Goal: Book appointment/travel/reservation

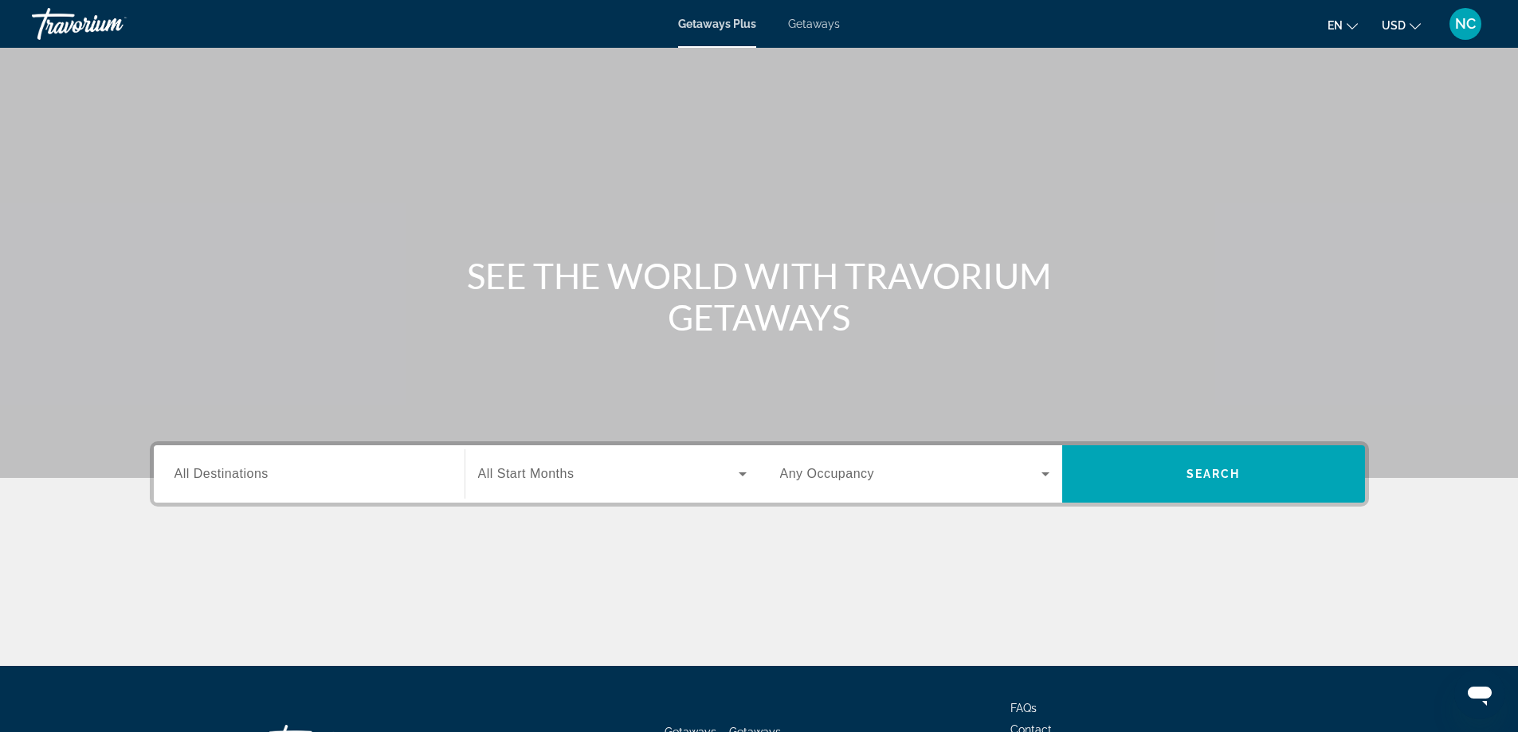
click at [816, 31] on div "Getaways Plus Getaways en English Español Français Italiano Português русский U…" at bounding box center [759, 23] width 1518 height 41
click at [815, 25] on span "Getaways" at bounding box center [814, 24] width 52 height 13
click at [206, 466] on input "Destination All Destinations" at bounding box center [309, 474] width 269 height 19
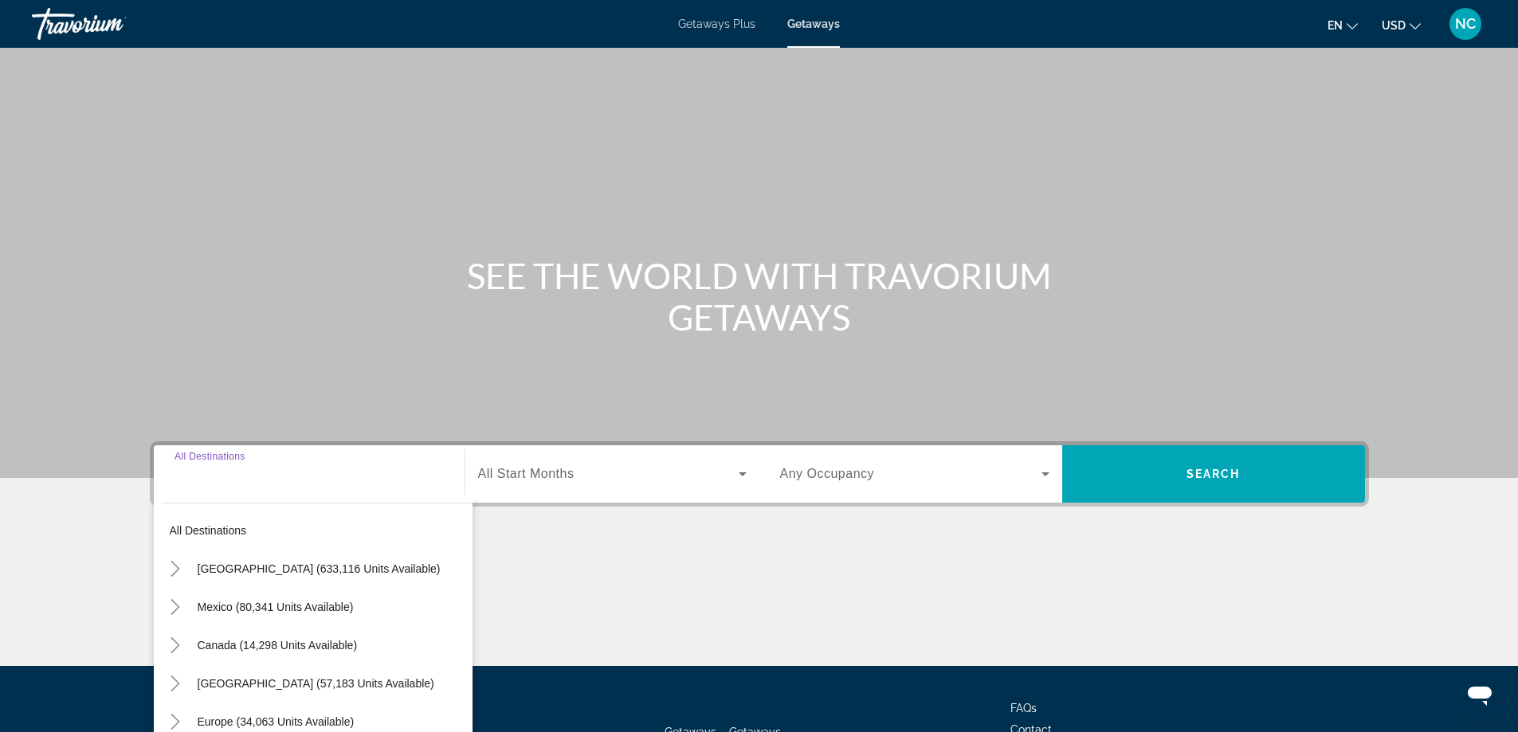
scroll to position [129, 0]
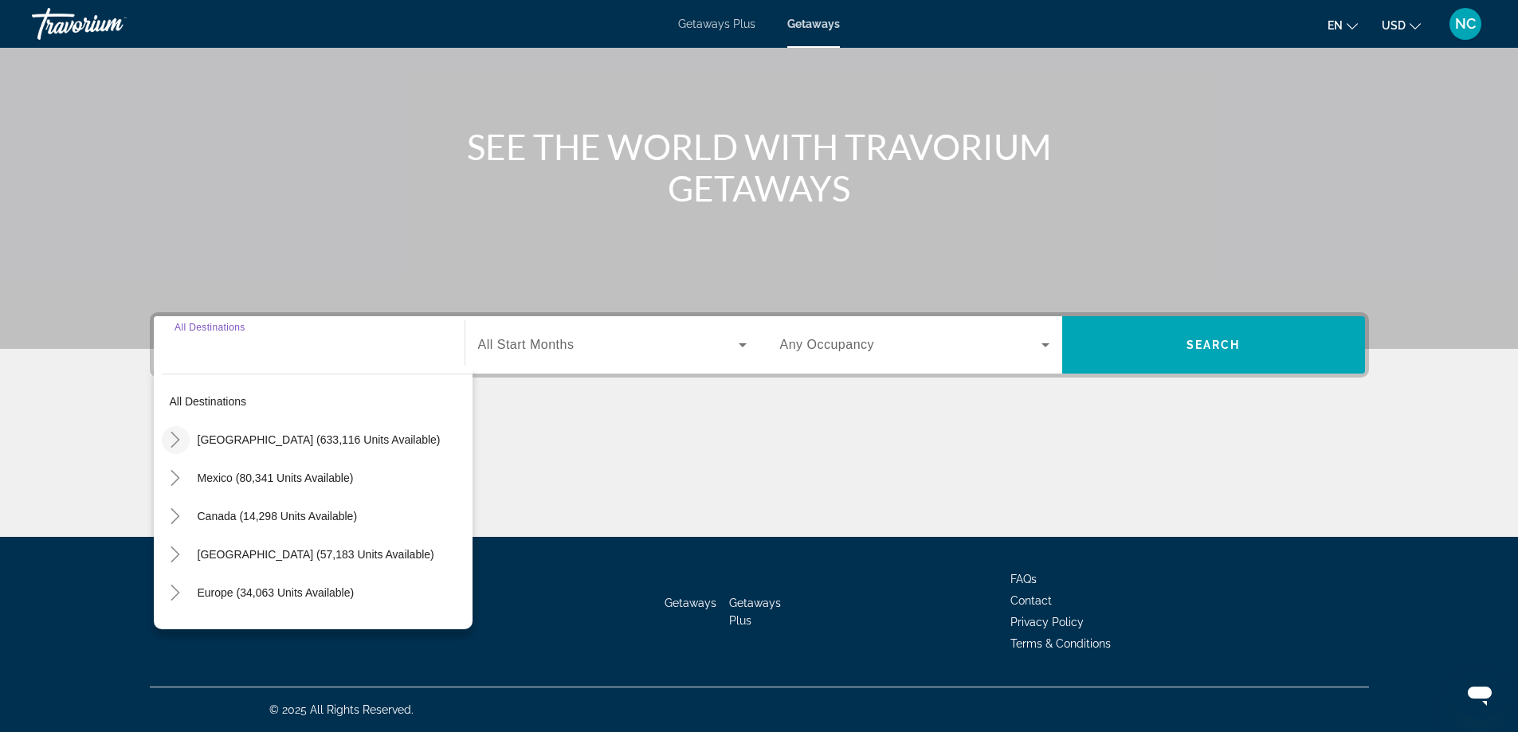
click at [179, 438] on icon "Toggle United States (633,116 units available)" at bounding box center [175, 440] width 16 height 16
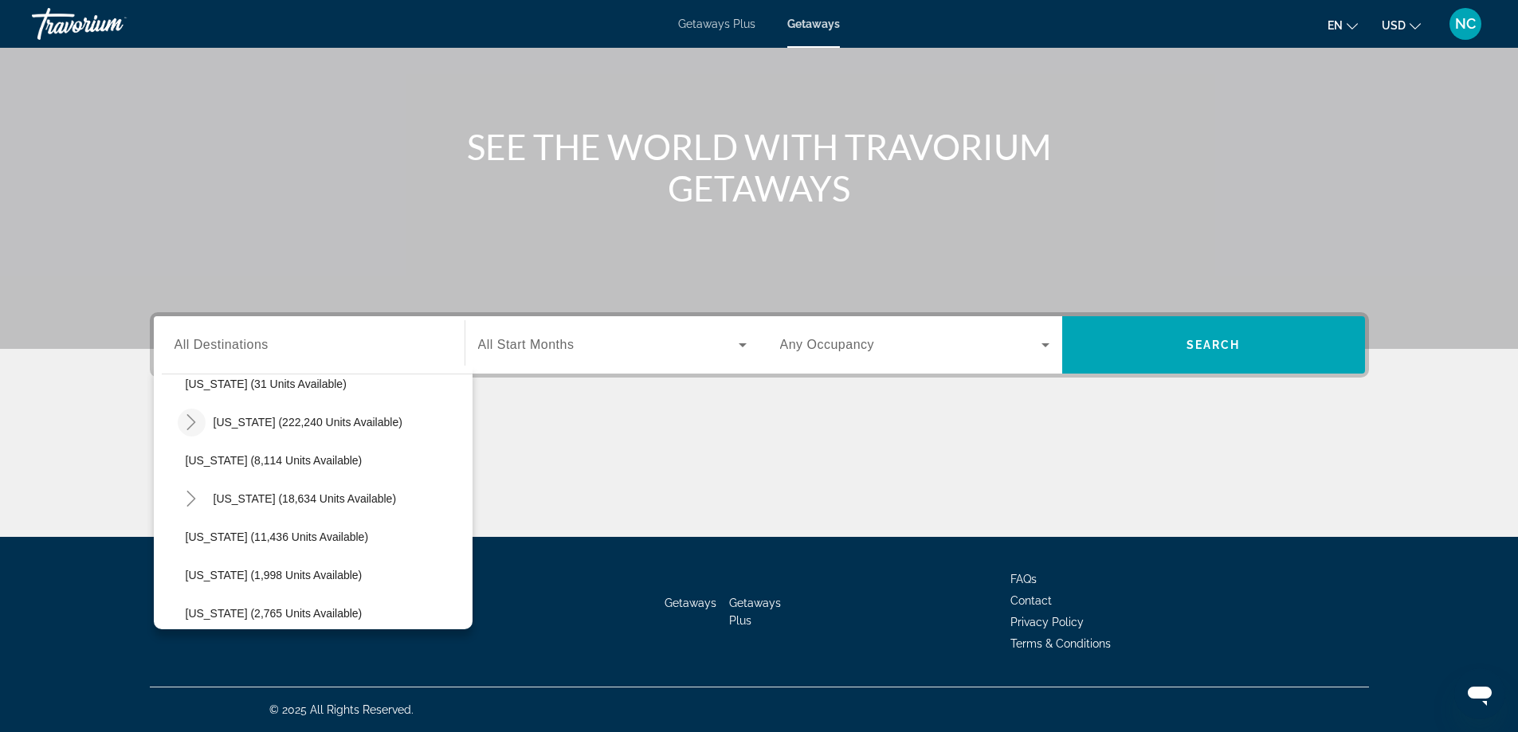
click at [193, 418] on icon "Toggle Florida (222,240 units available)" at bounding box center [191, 422] width 16 height 16
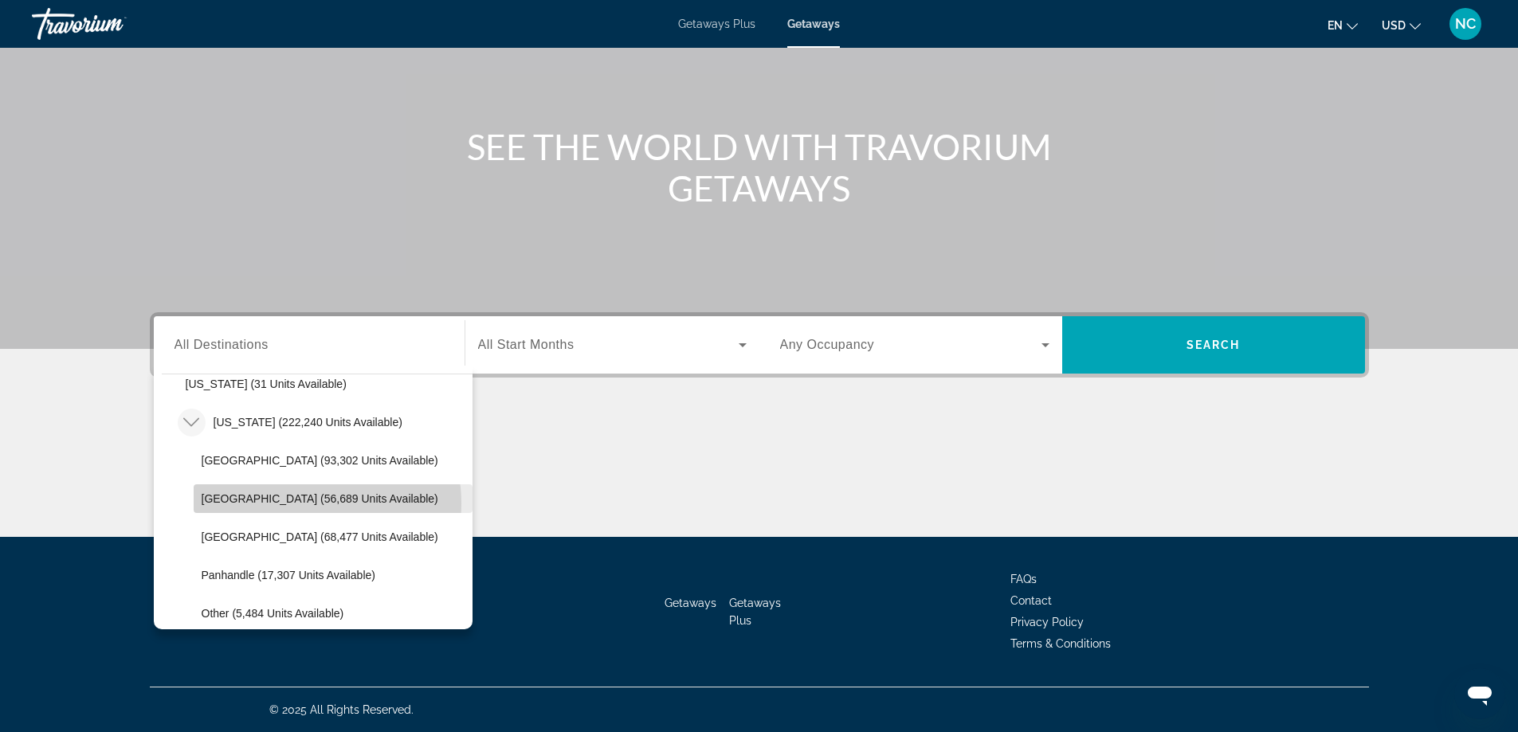
click at [298, 504] on span "[GEOGRAPHIC_DATA] (56,689 units available)" at bounding box center [320, 499] width 237 height 13
type input "**********"
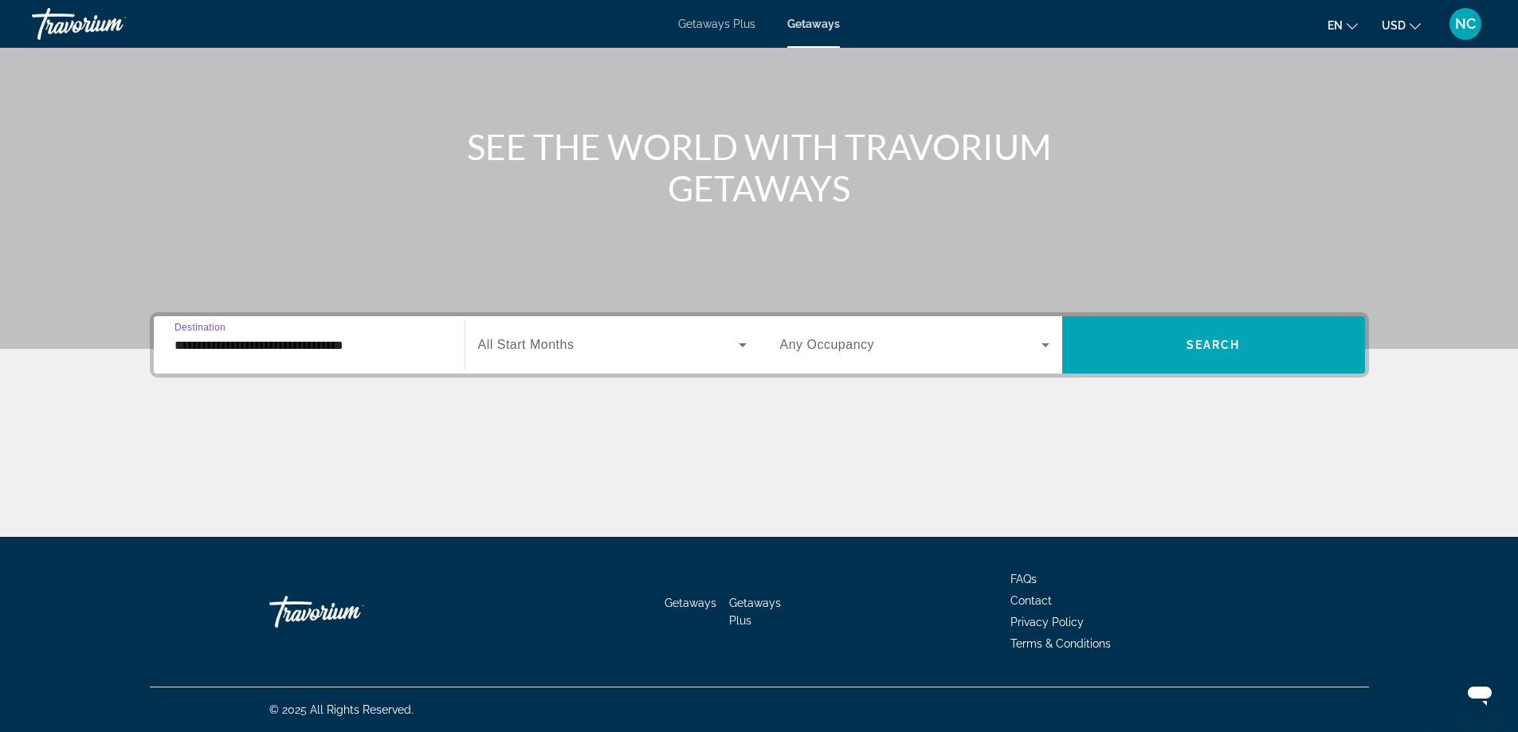
click at [525, 342] on span "All Start Months" at bounding box center [526, 345] width 96 height 14
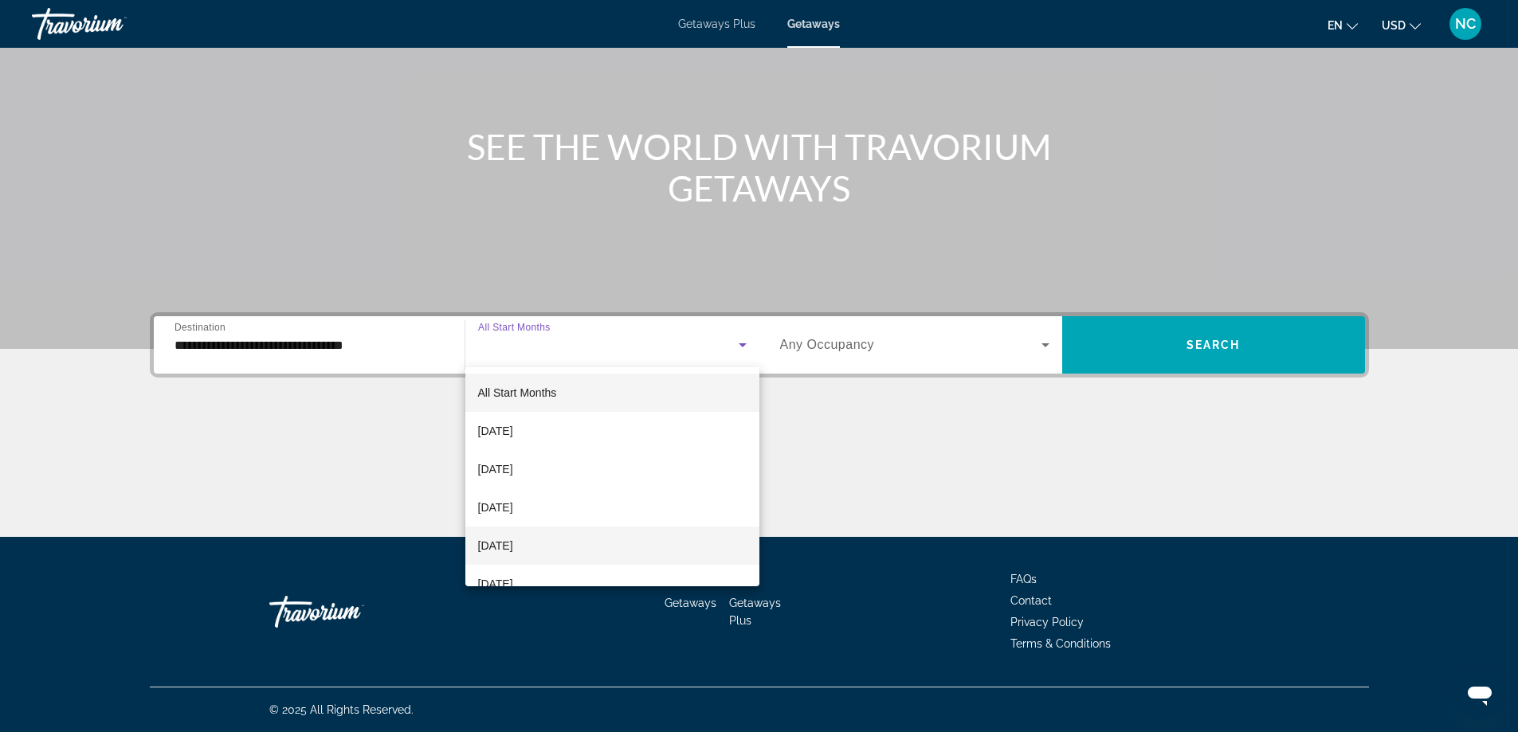
scroll to position [80, 0]
click at [590, 544] on mat-option "[DATE]" at bounding box center [612, 543] width 294 height 38
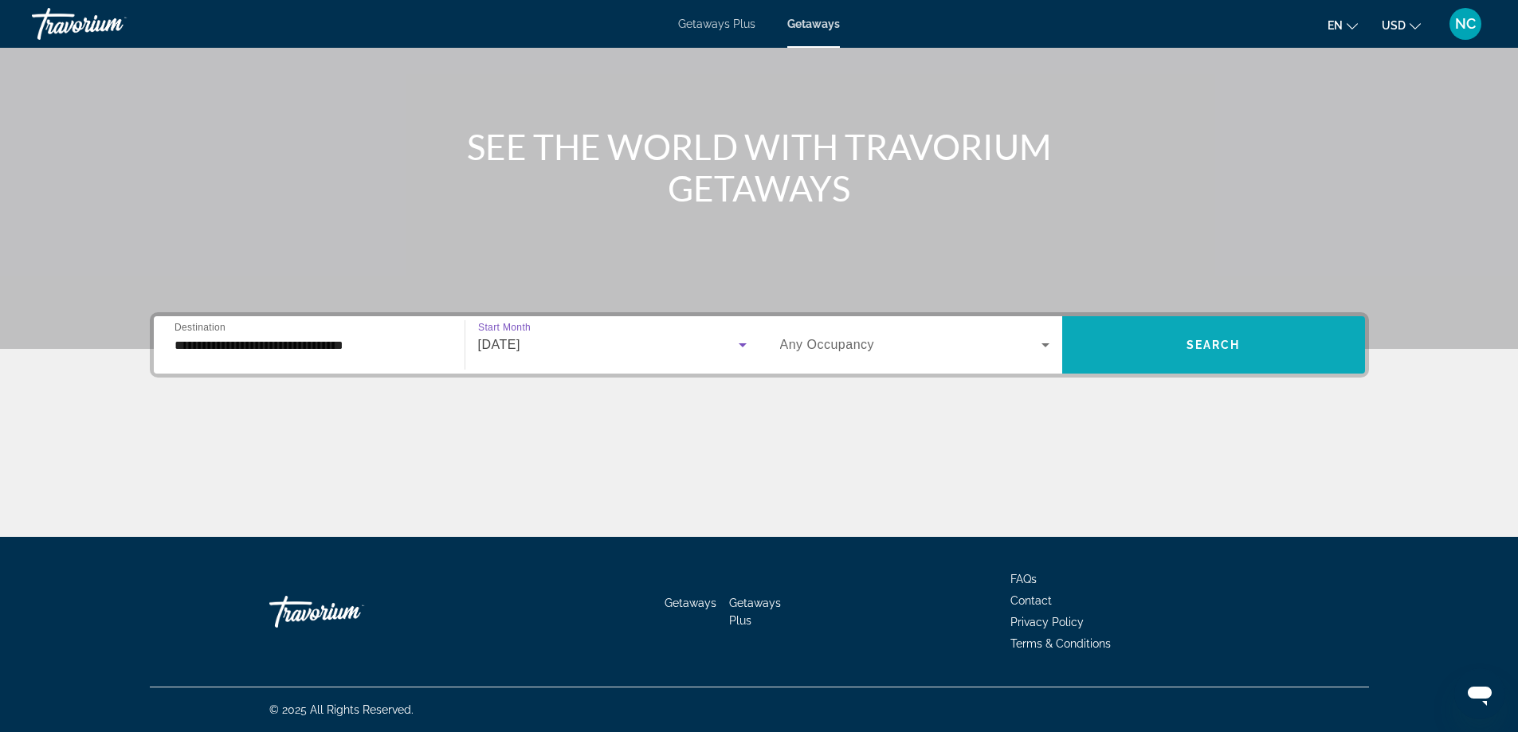
click at [1219, 329] on span "Search widget" at bounding box center [1213, 345] width 303 height 38
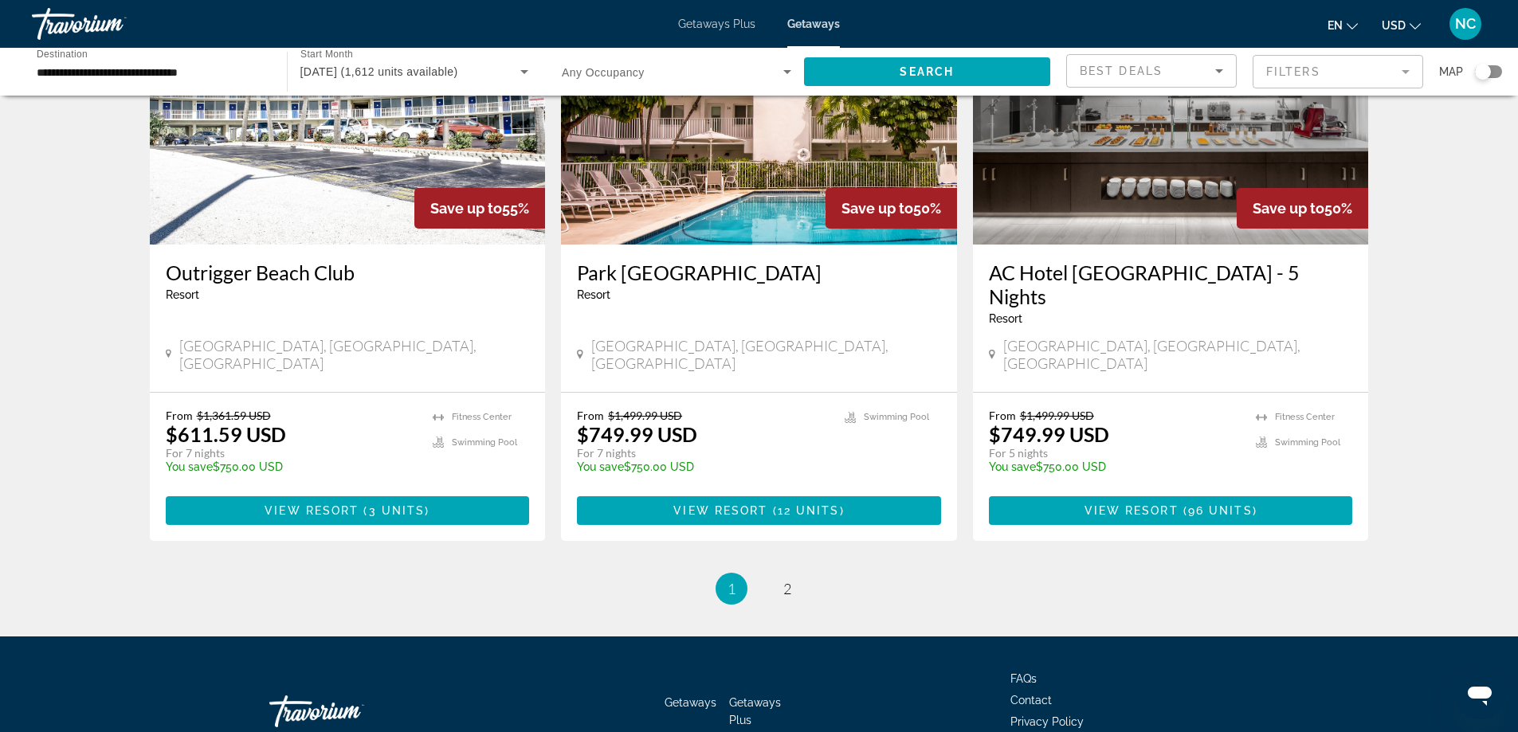
scroll to position [1913, 0]
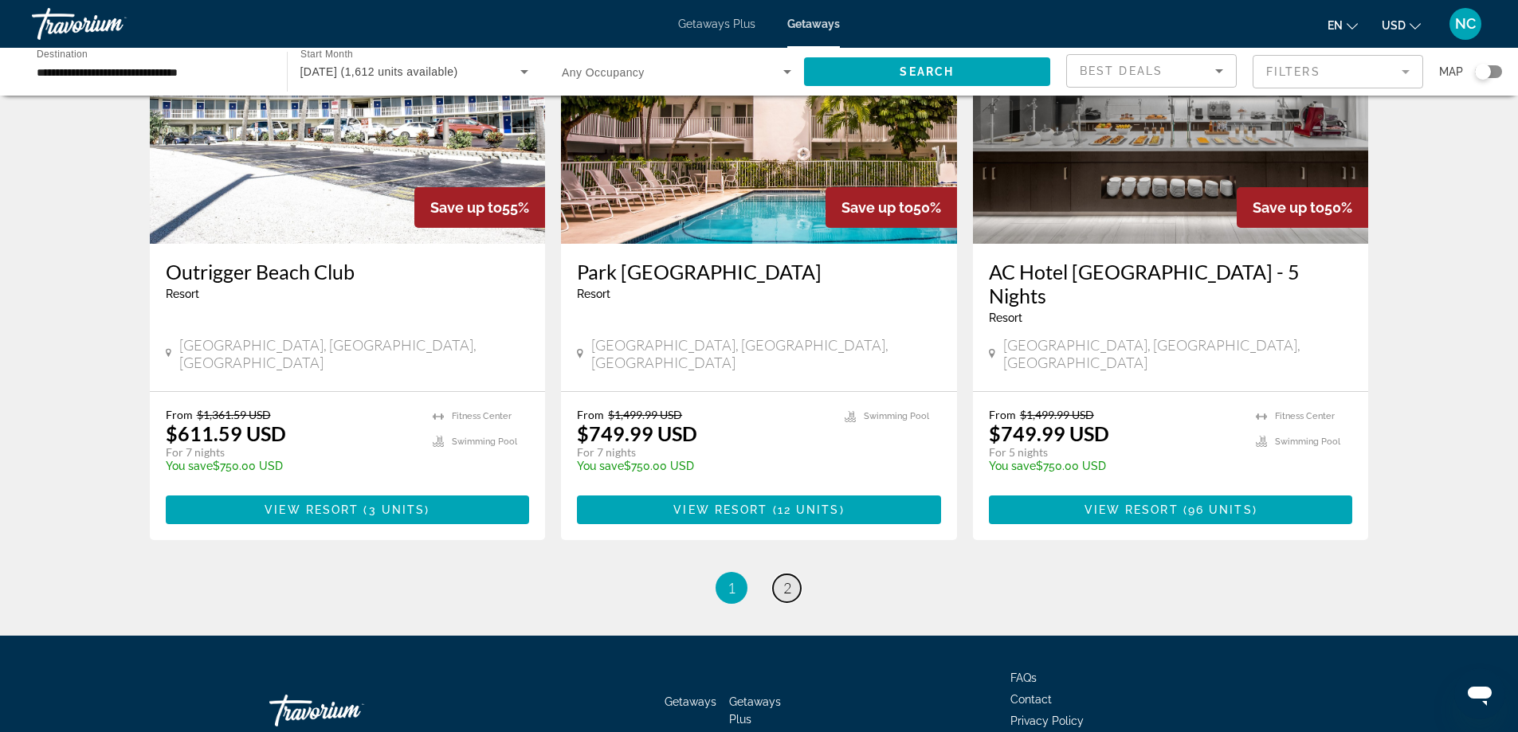
click at [788, 579] on span "2" at bounding box center [787, 588] width 8 height 18
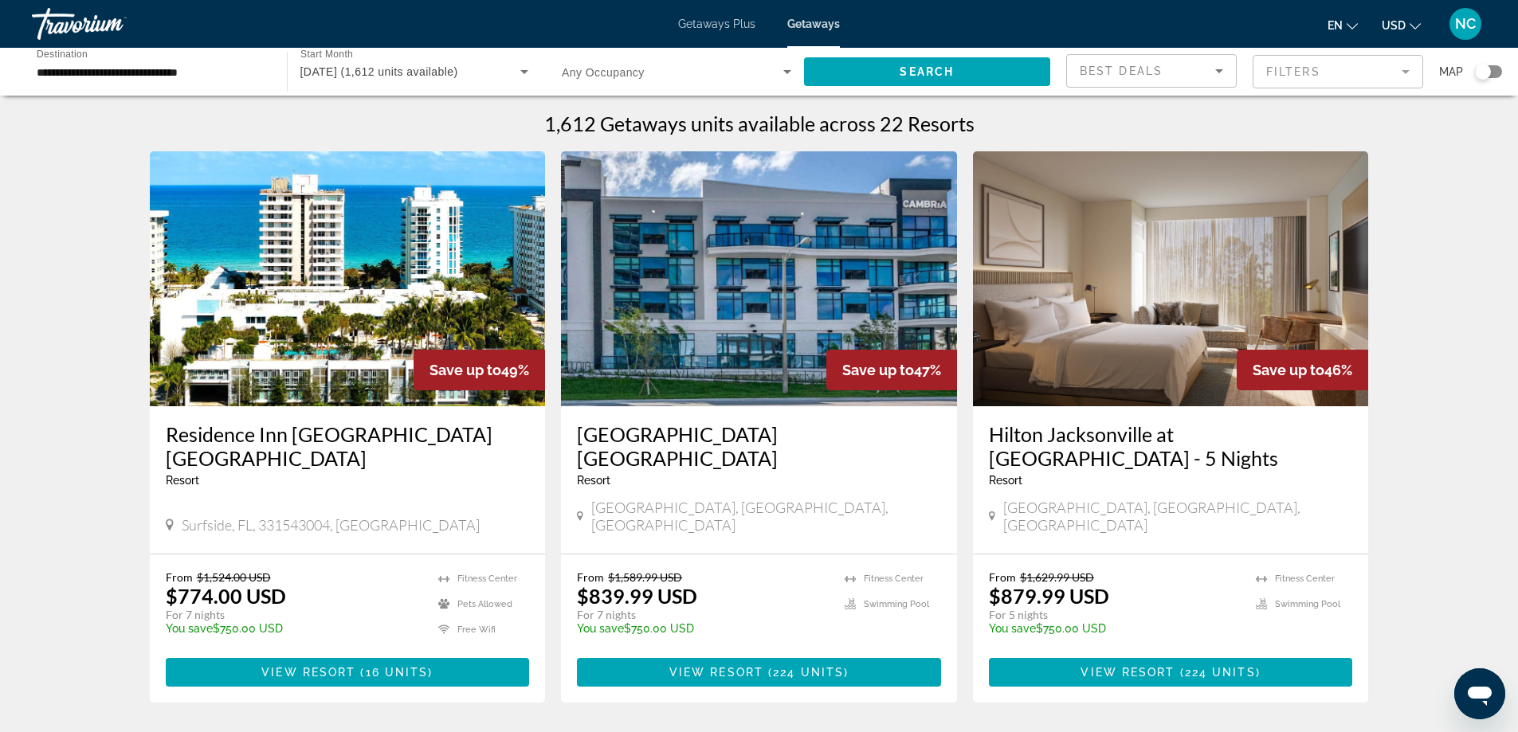
click at [99, 69] on input "**********" at bounding box center [152, 72] width 230 height 19
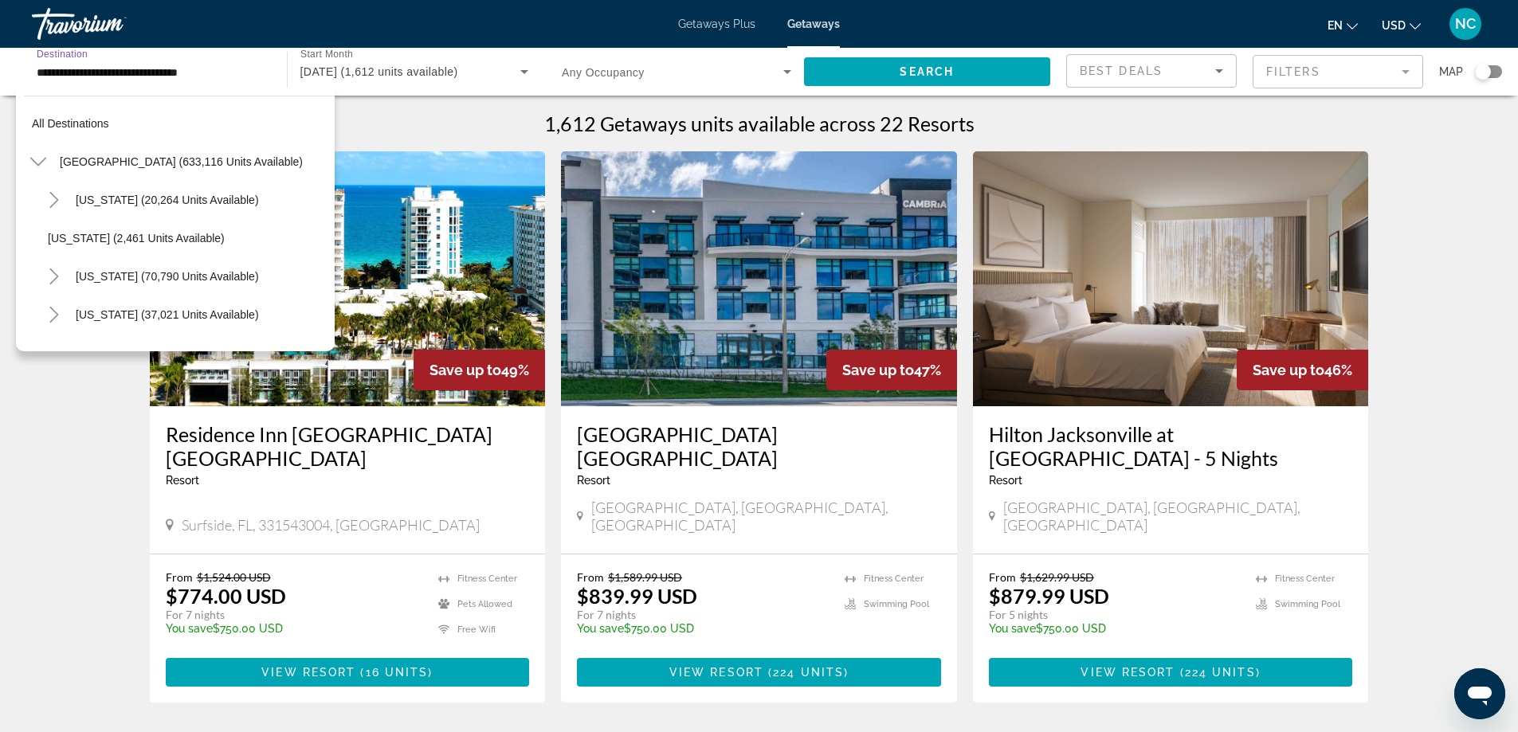
scroll to position [286, 0]
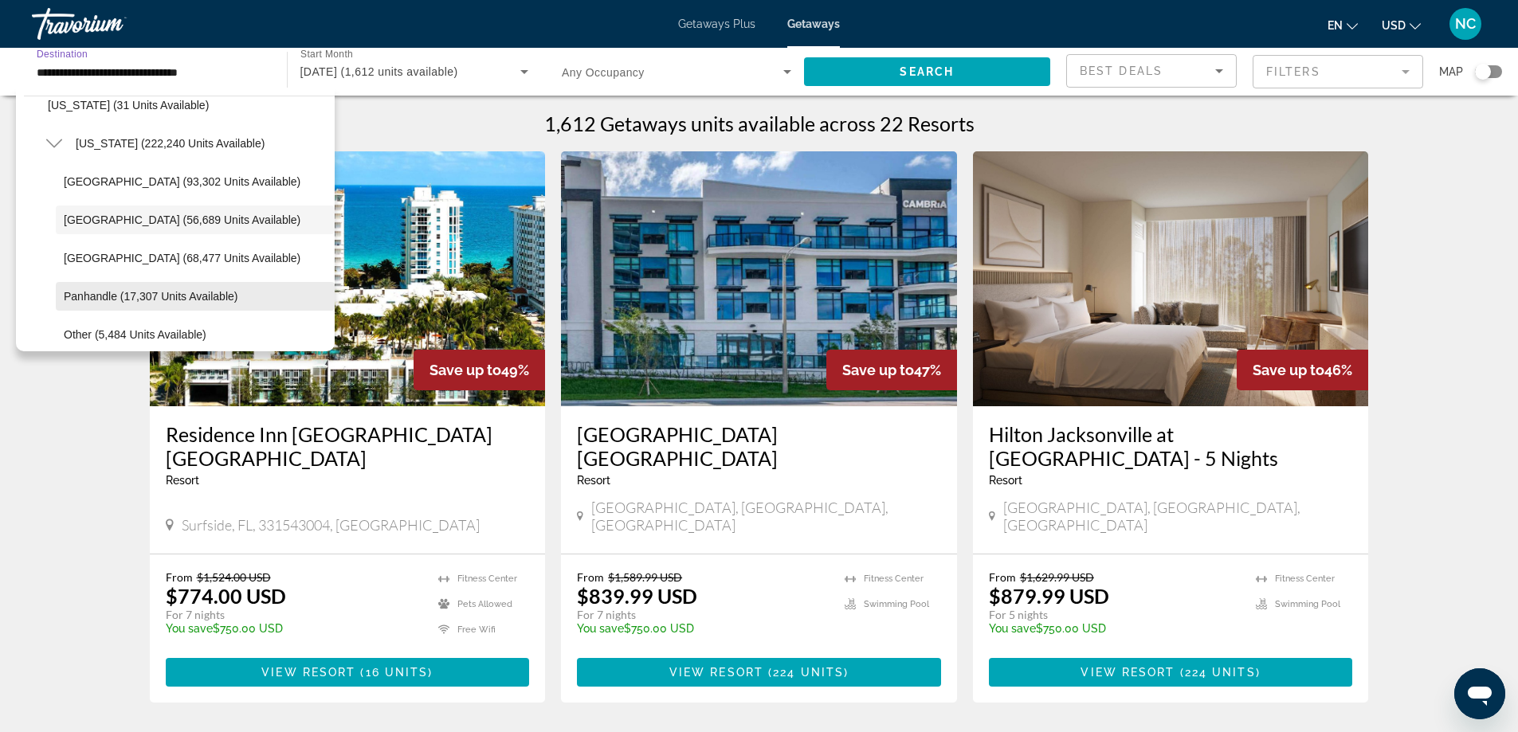
click at [171, 300] on span "Panhandle (17,307 units available)" at bounding box center [151, 296] width 174 height 13
type input "**********"
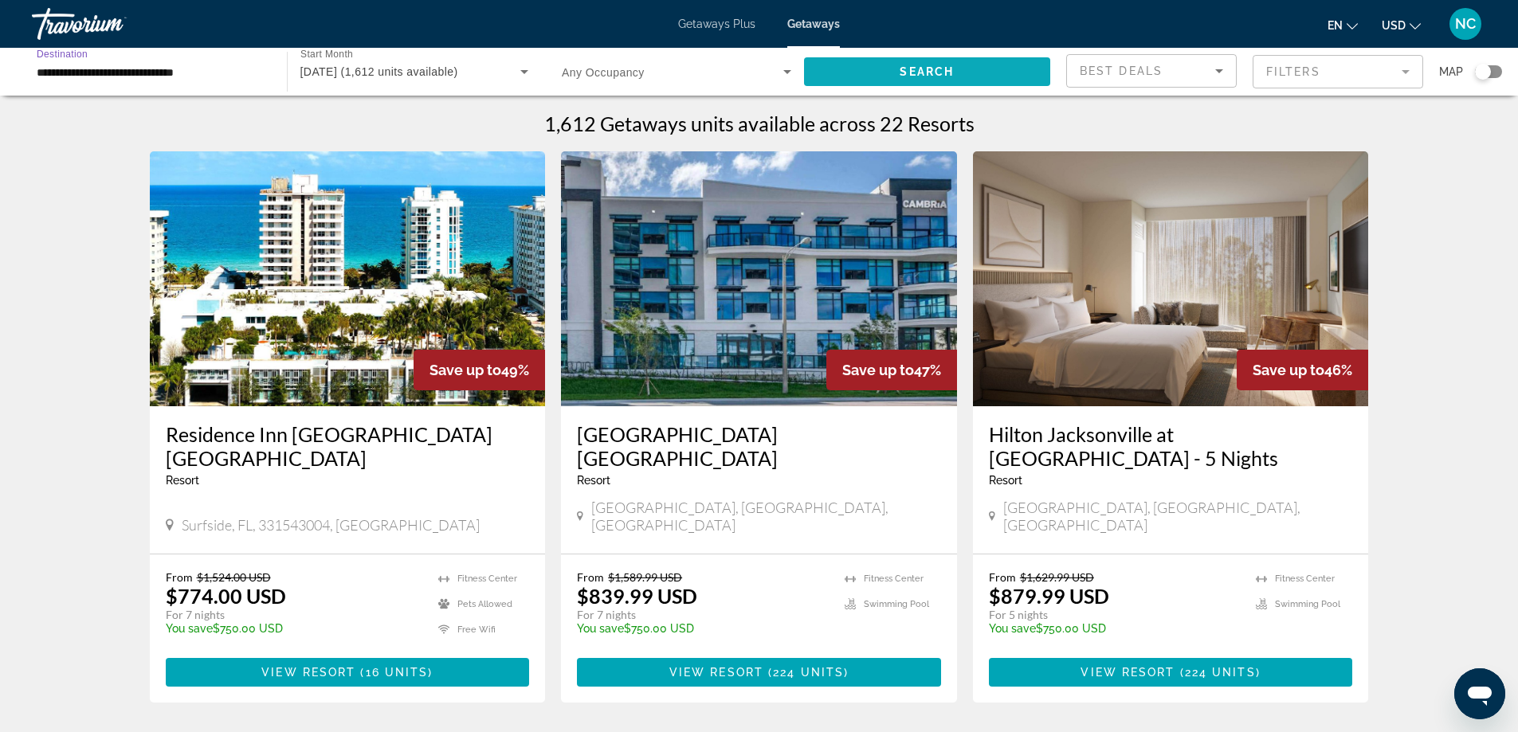
click at [946, 73] on span "Search" at bounding box center [927, 71] width 54 height 13
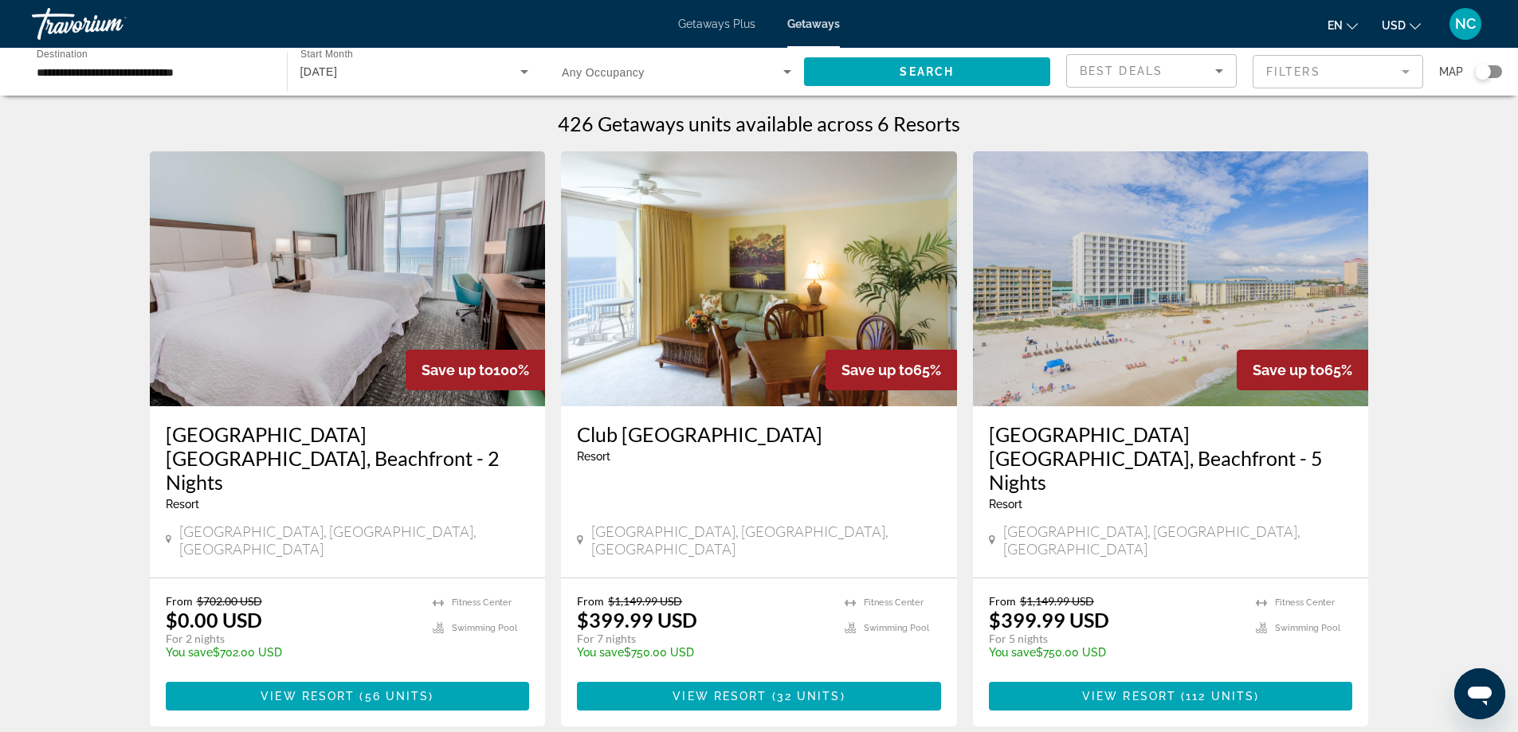
click at [1138, 315] on img "Main content" at bounding box center [1171, 278] width 396 height 255
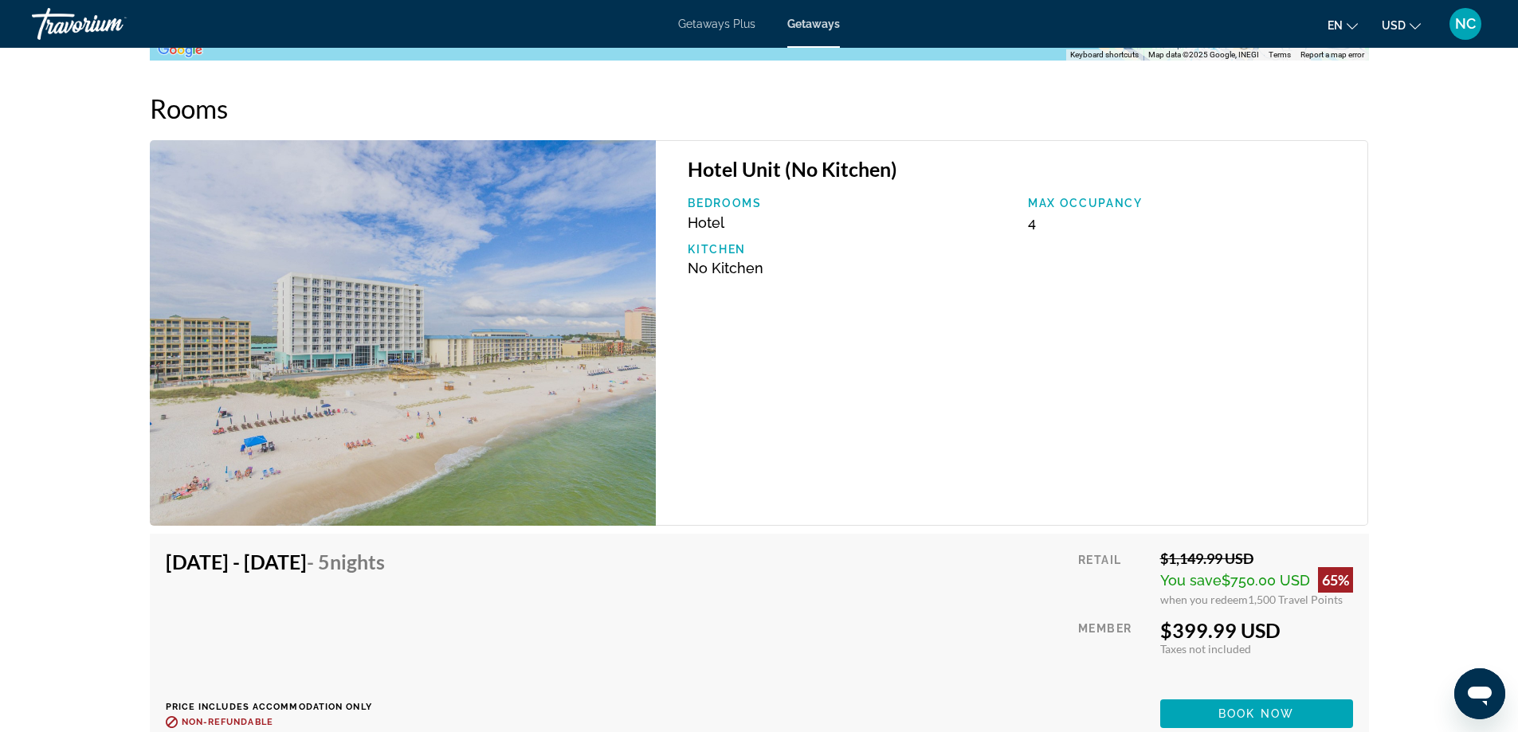
scroll to position [2391, 0]
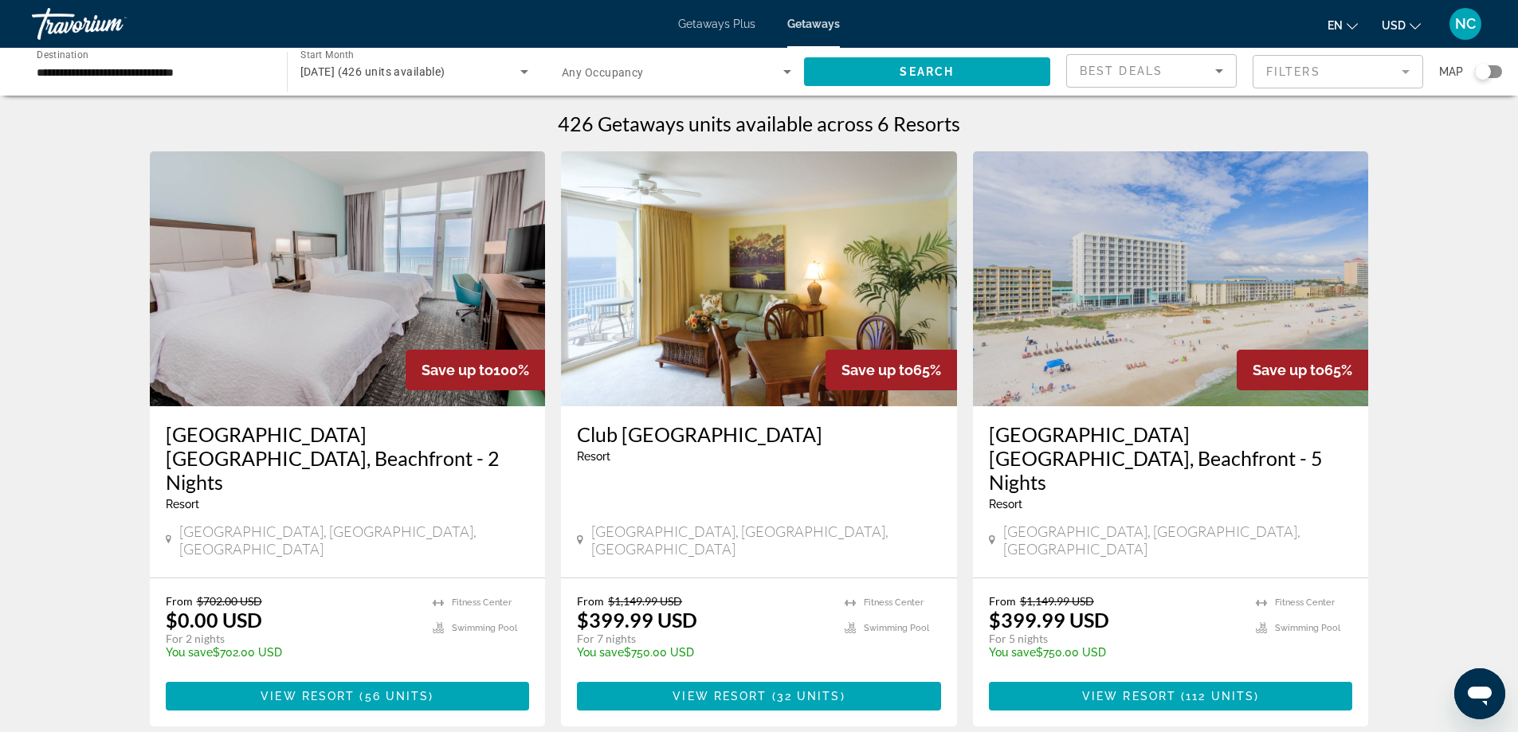
click at [740, 333] on img "Main content" at bounding box center [759, 278] width 396 height 255
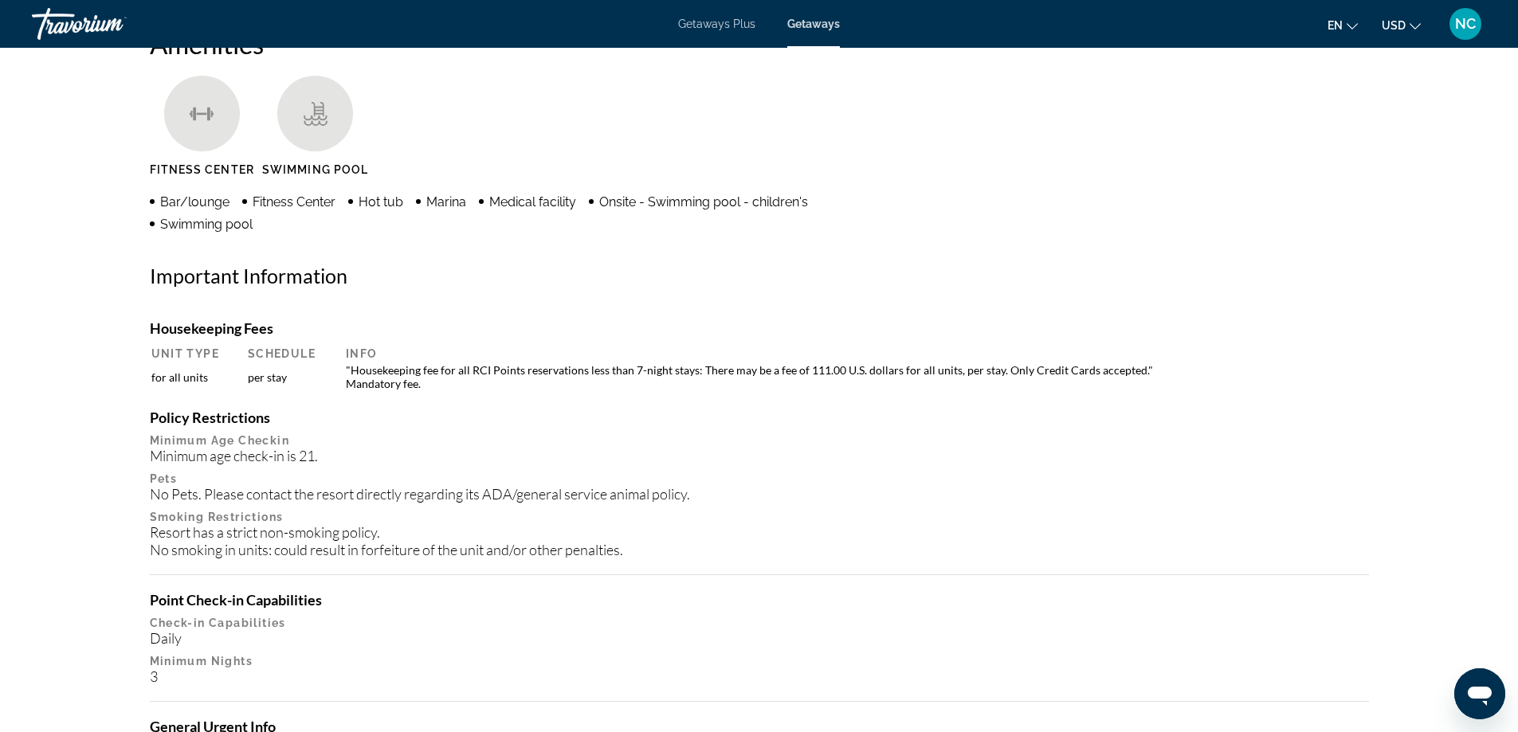
scroll to position [606, 0]
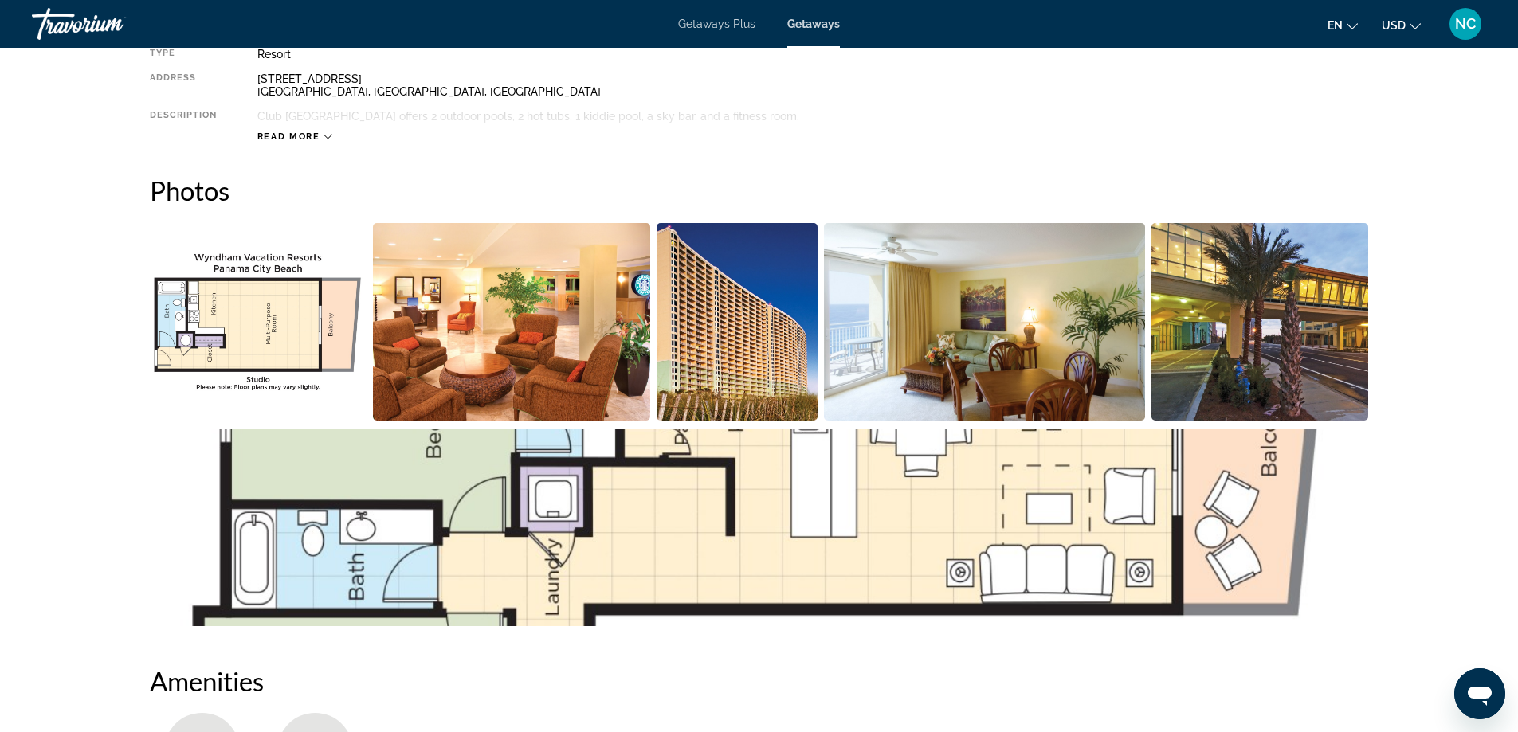
click at [589, 342] on img "Open full-screen image slider" at bounding box center [511, 322] width 277 height 198
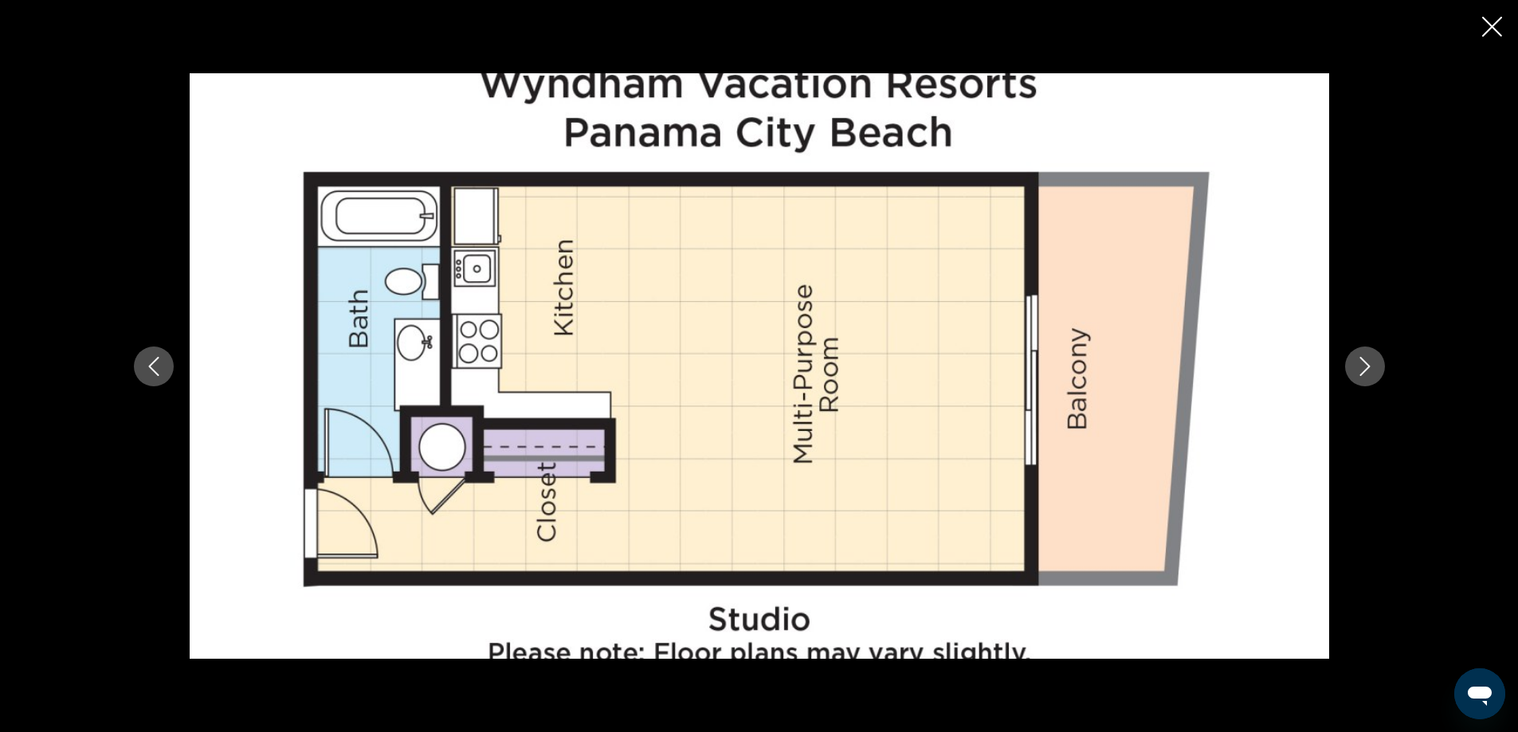
drag, startPoint x: 1351, startPoint y: 366, endPoint x: 1364, endPoint y: 368, distance: 13.0
click at [1352, 366] on button "Next image" at bounding box center [1365, 367] width 40 height 40
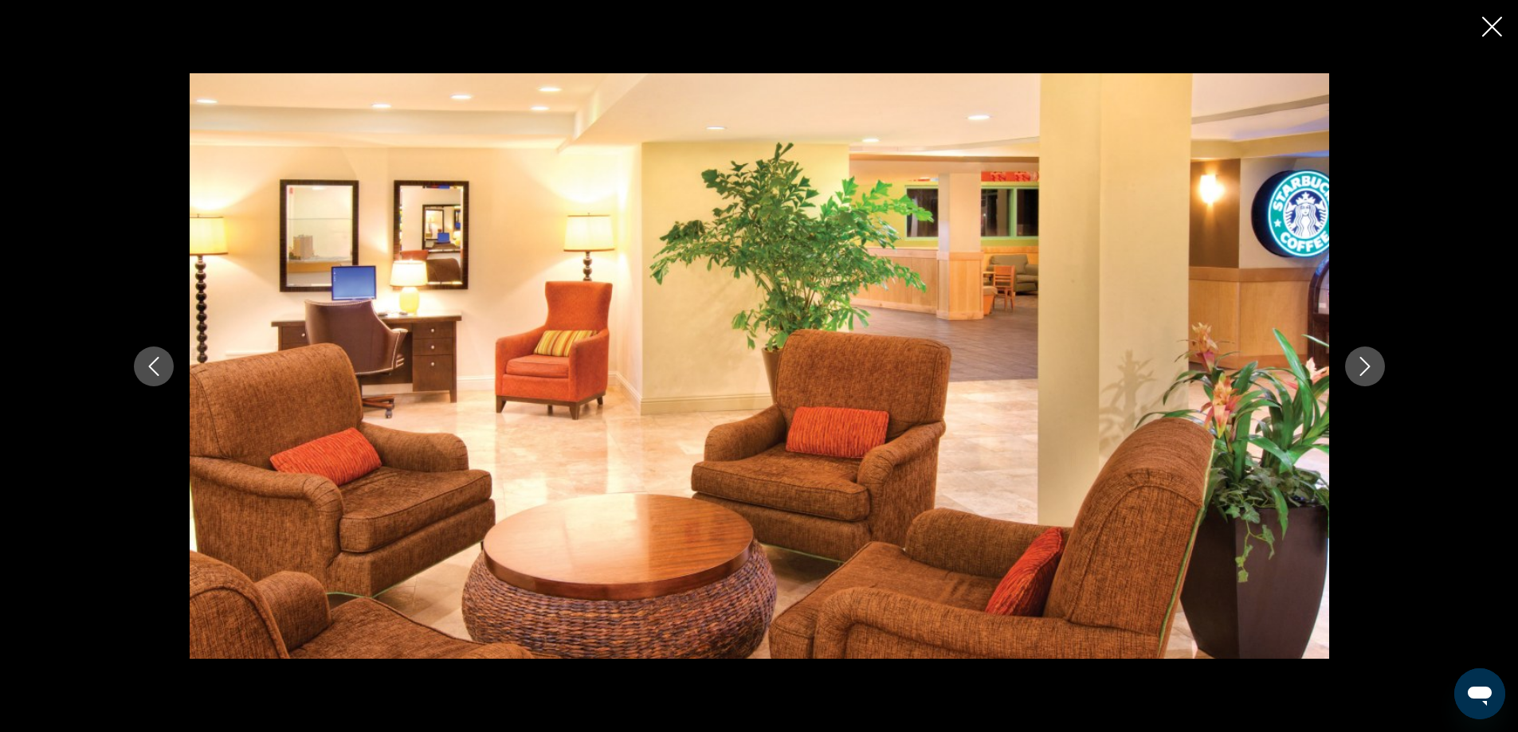
click at [1365, 369] on icon "Next image" at bounding box center [1365, 366] width 19 height 19
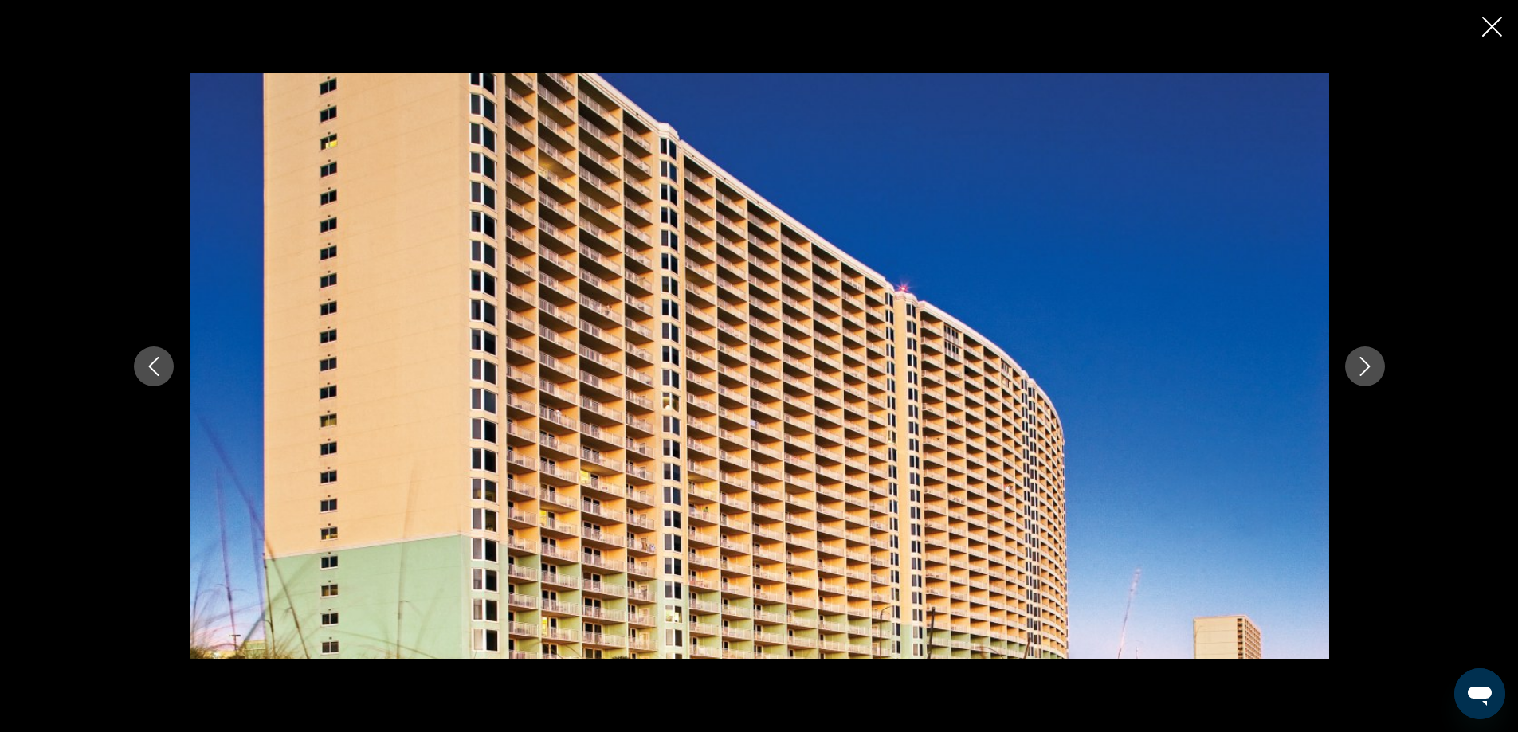
click at [1365, 369] on icon "Next image" at bounding box center [1365, 366] width 19 height 19
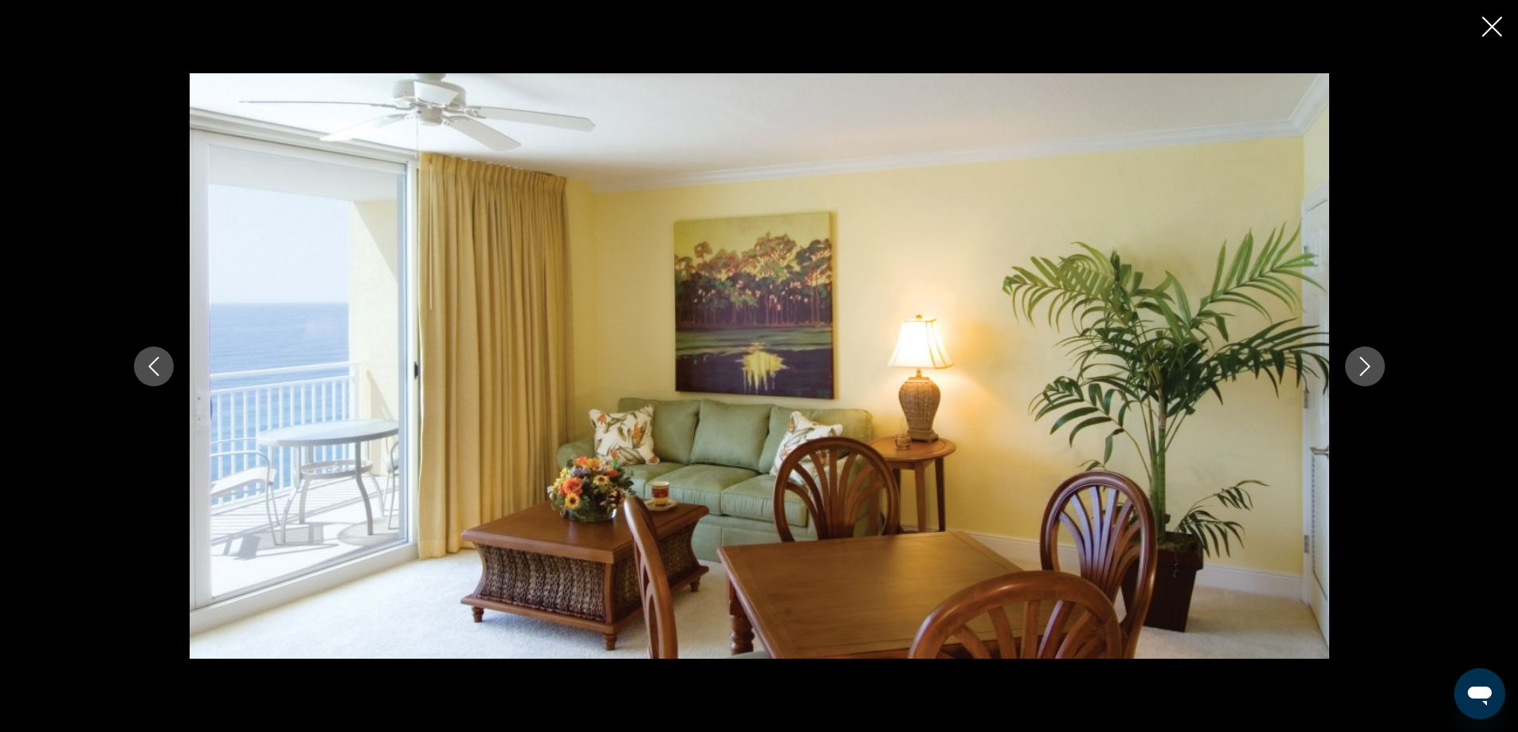
click at [1365, 369] on icon "Next image" at bounding box center [1365, 366] width 19 height 19
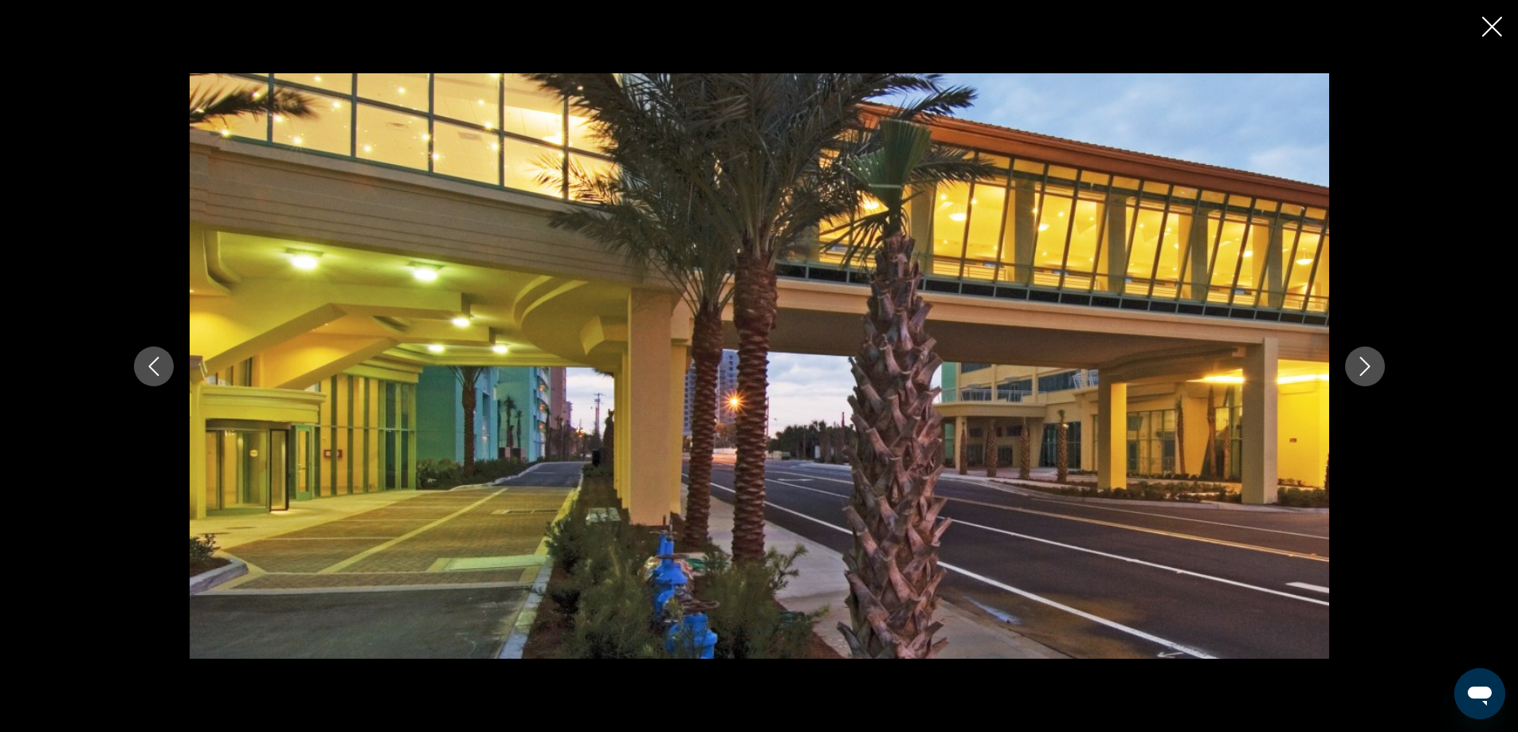
click at [1365, 369] on icon "Next image" at bounding box center [1365, 366] width 19 height 19
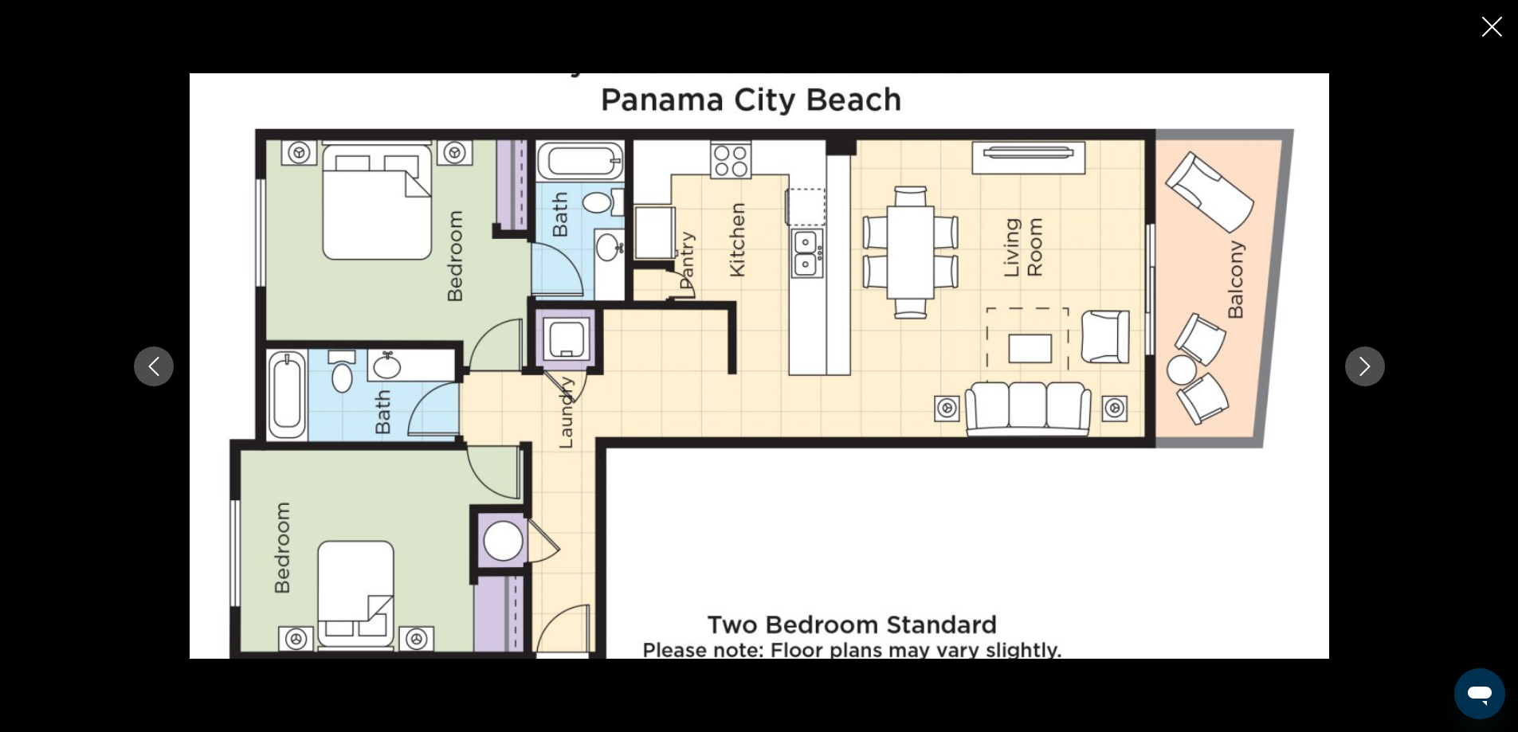
click at [1365, 369] on icon "Next image" at bounding box center [1365, 366] width 19 height 19
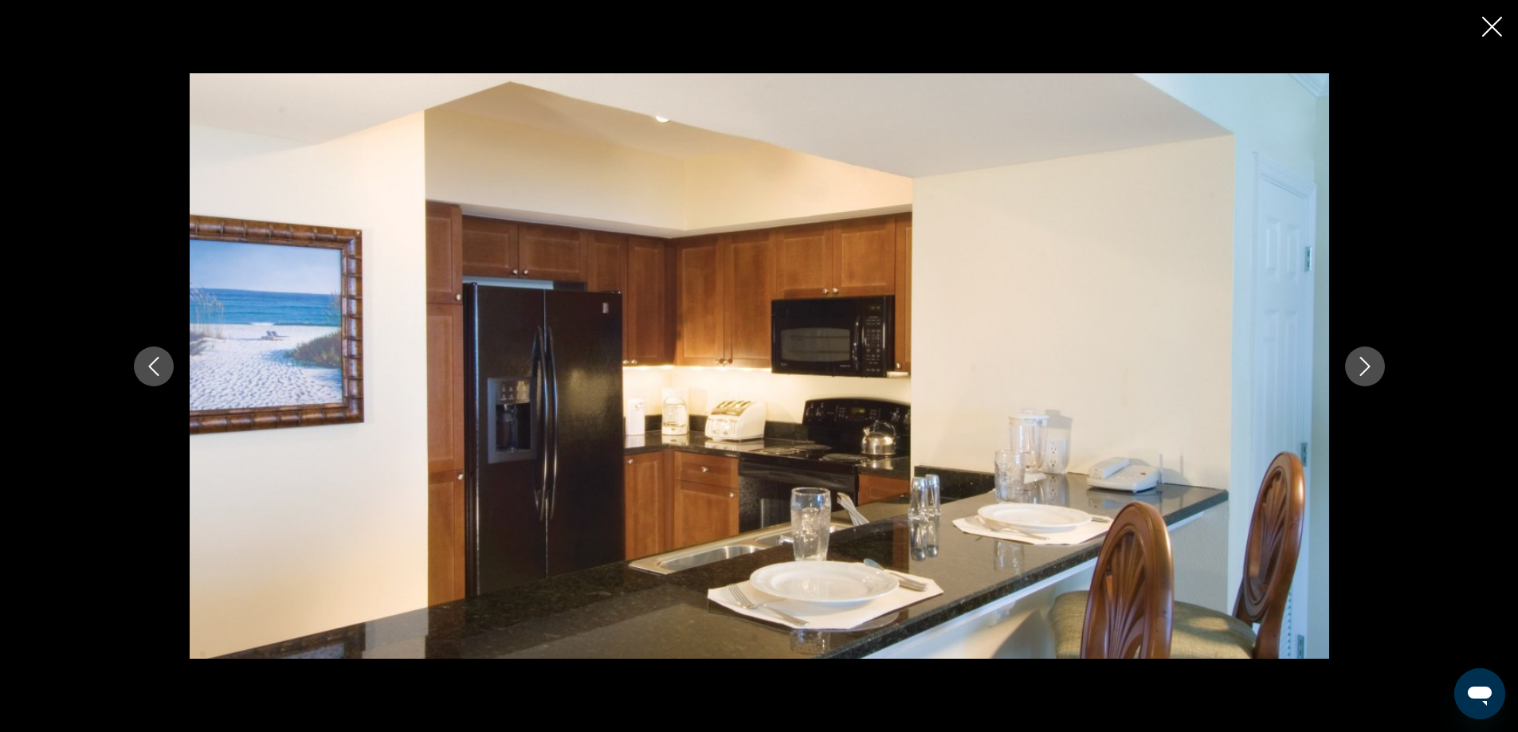
click at [1365, 369] on icon "Next image" at bounding box center [1365, 366] width 19 height 19
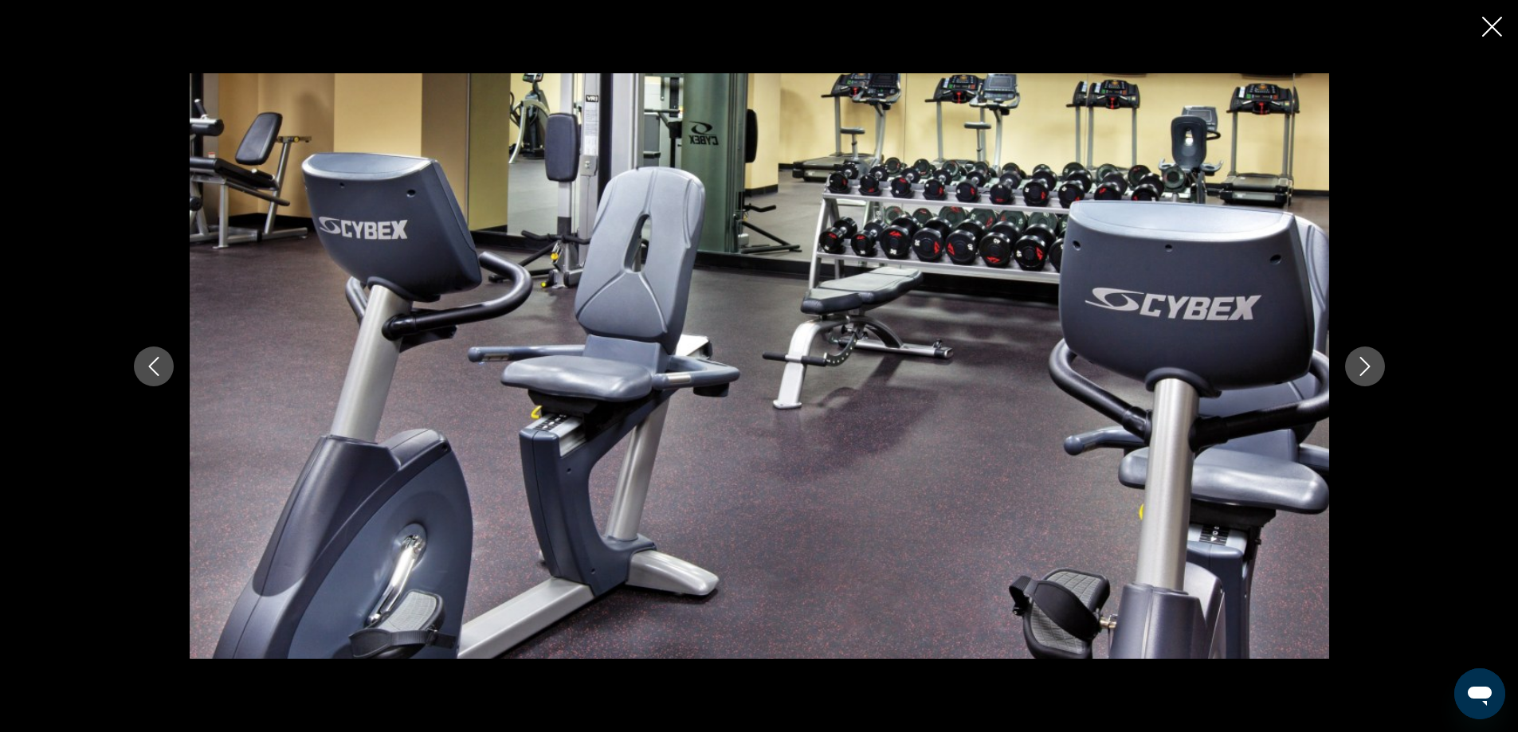
click at [1365, 369] on icon "Next image" at bounding box center [1365, 366] width 19 height 19
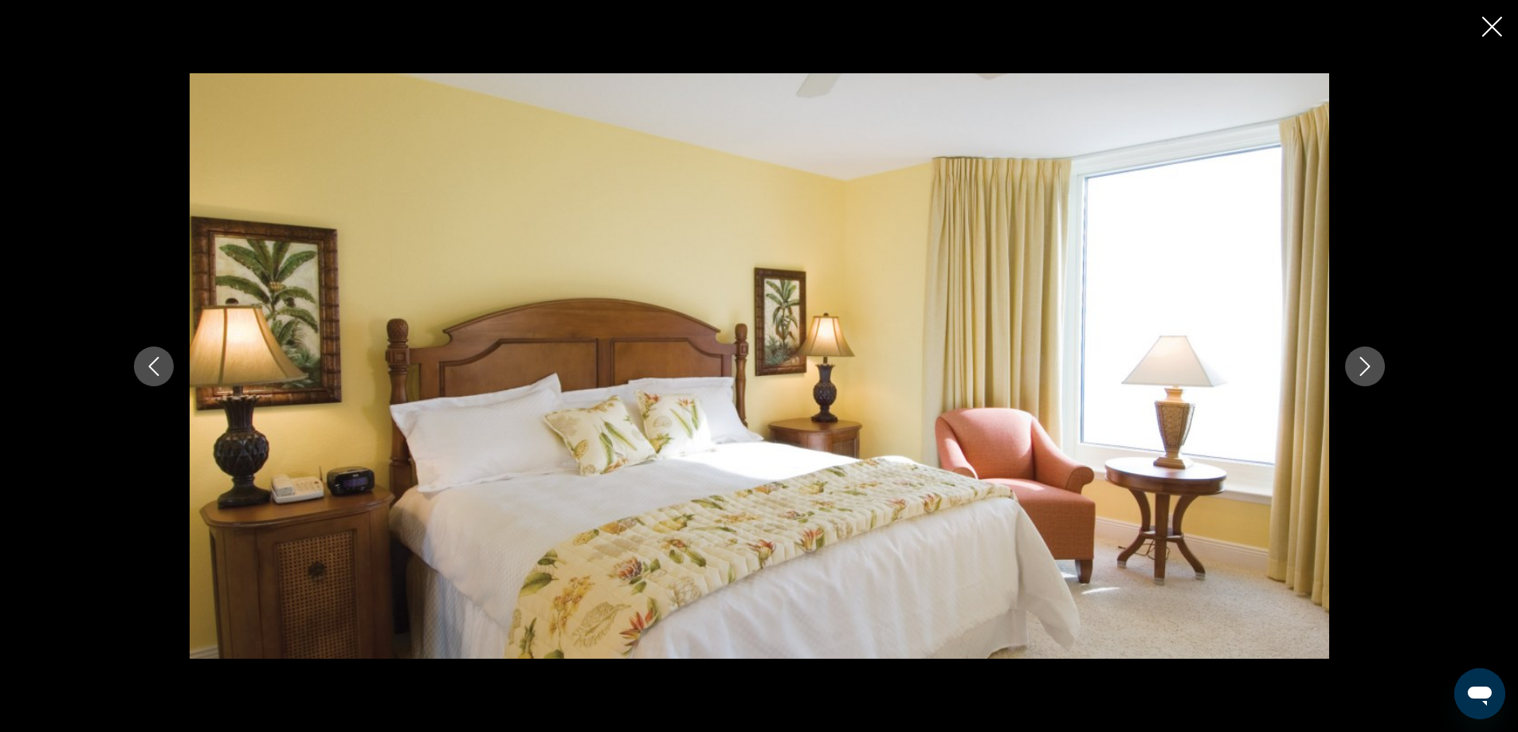
click at [1365, 369] on icon "Next image" at bounding box center [1365, 366] width 19 height 19
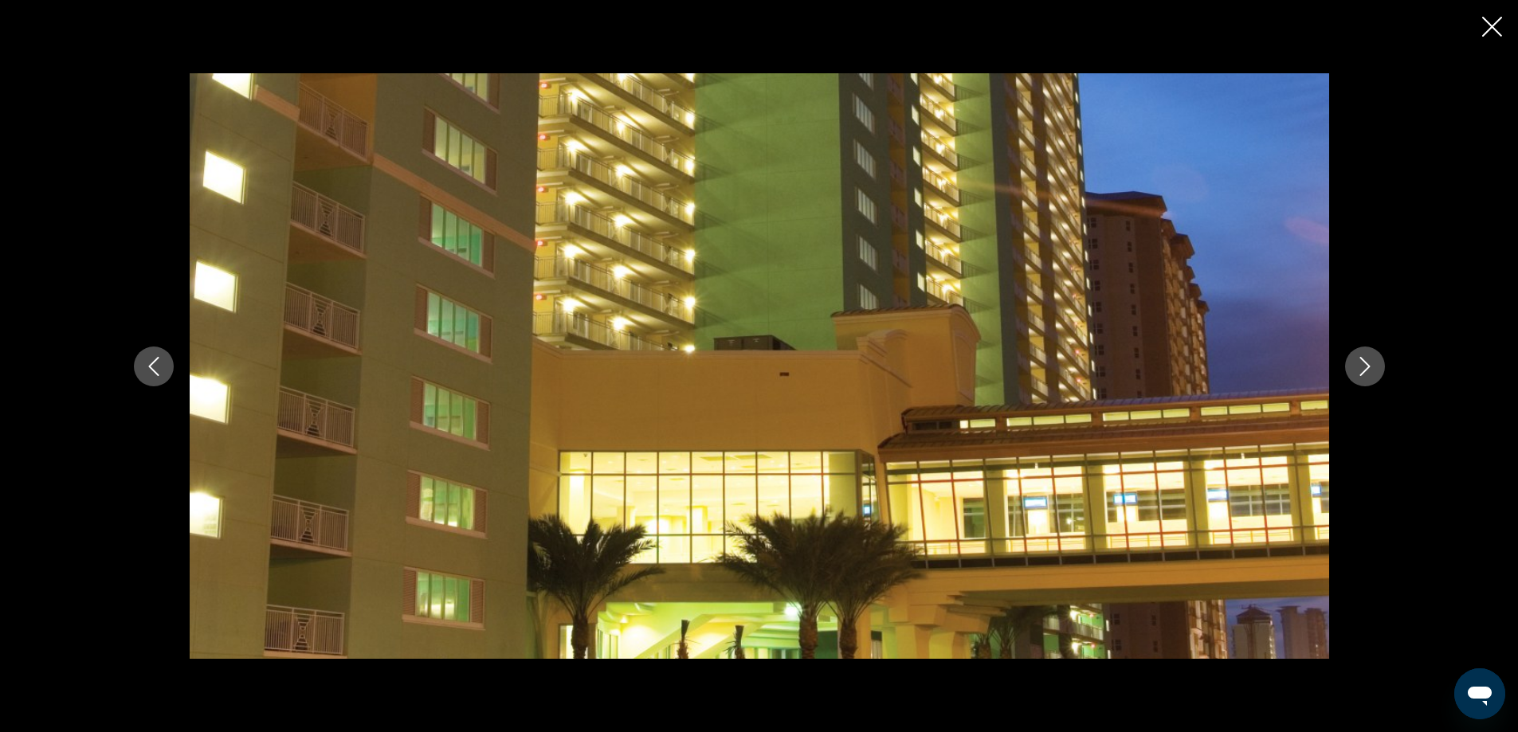
click at [1365, 369] on icon "Next image" at bounding box center [1365, 366] width 19 height 19
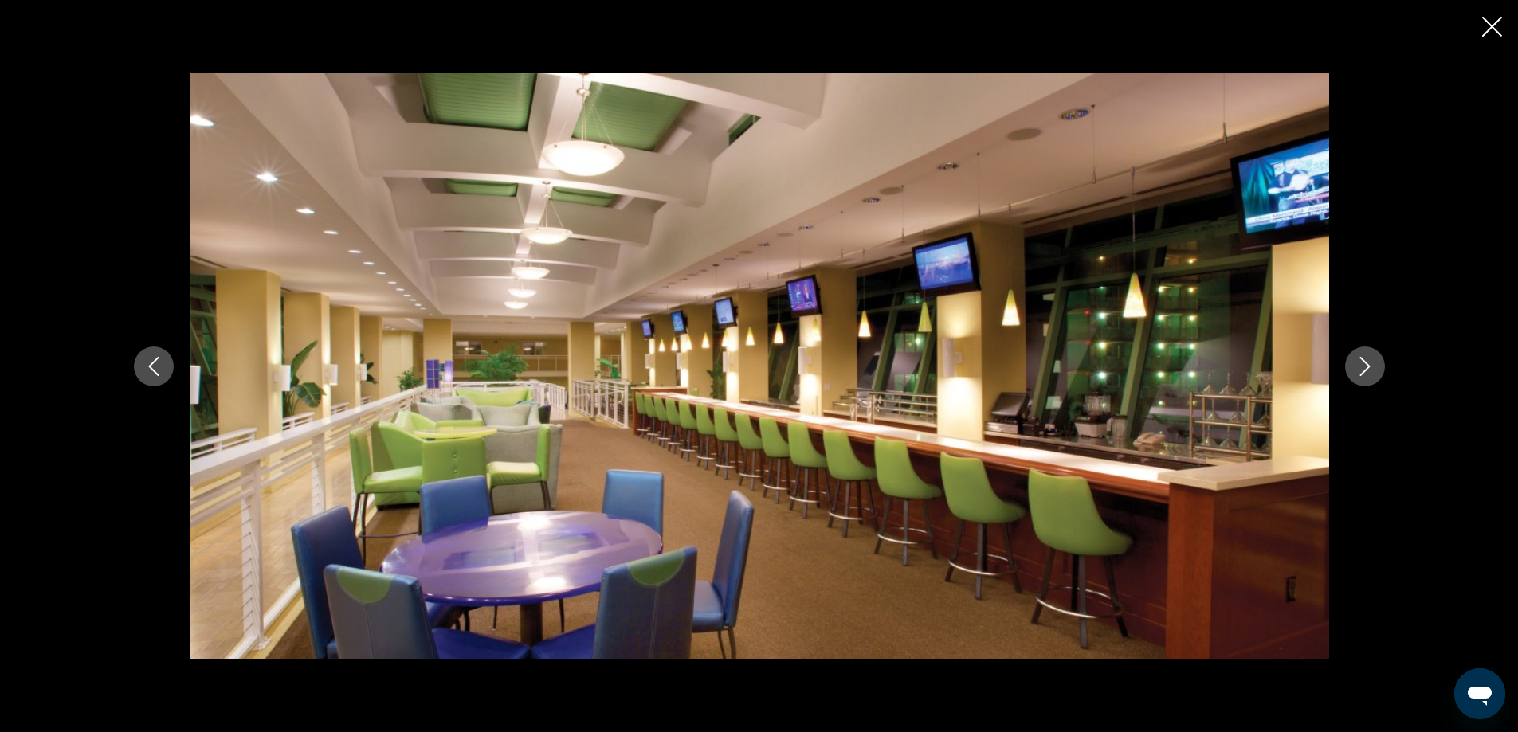
click at [1365, 369] on icon "Next image" at bounding box center [1365, 366] width 19 height 19
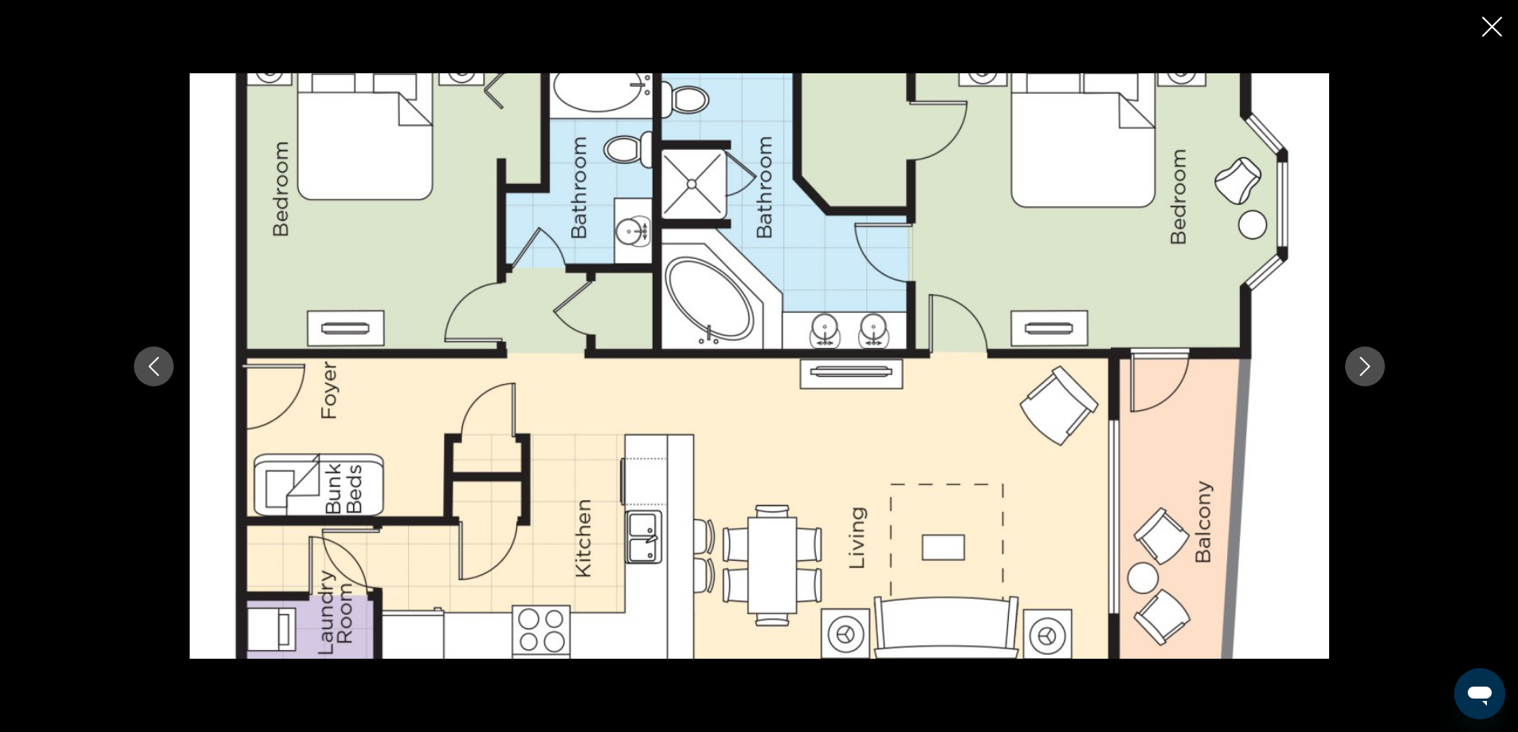
click at [1365, 369] on icon "Next image" at bounding box center [1365, 366] width 19 height 19
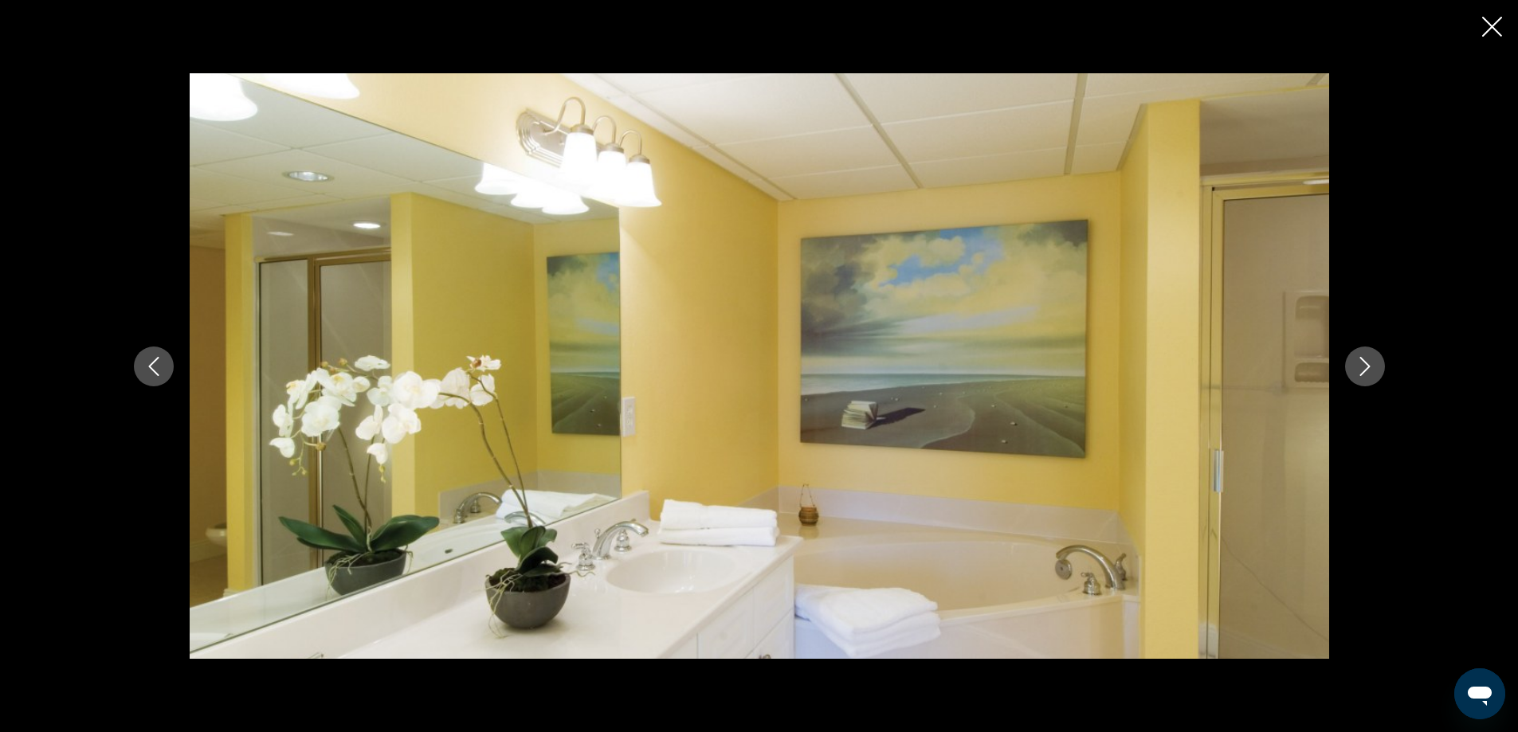
click at [1365, 369] on icon "Next image" at bounding box center [1365, 366] width 19 height 19
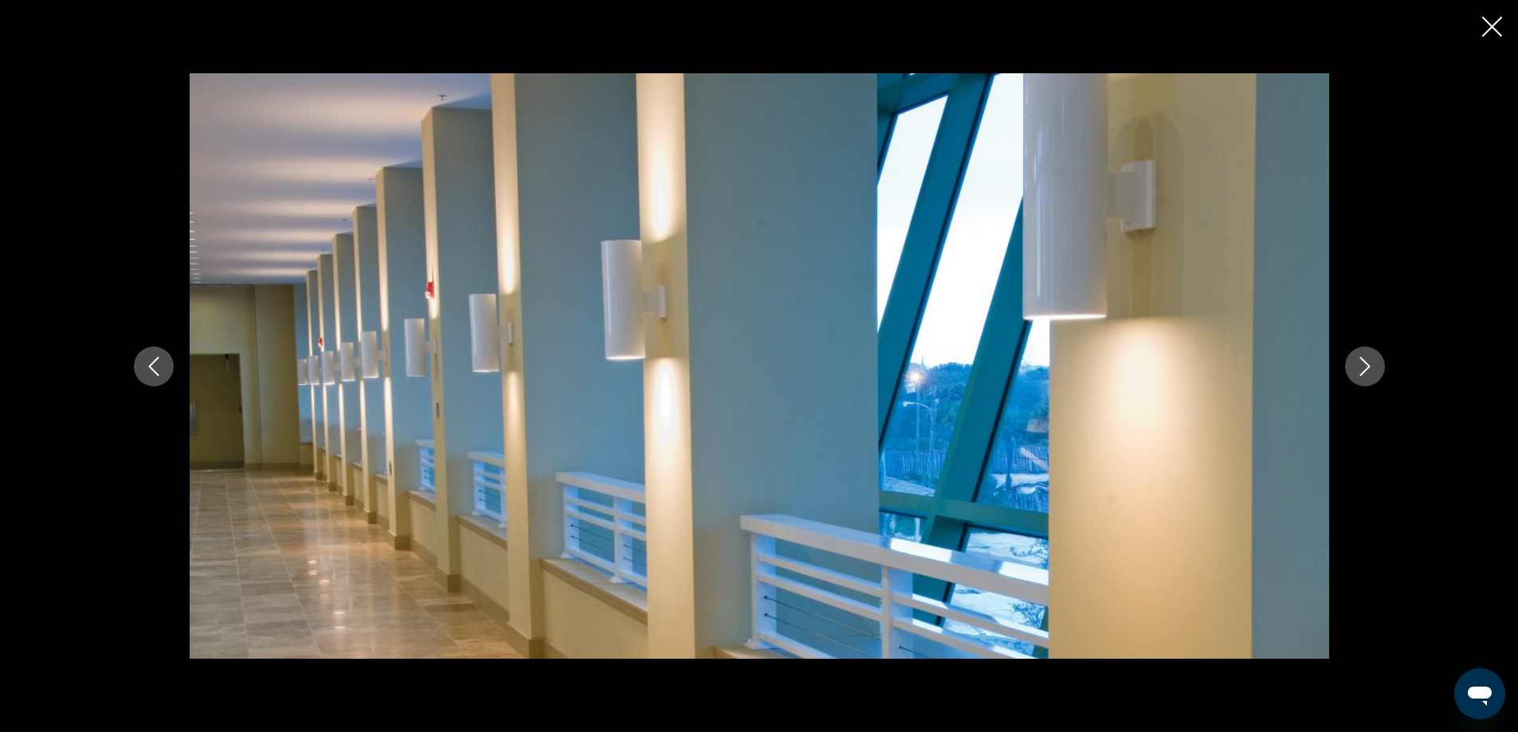
click at [1365, 369] on icon "Next image" at bounding box center [1365, 366] width 19 height 19
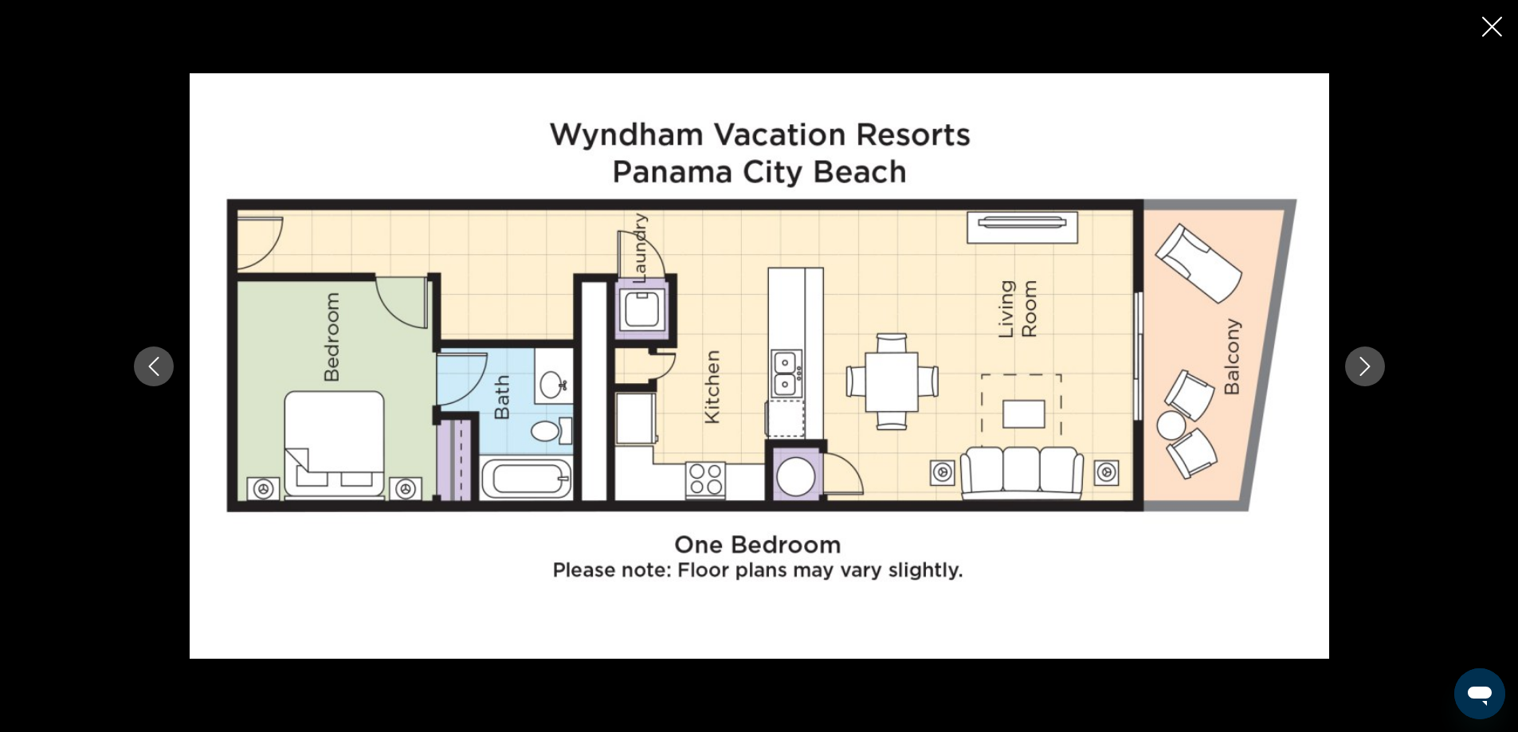
click at [1365, 369] on icon "Next image" at bounding box center [1365, 366] width 19 height 19
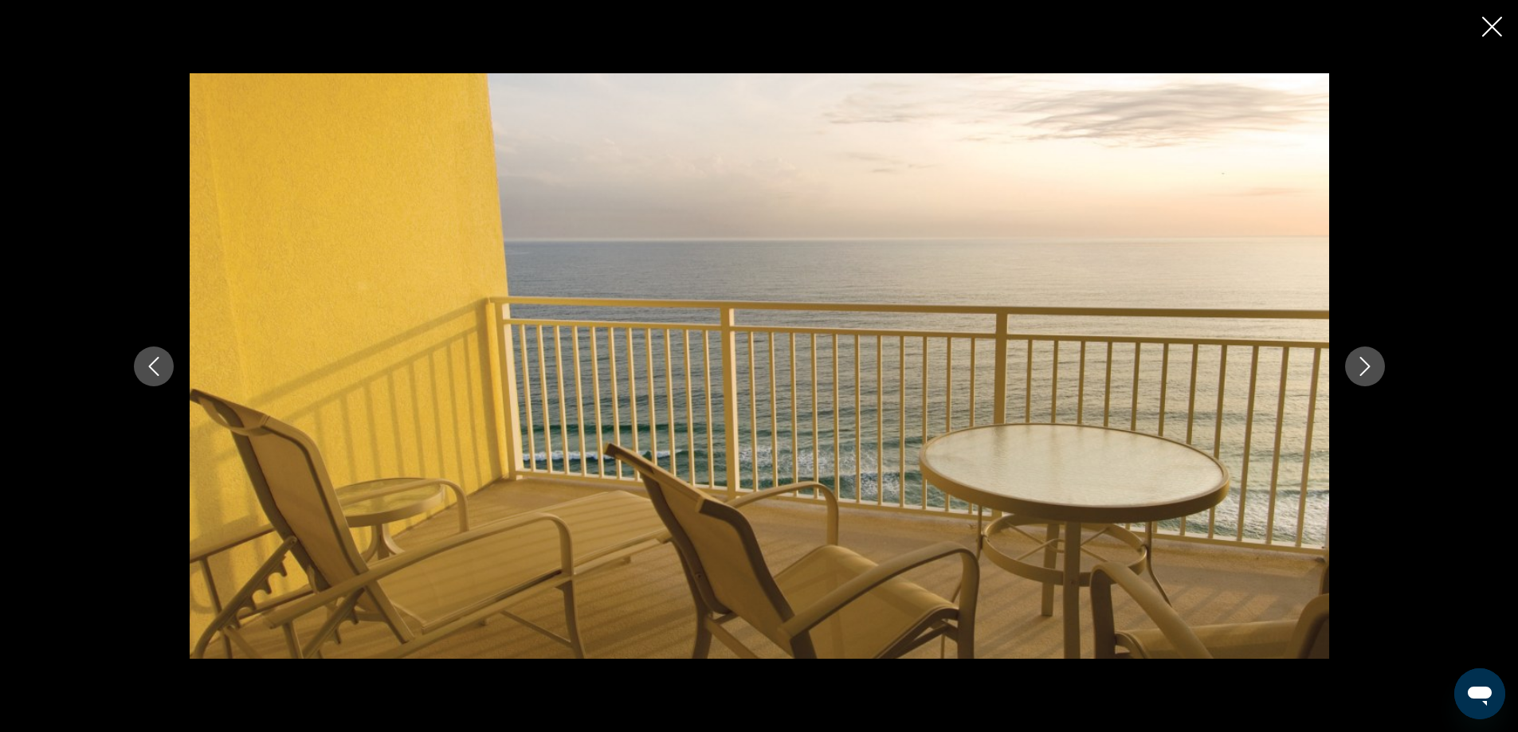
click at [1365, 369] on icon "Next image" at bounding box center [1365, 366] width 19 height 19
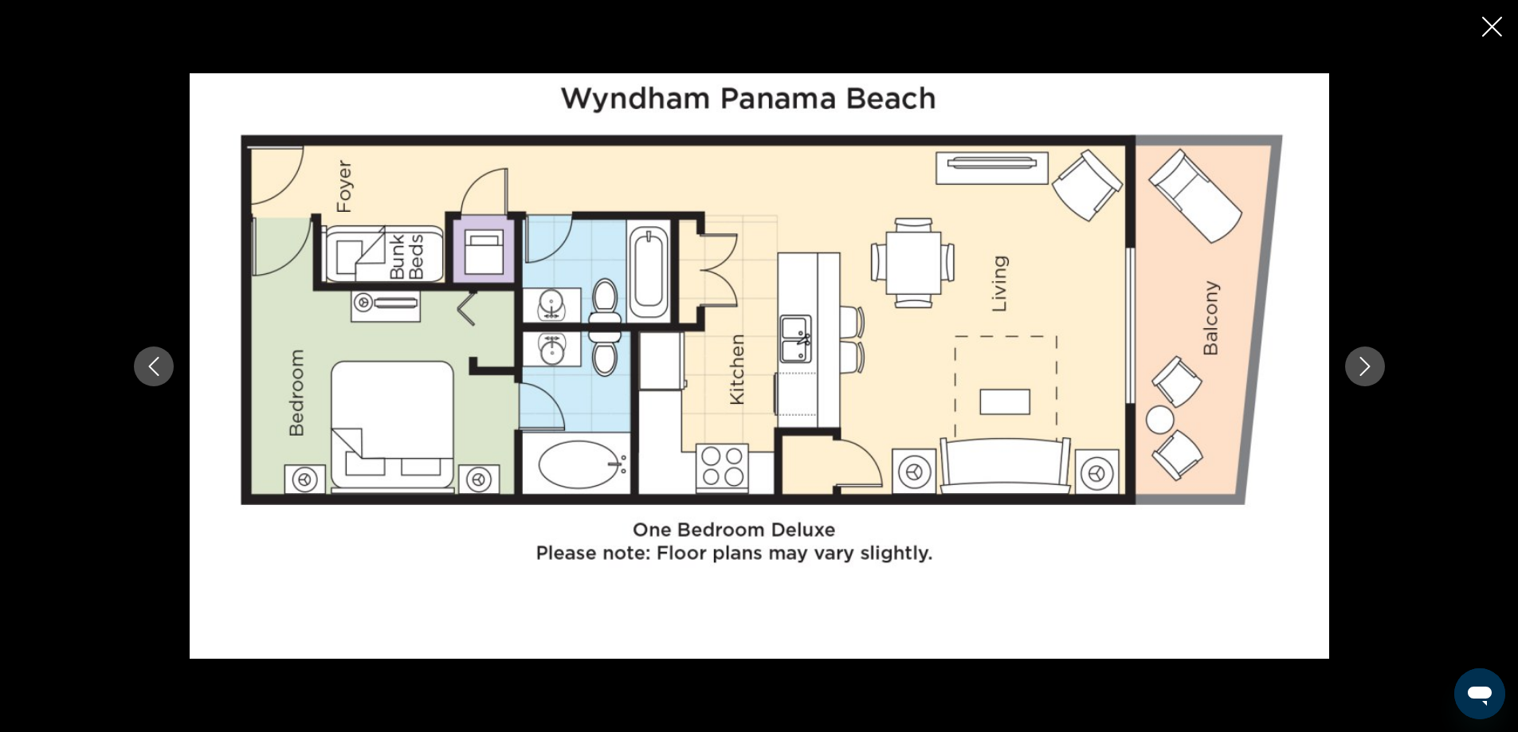
click at [1365, 369] on icon "Next image" at bounding box center [1365, 366] width 19 height 19
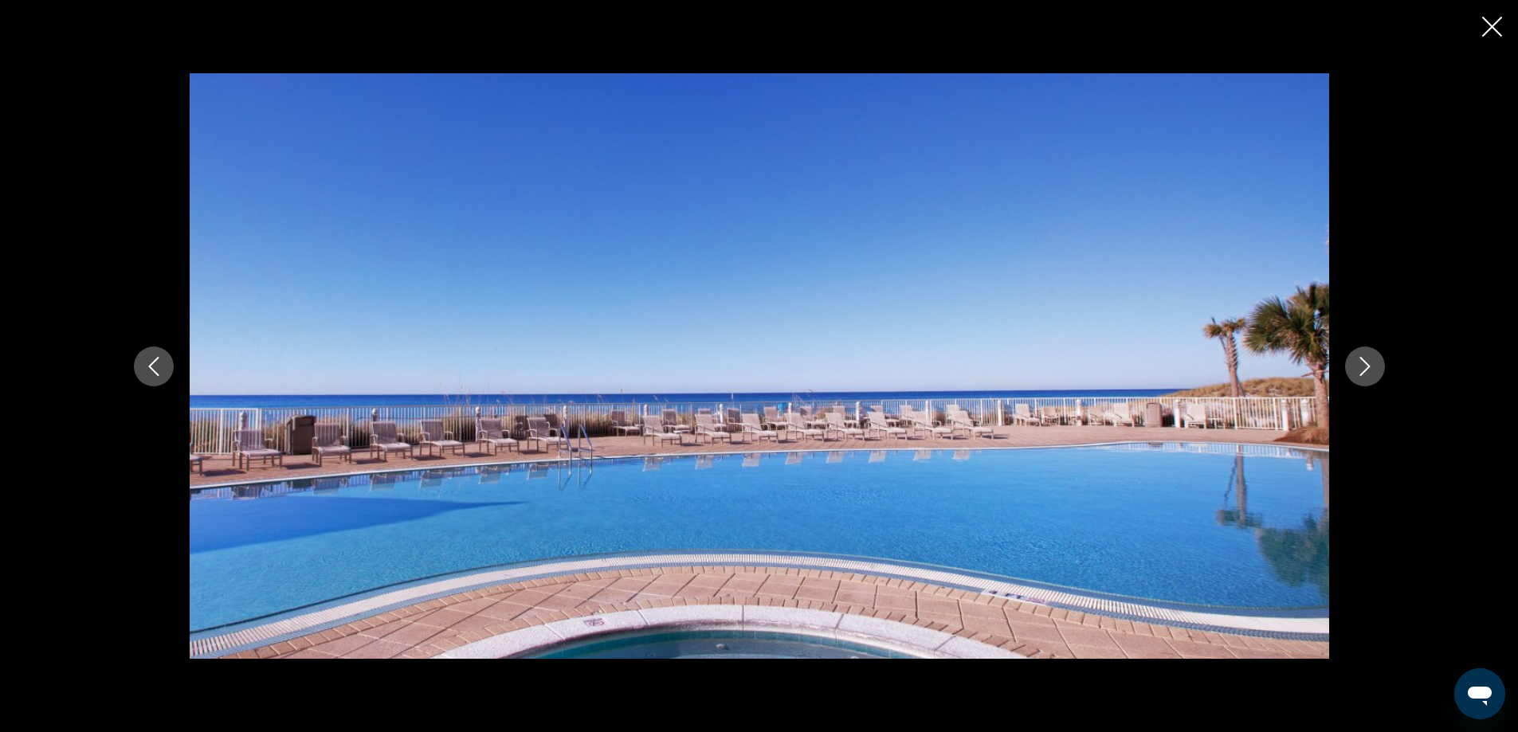
click at [1365, 369] on icon "Next image" at bounding box center [1365, 366] width 19 height 19
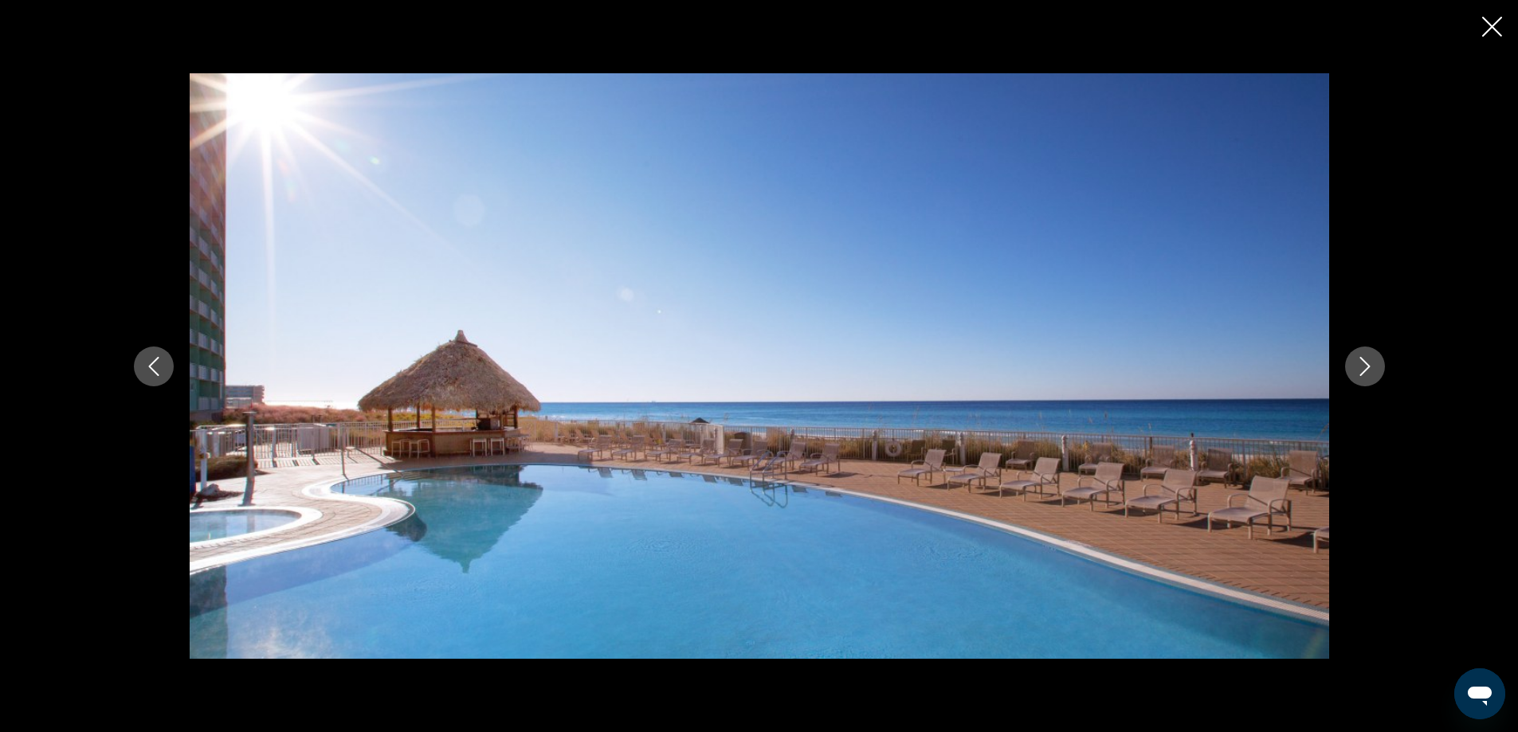
click at [1365, 369] on icon "Next image" at bounding box center [1365, 366] width 19 height 19
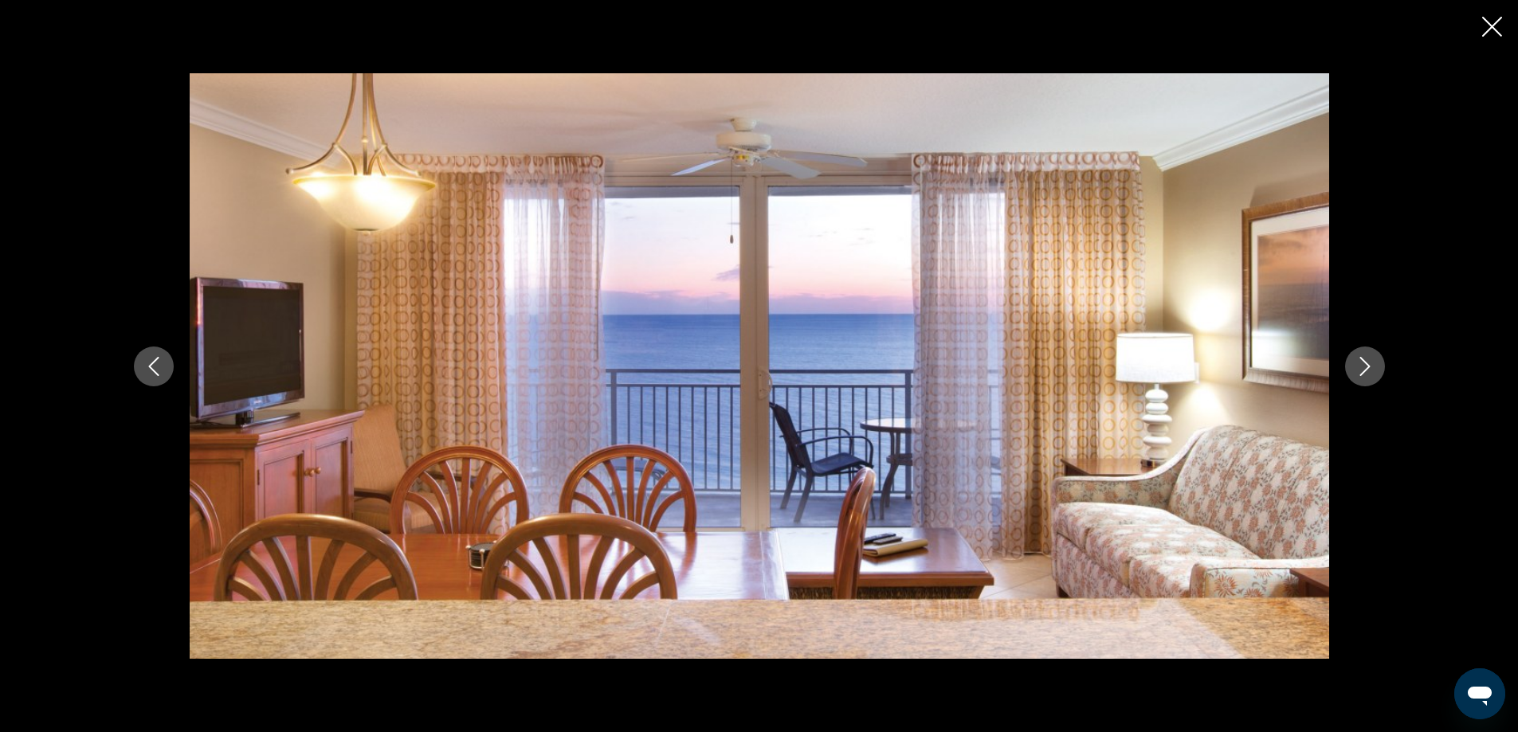
click at [1365, 369] on icon "Next image" at bounding box center [1365, 366] width 19 height 19
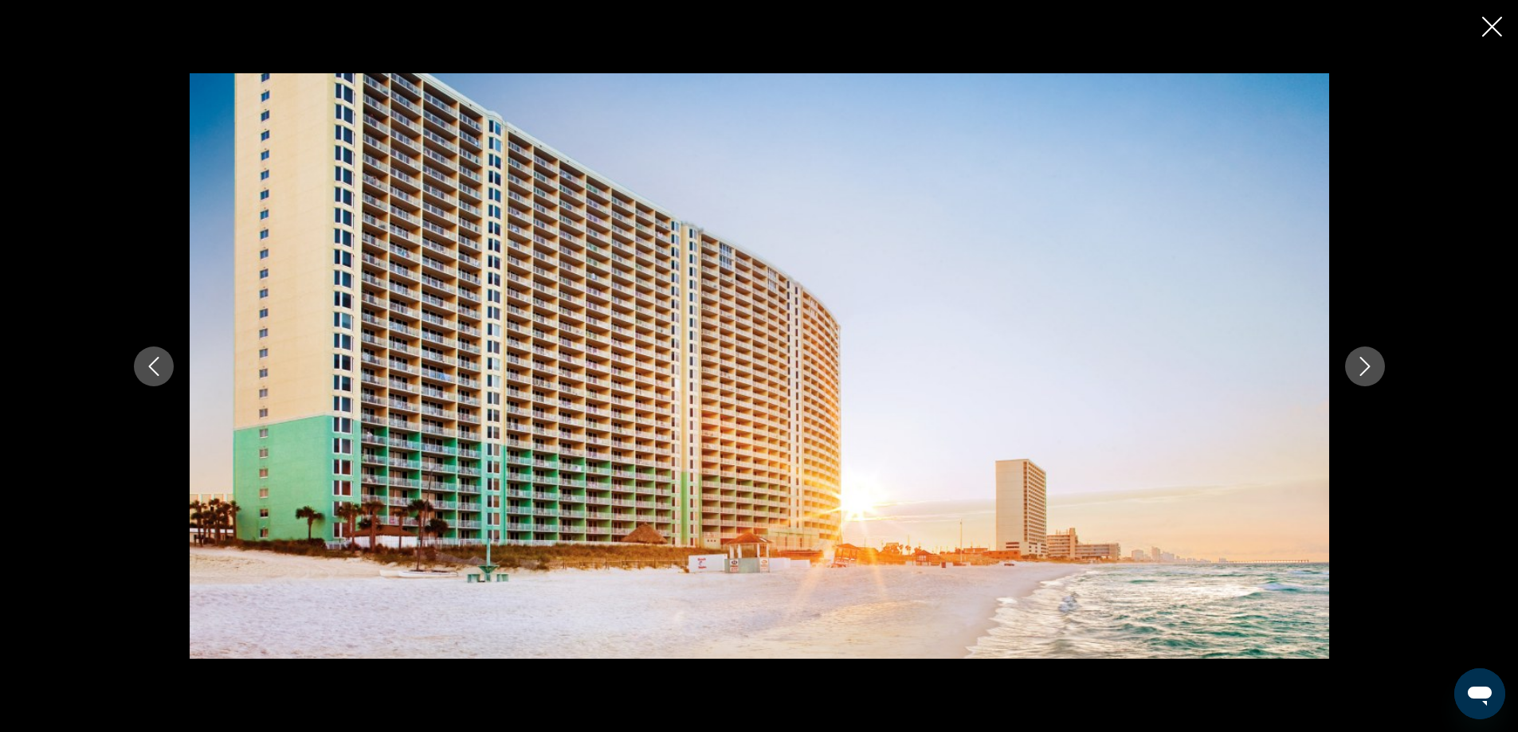
click at [1365, 369] on icon "Next image" at bounding box center [1365, 366] width 19 height 19
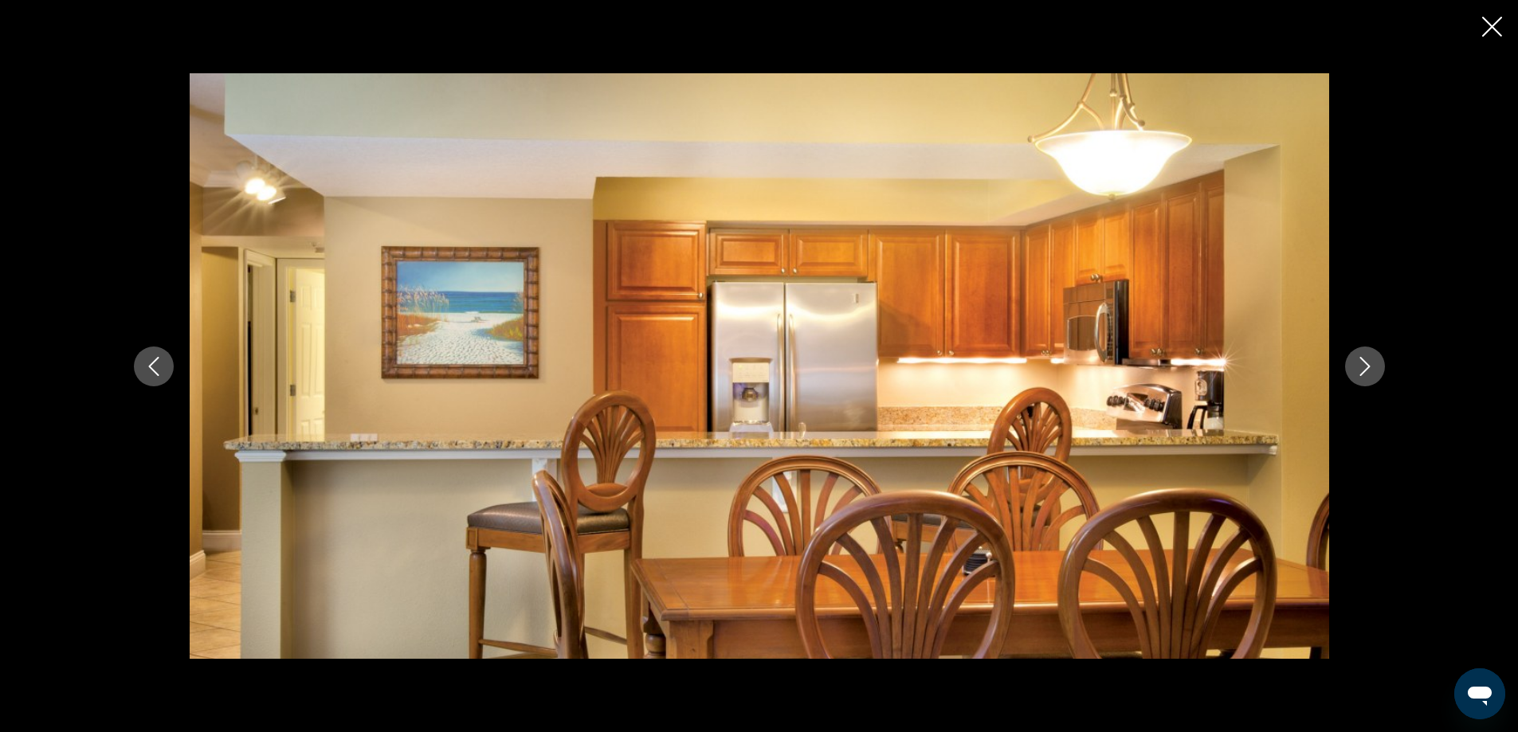
click at [1365, 369] on icon "Next image" at bounding box center [1365, 366] width 19 height 19
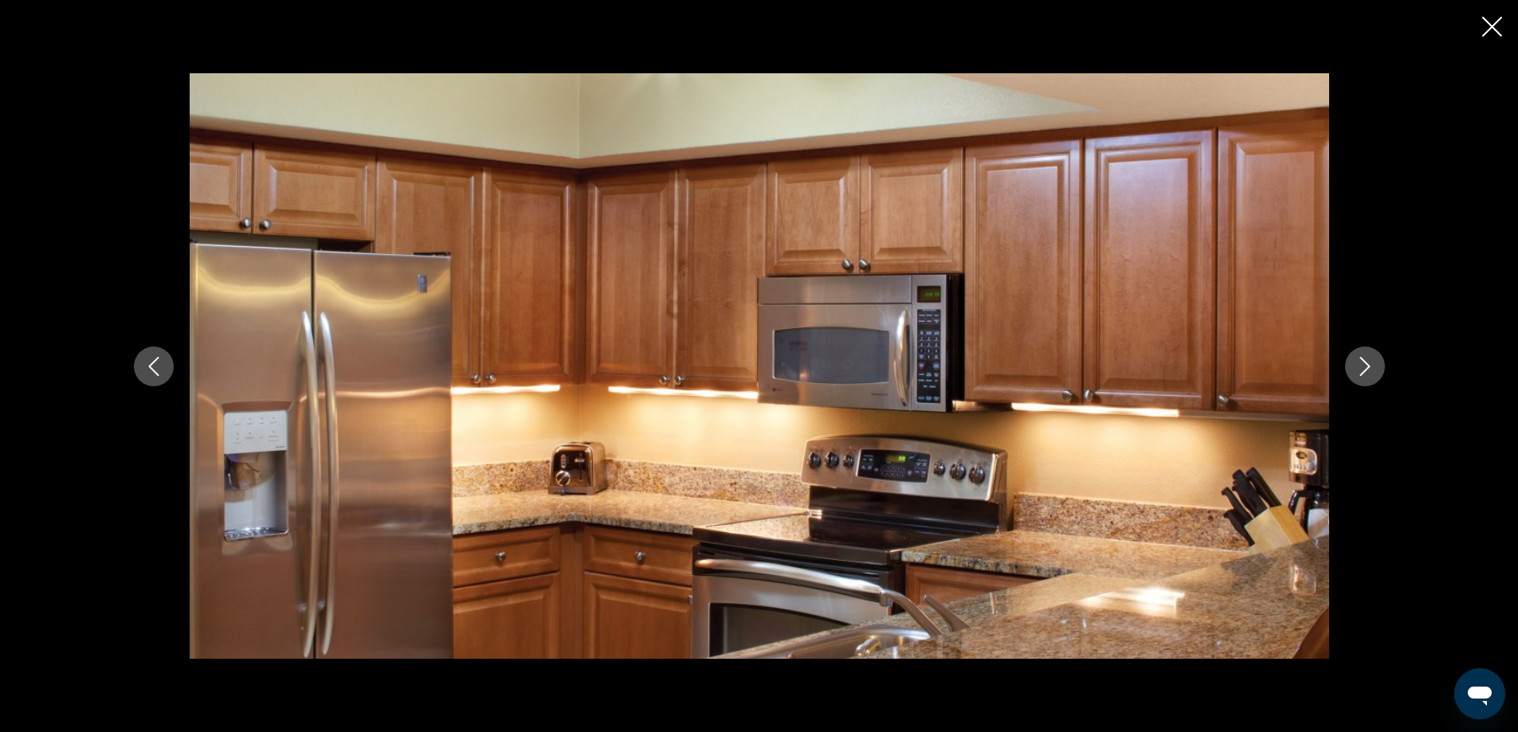
click at [1365, 369] on icon "Next image" at bounding box center [1365, 366] width 19 height 19
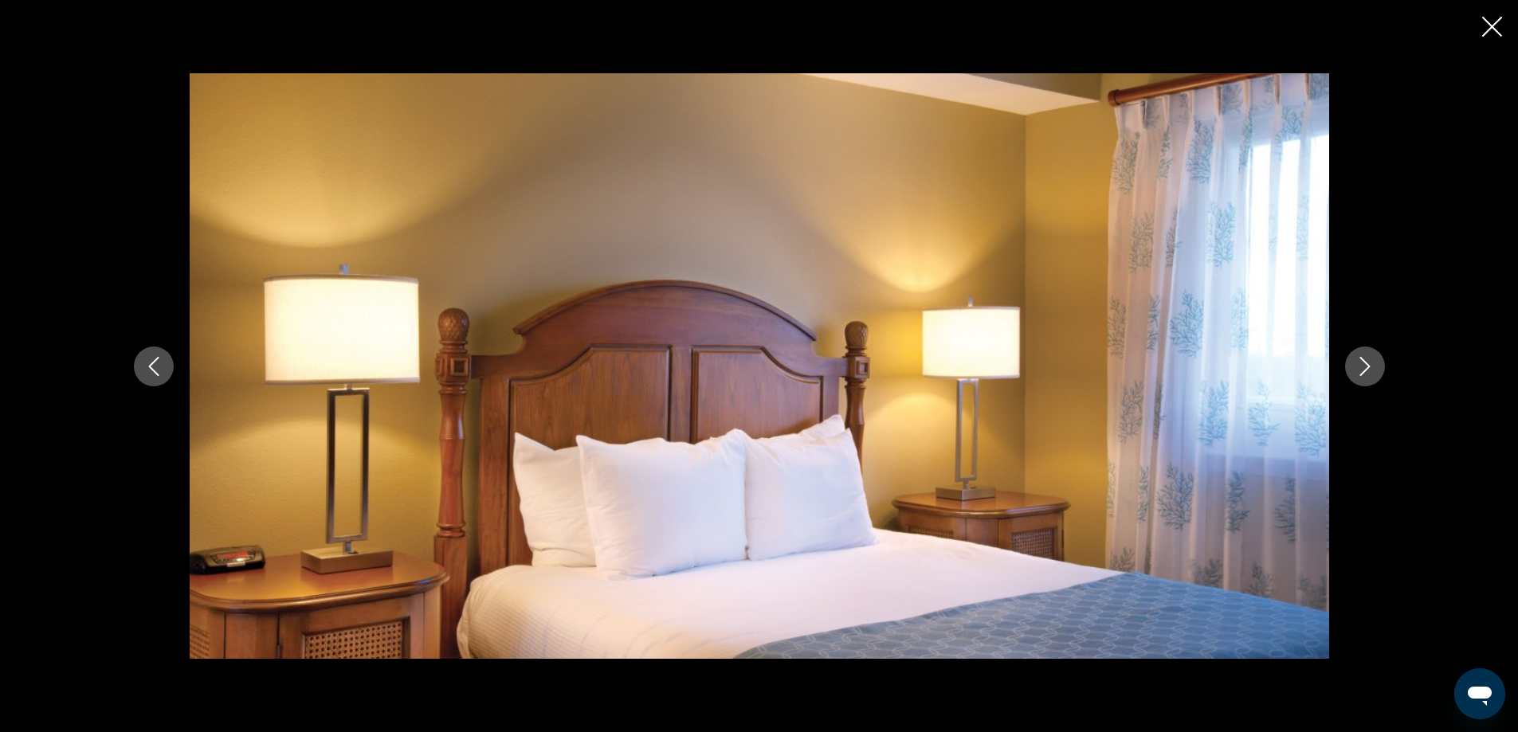
click at [1365, 369] on icon "Next image" at bounding box center [1365, 366] width 19 height 19
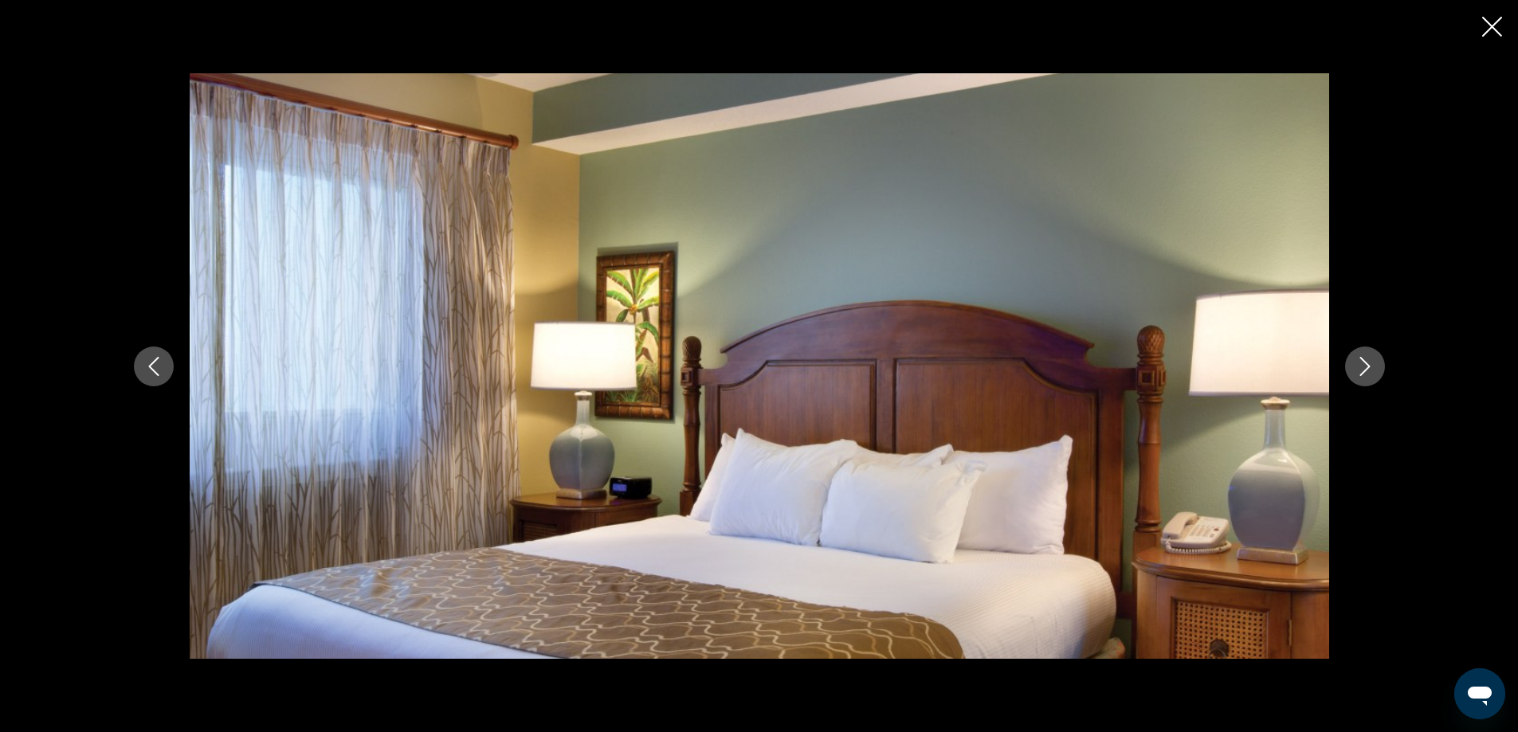
click at [1365, 369] on icon "Next image" at bounding box center [1365, 366] width 19 height 19
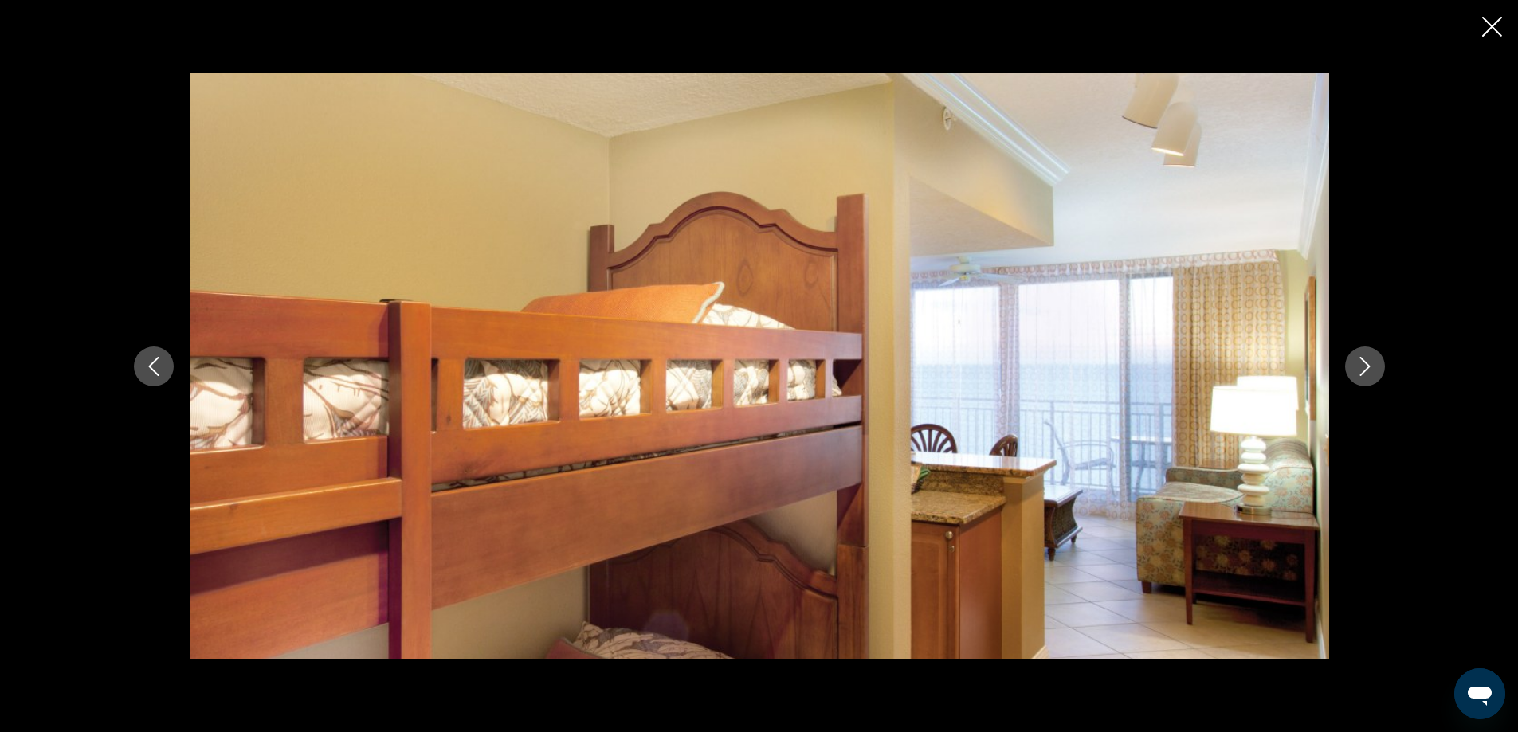
click at [1365, 369] on icon "Next image" at bounding box center [1365, 366] width 19 height 19
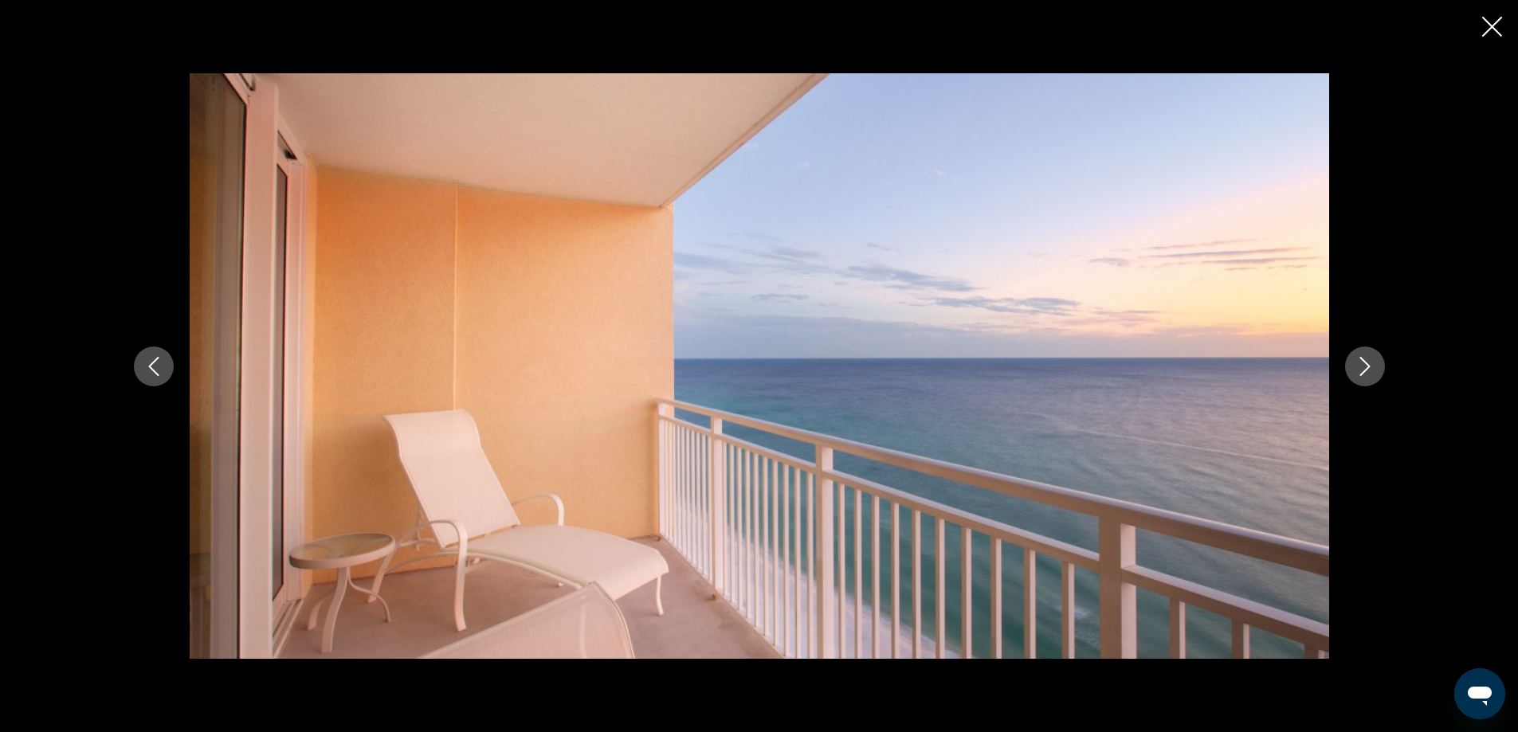
click at [1365, 369] on icon "Next image" at bounding box center [1365, 366] width 19 height 19
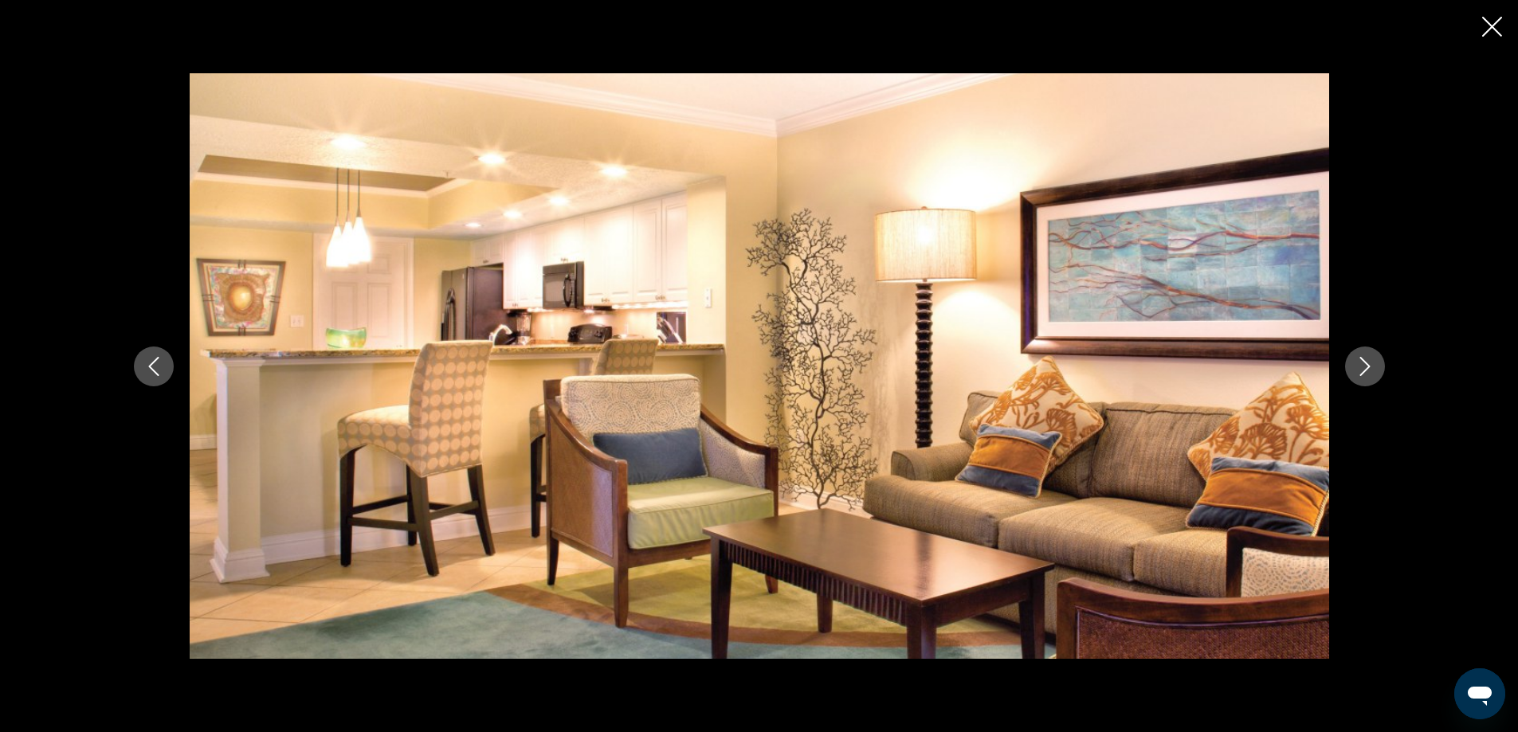
click at [1365, 369] on icon "Next image" at bounding box center [1365, 366] width 19 height 19
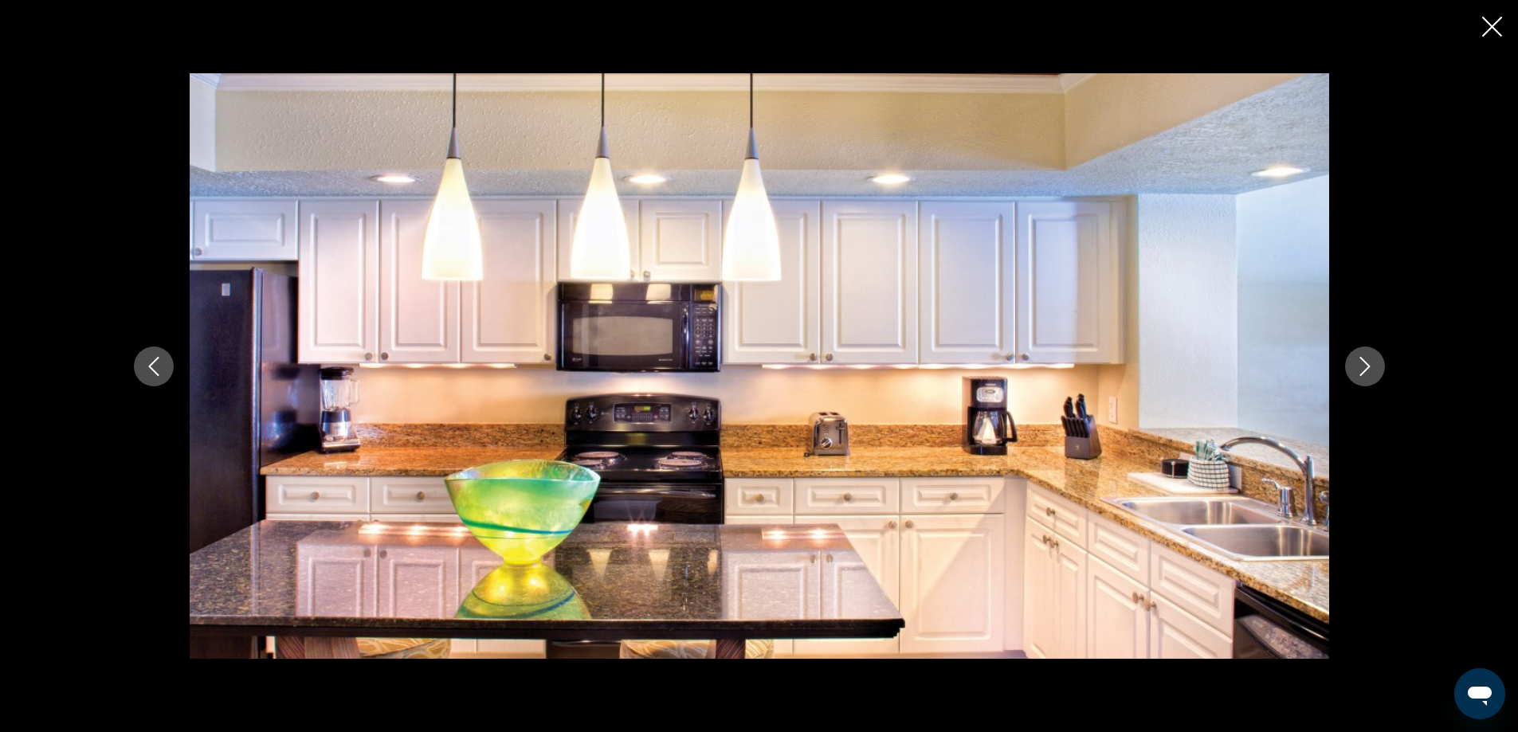
click at [1365, 369] on icon "Next image" at bounding box center [1365, 366] width 19 height 19
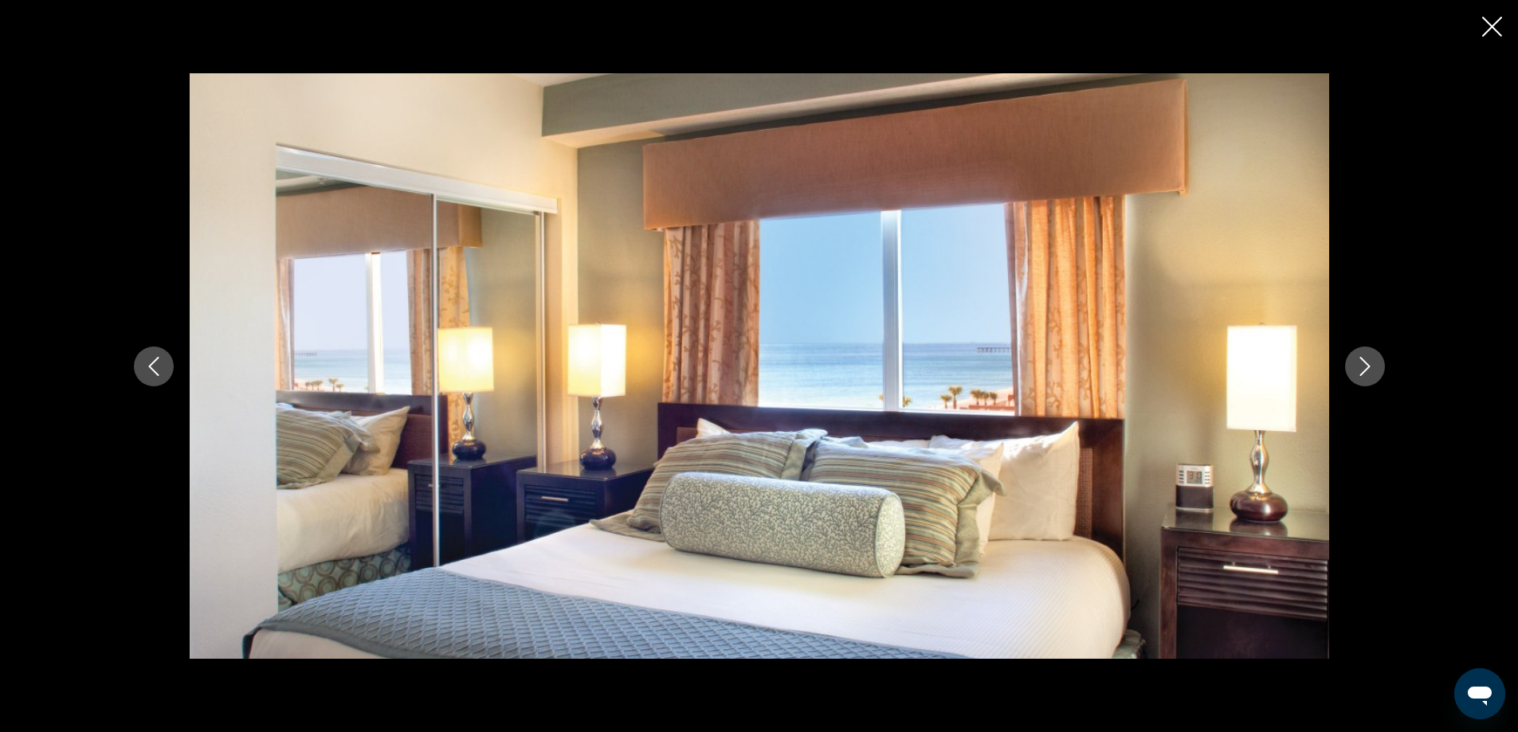
click at [1365, 369] on icon "Next image" at bounding box center [1365, 366] width 19 height 19
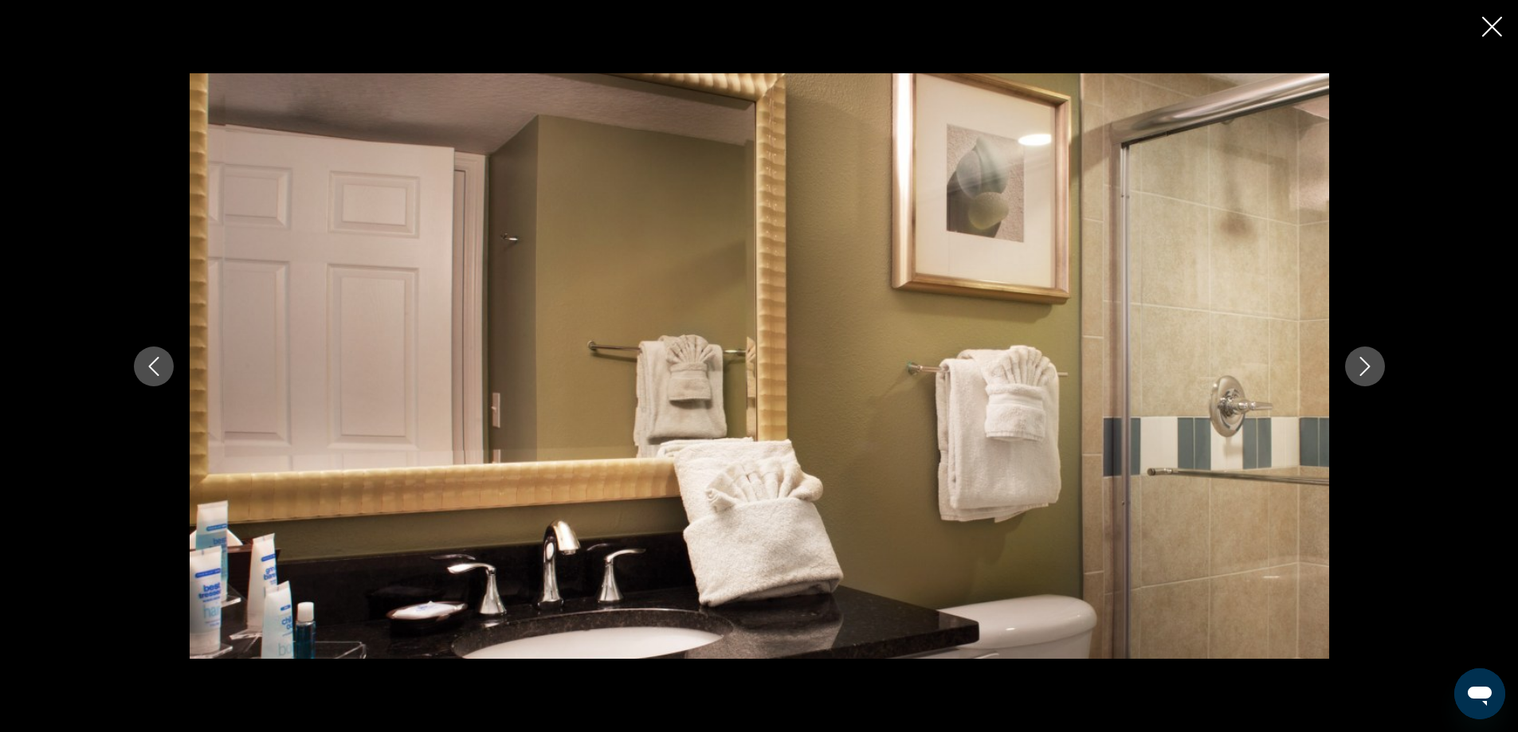
click at [1365, 369] on icon "Next image" at bounding box center [1365, 366] width 19 height 19
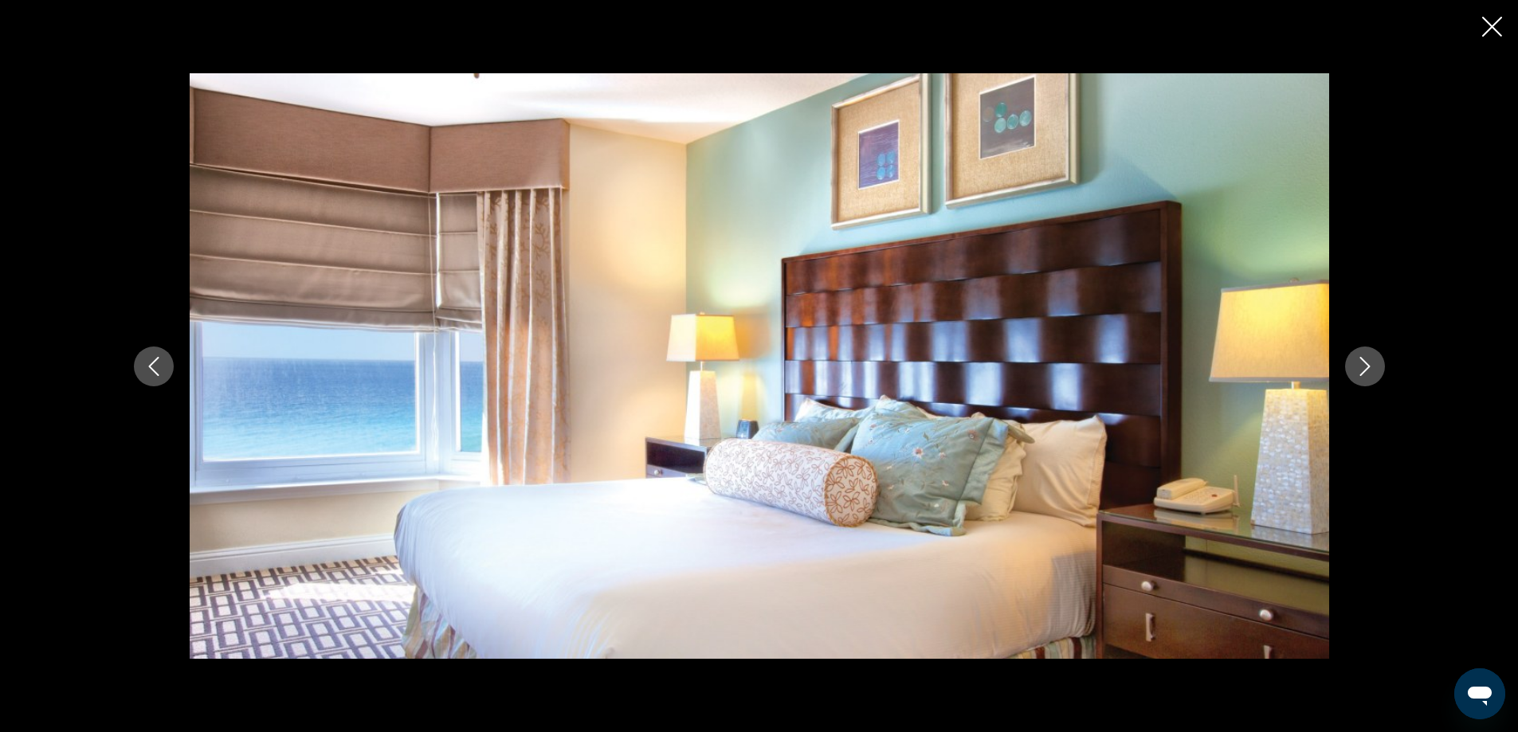
click at [1365, 369] on icon "Next image" at bounding box center [1365, 366] width 19 height 19
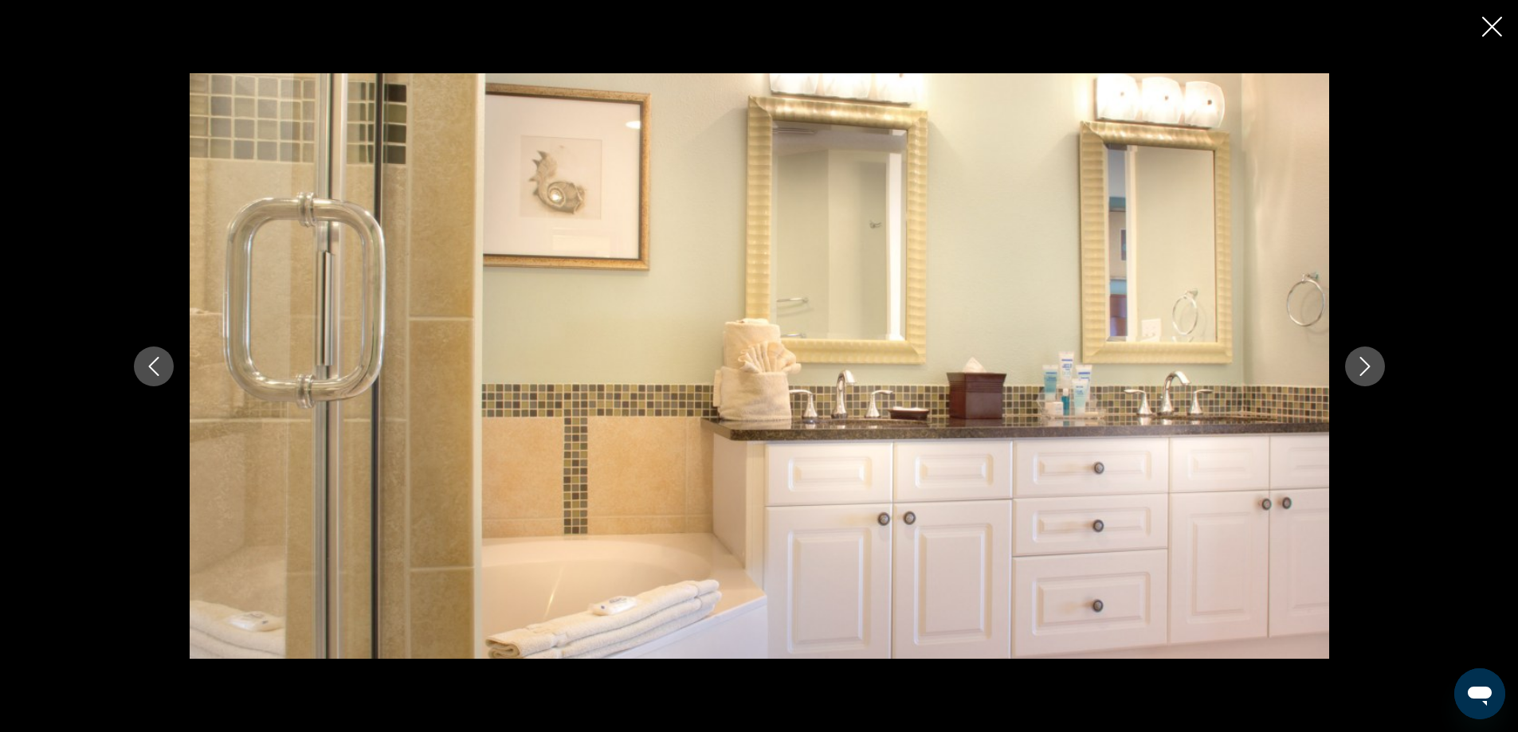
click at [1365, 369] on icon "Next image" at bounding box center [1365, 366] width 19 height 19
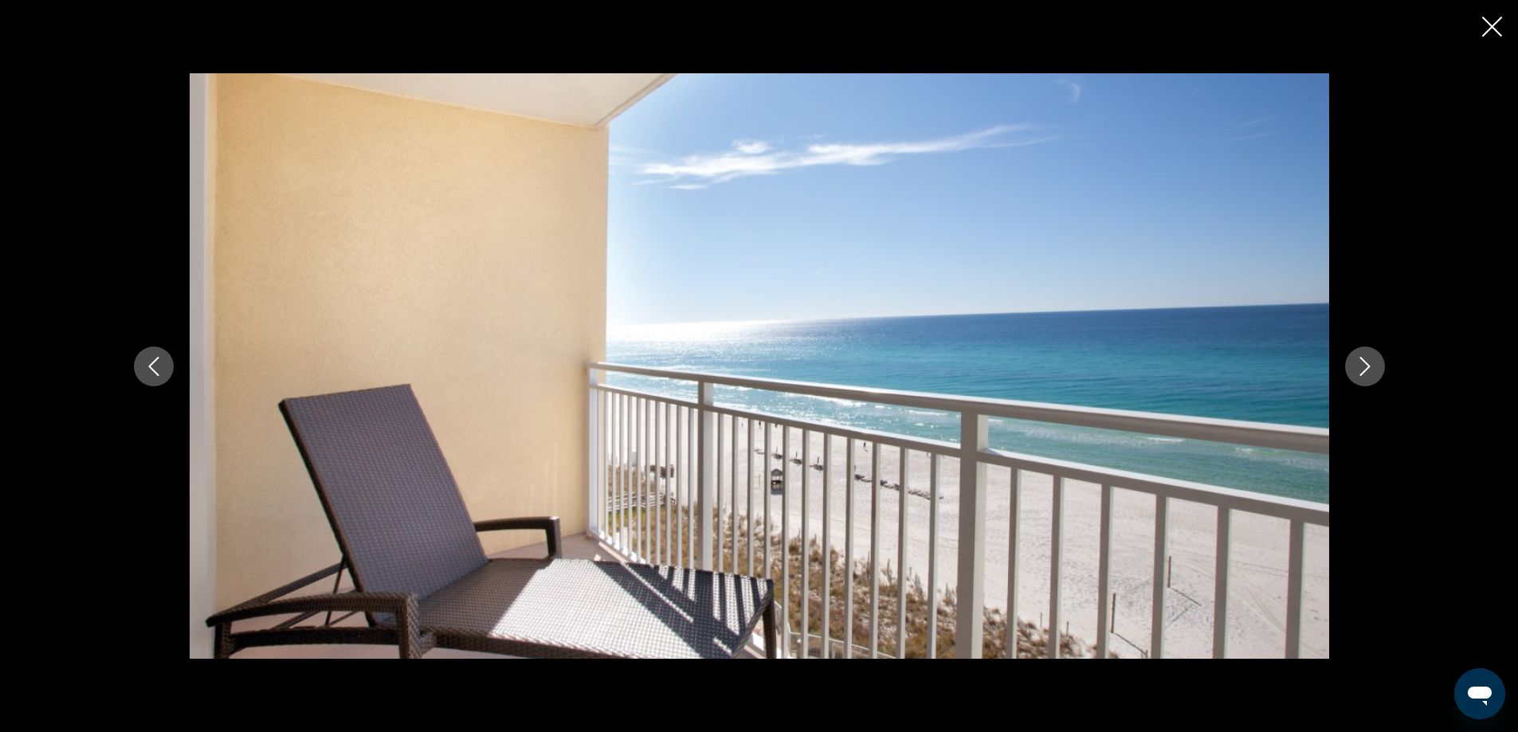
click at [1369, 355] on button "Next image" at bounding box center [1365, 367] width 40 height 40
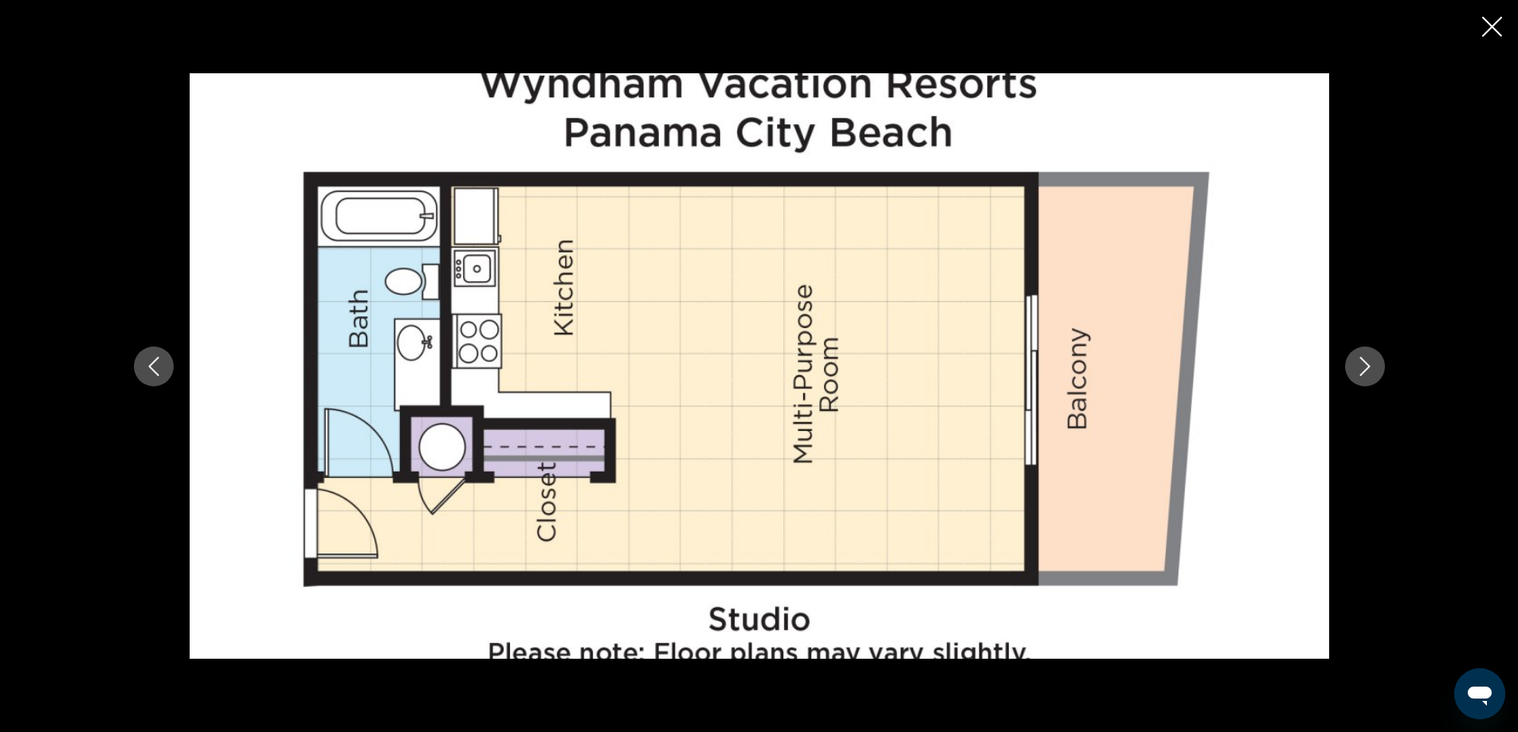
click at [1369, 355] on button "Next image" at bounding box center [1365, 367] width 40 height 40
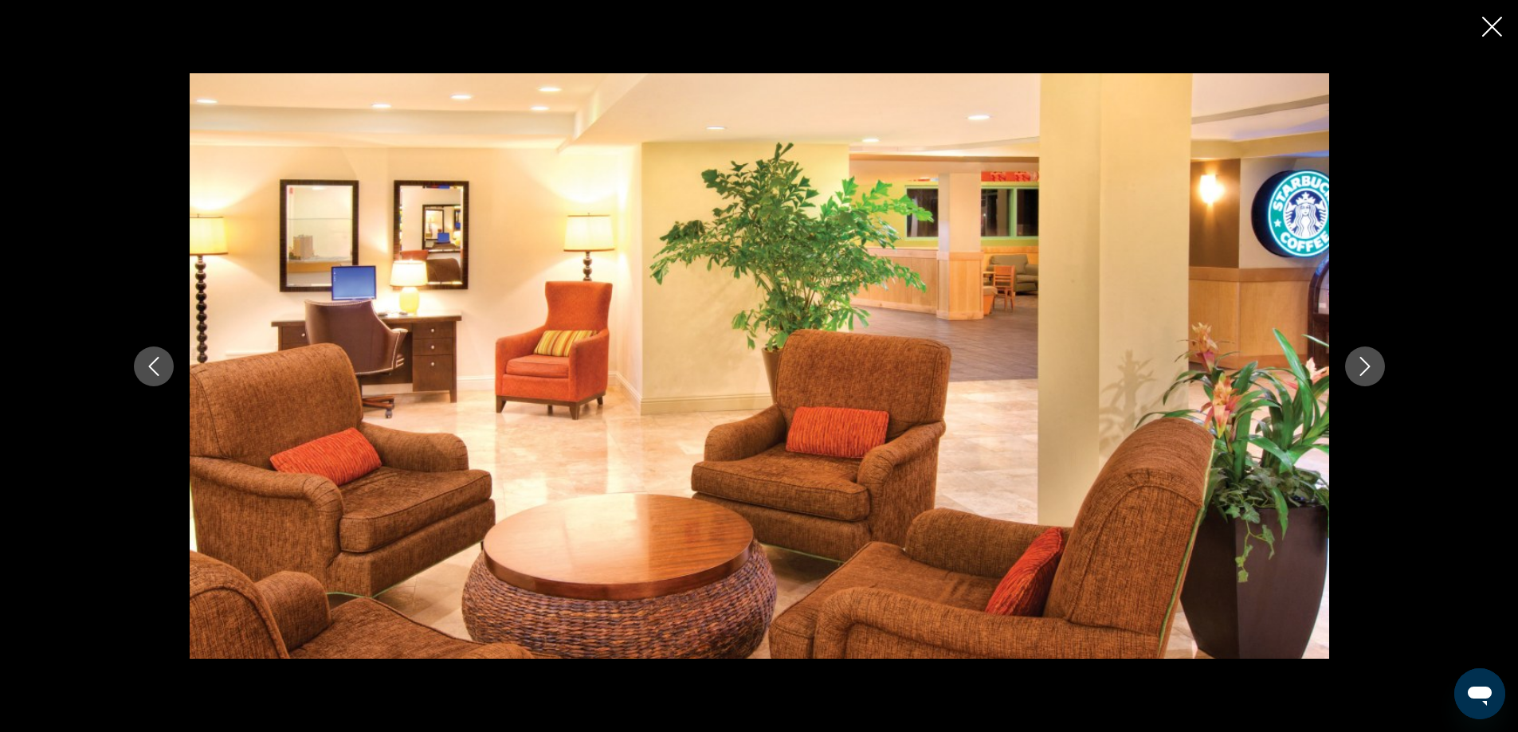
click at [1490, 30] on icon "Close slideshow" at bounding box center [1493, 27] width 20 height 20
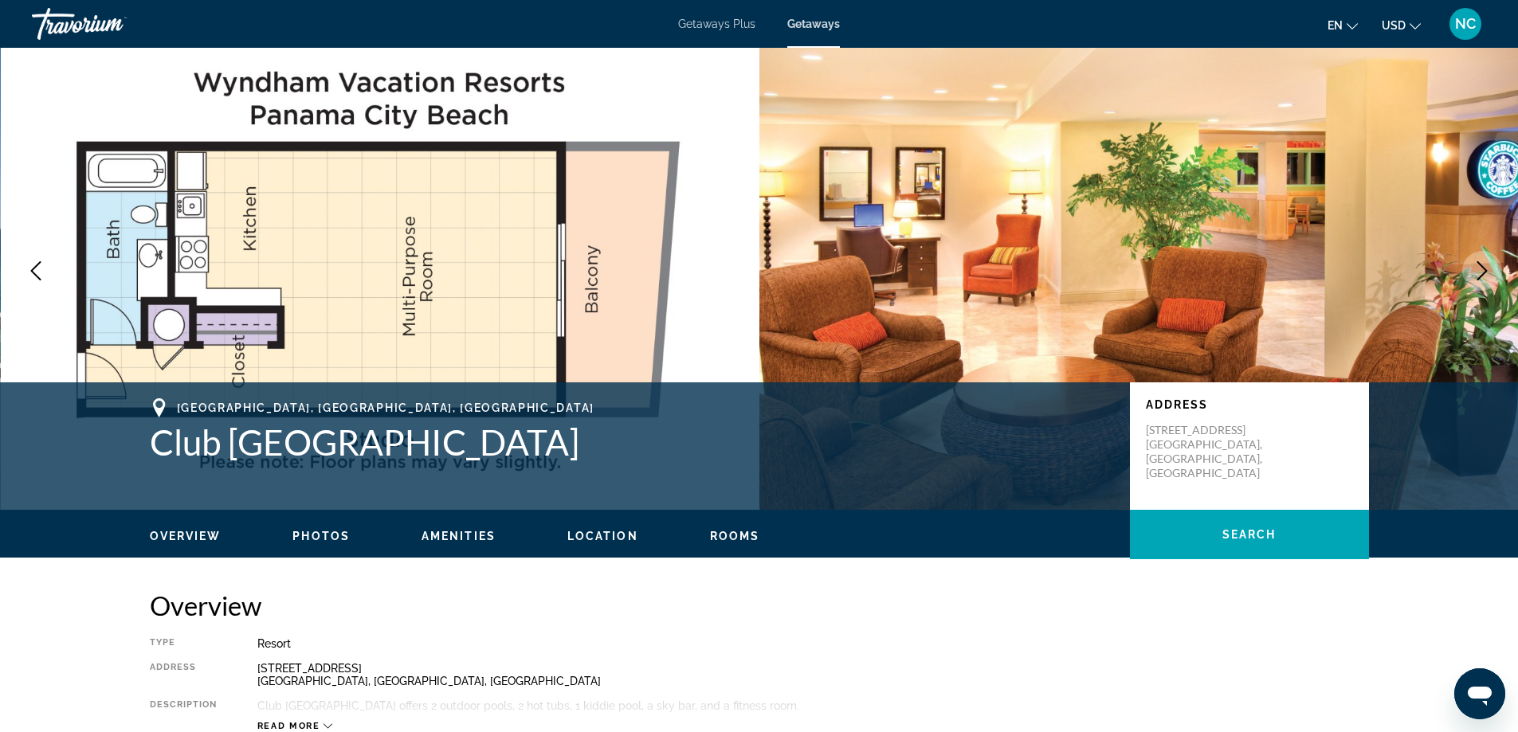
scroll to position [0, 0]
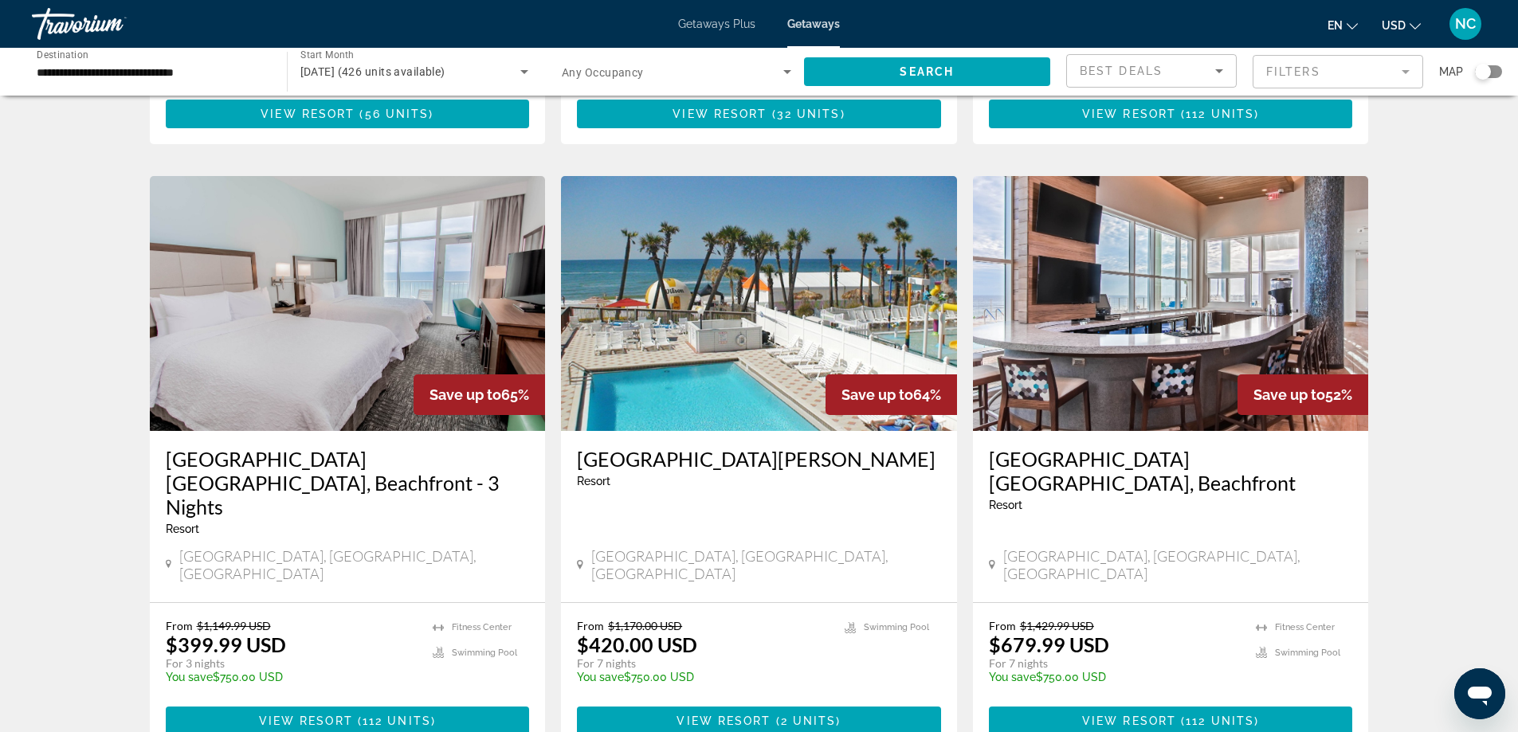
scroll to position [638, 0]
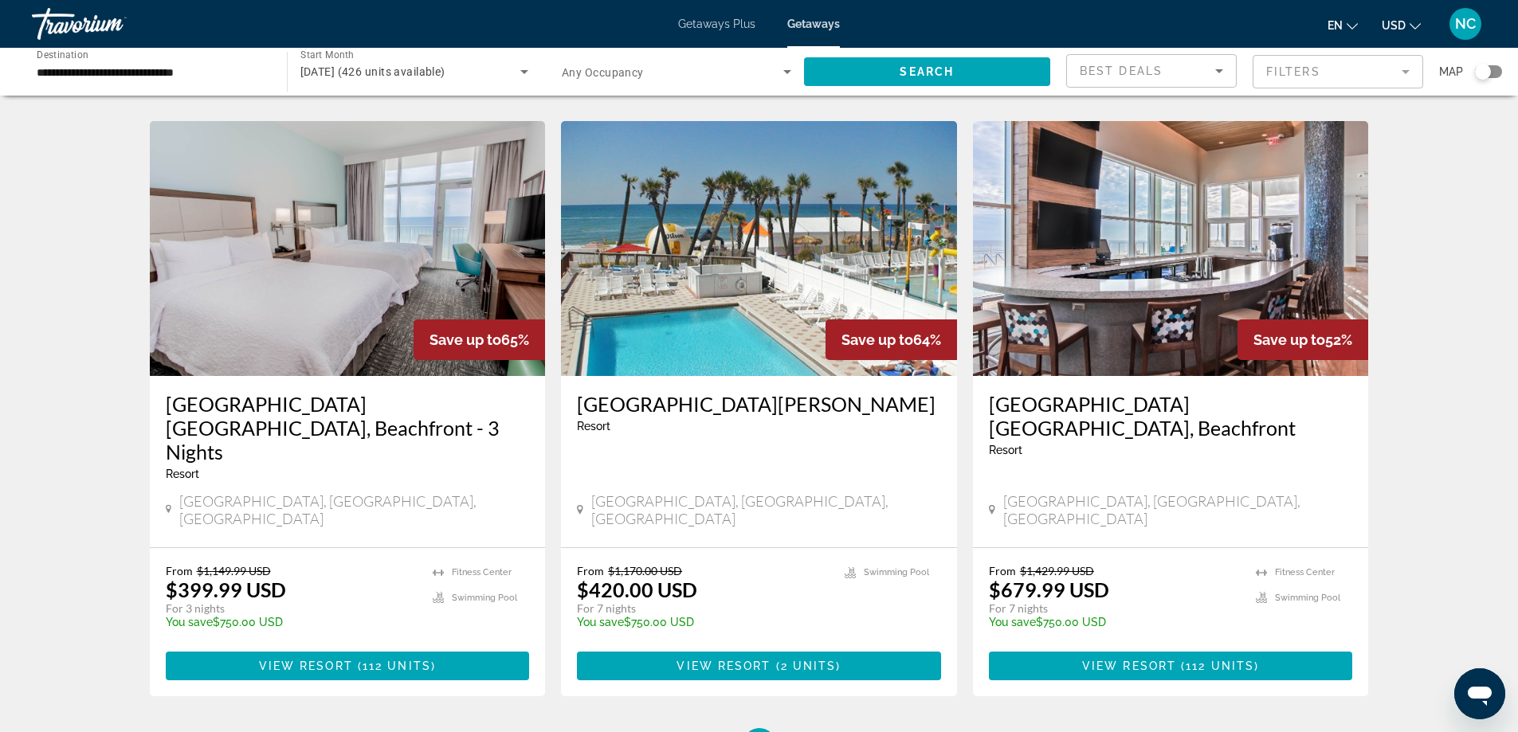
click at [662, 224] on img "Main content" at bounding box center [759, 248] width 396 height 255
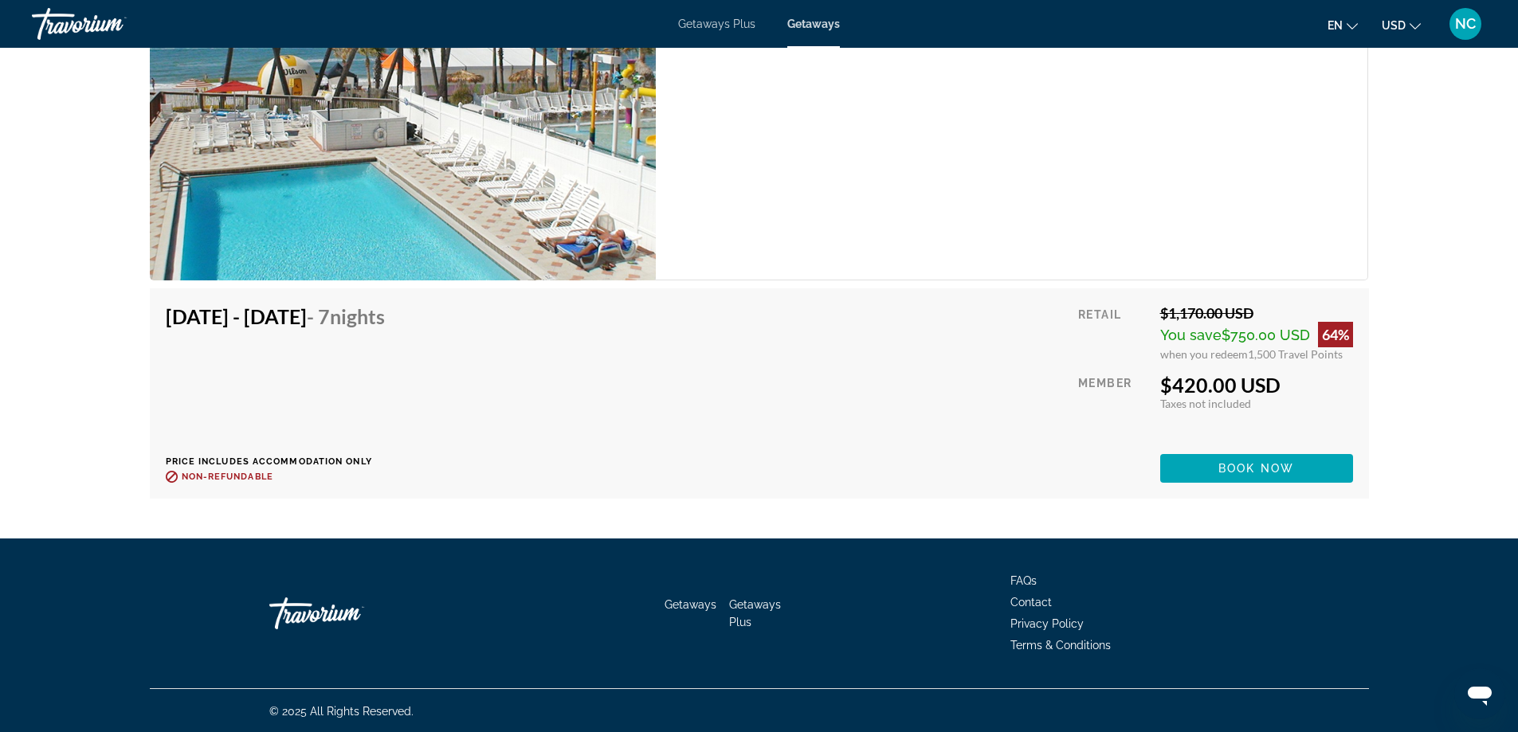
scroll to position [2821, 0]
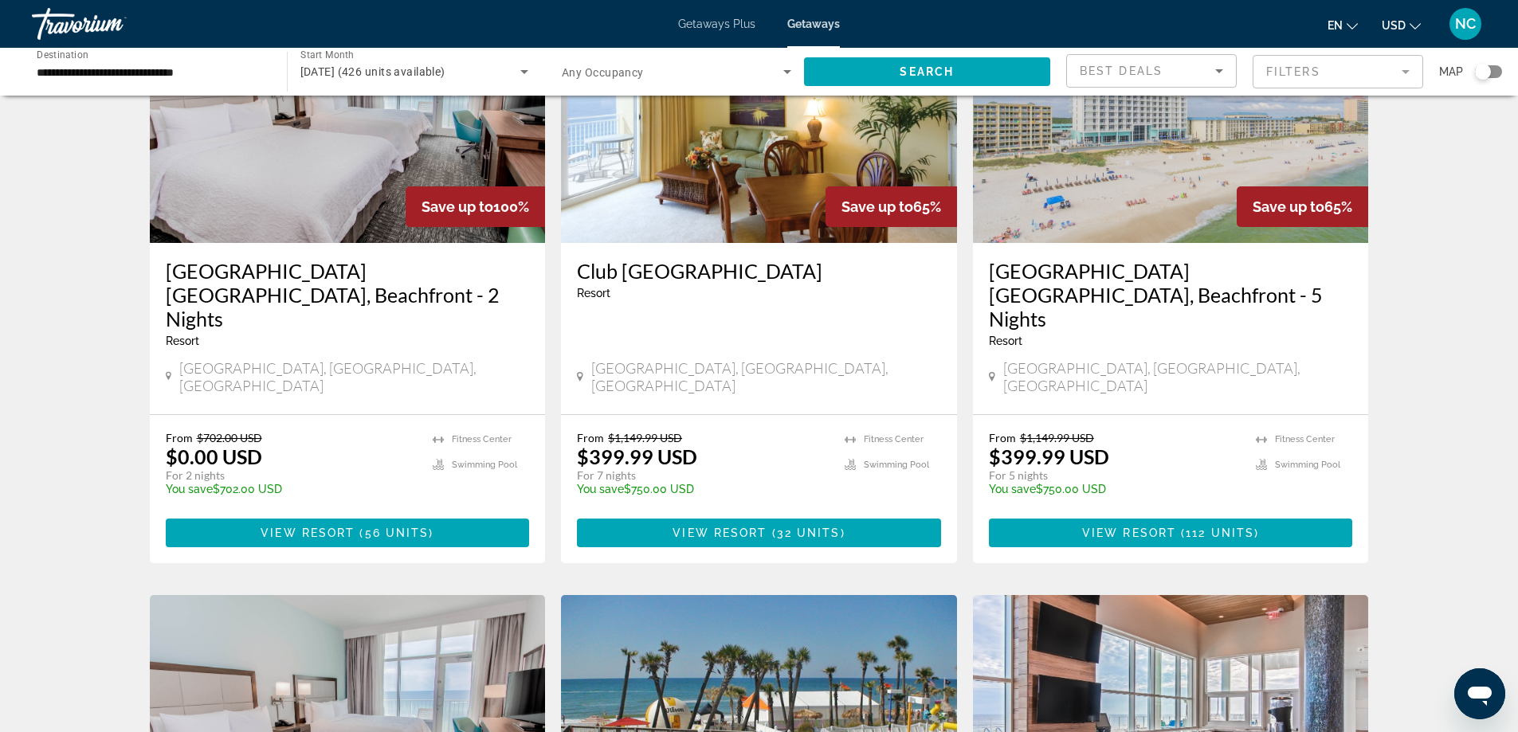
scroll to position [399, 0]
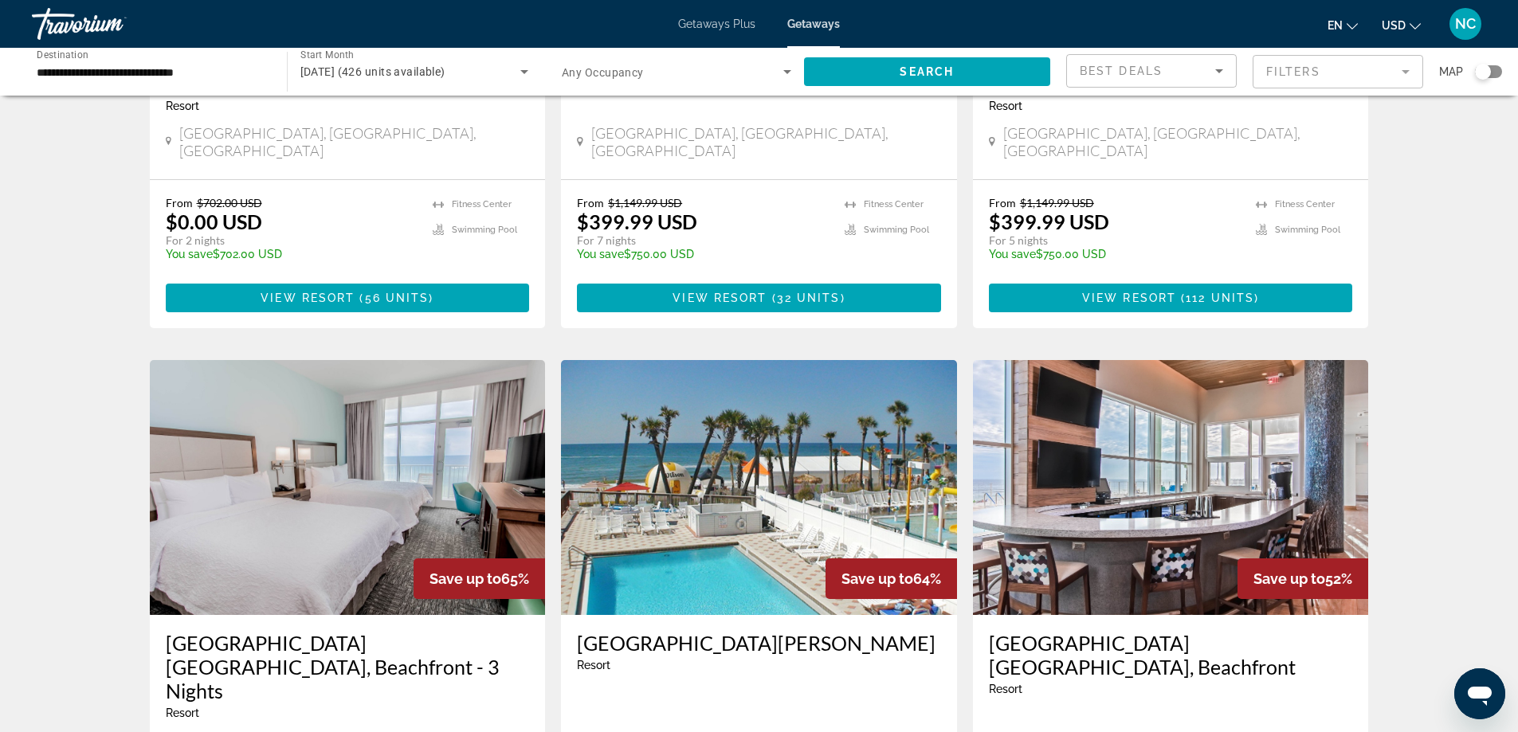
click at [1129, 470] on img "Main content" at bounding box center [1171, 487] width 396 height 255
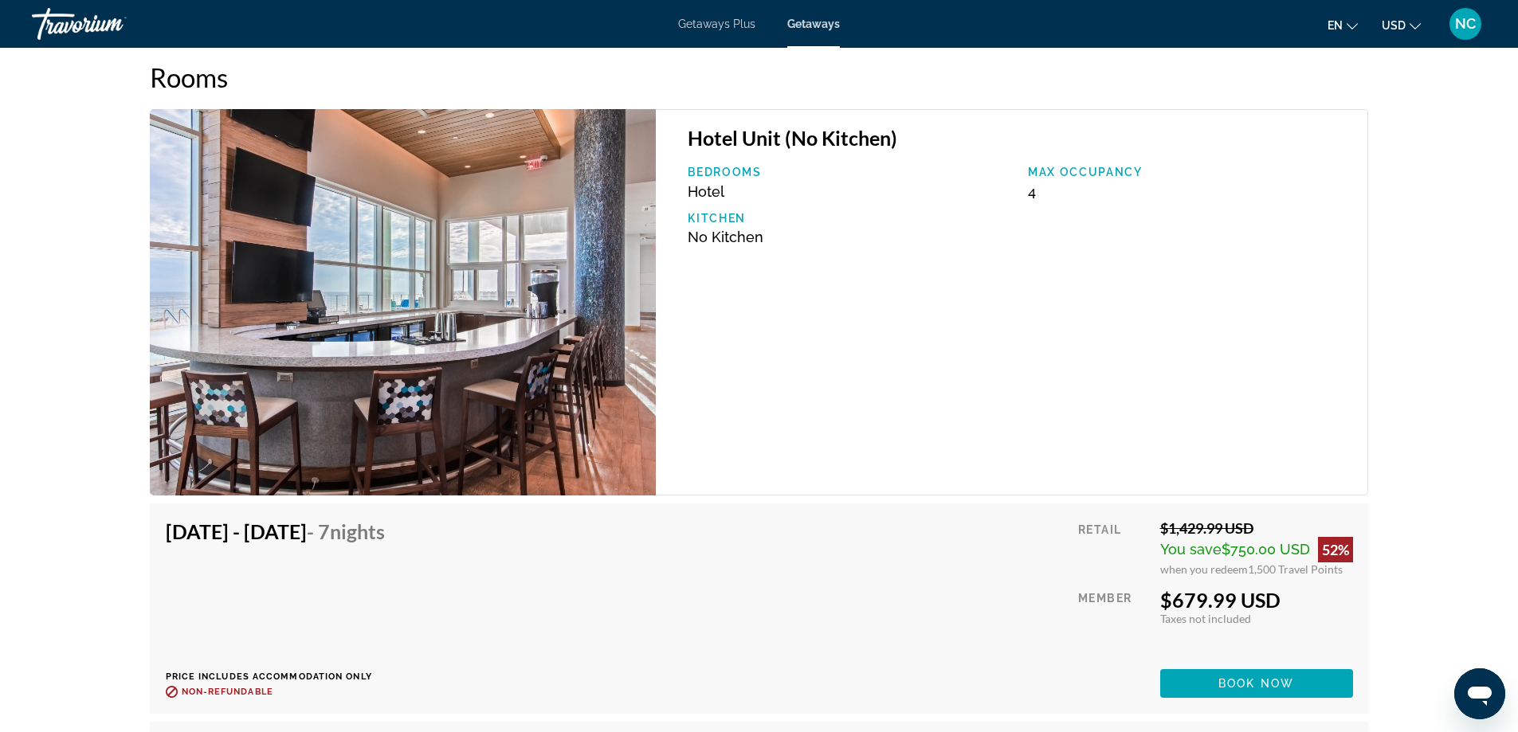
scroll to position [1833, 0]
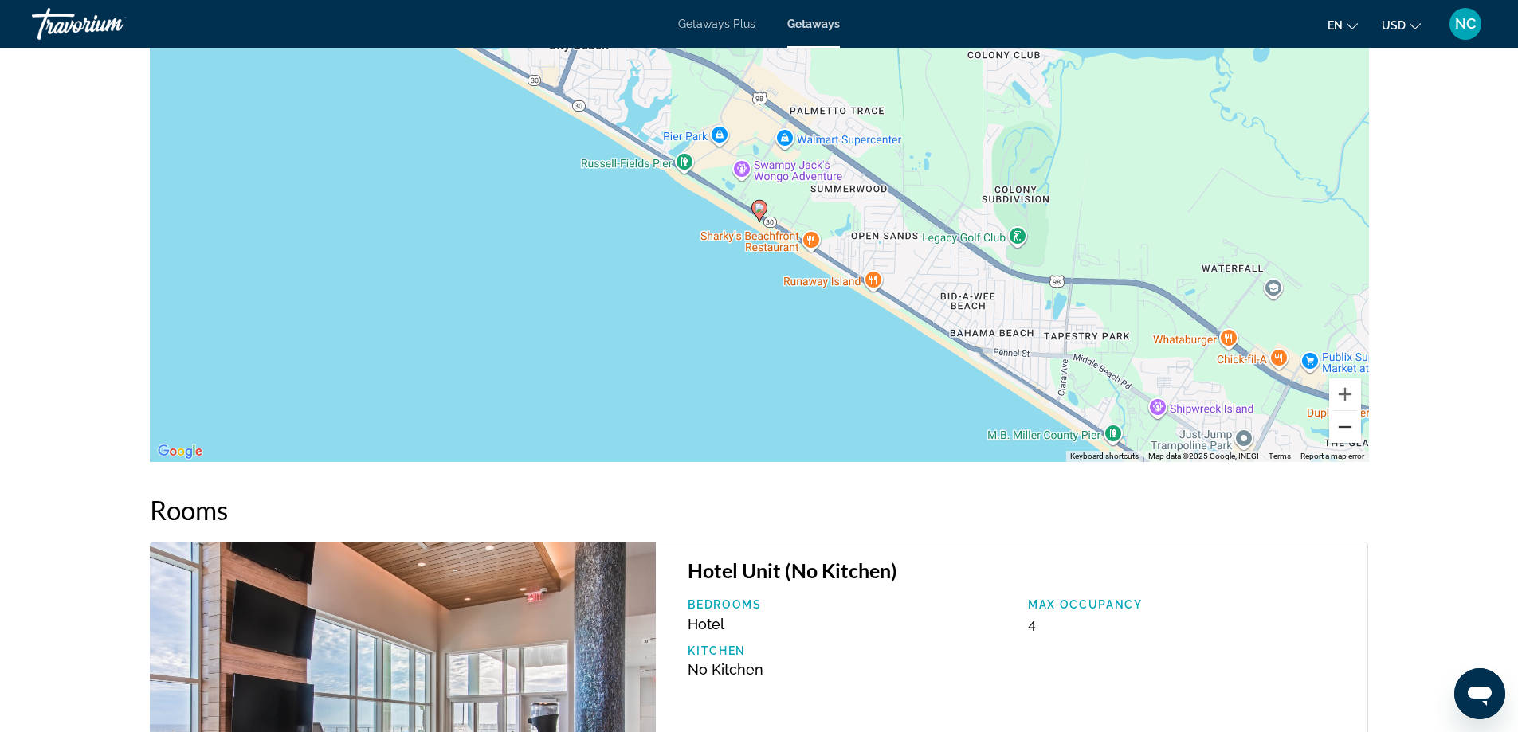
click at [1347, 429] on button "Zoom out" at bounding box center [1345, 427] width 32 height 32
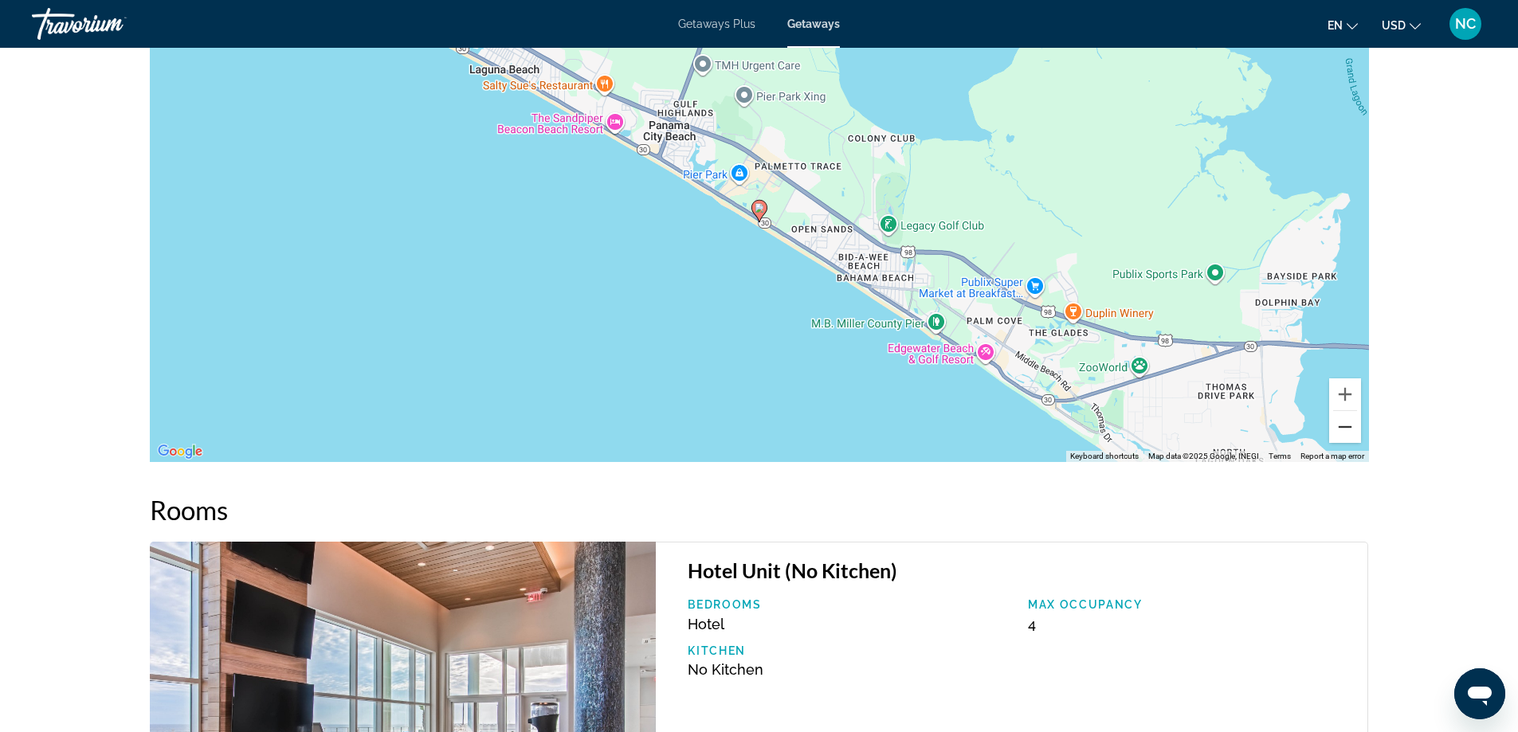
click at [1347, 429] on button "Zoom out" at bounding box center [1345, 427] width 32 height 32
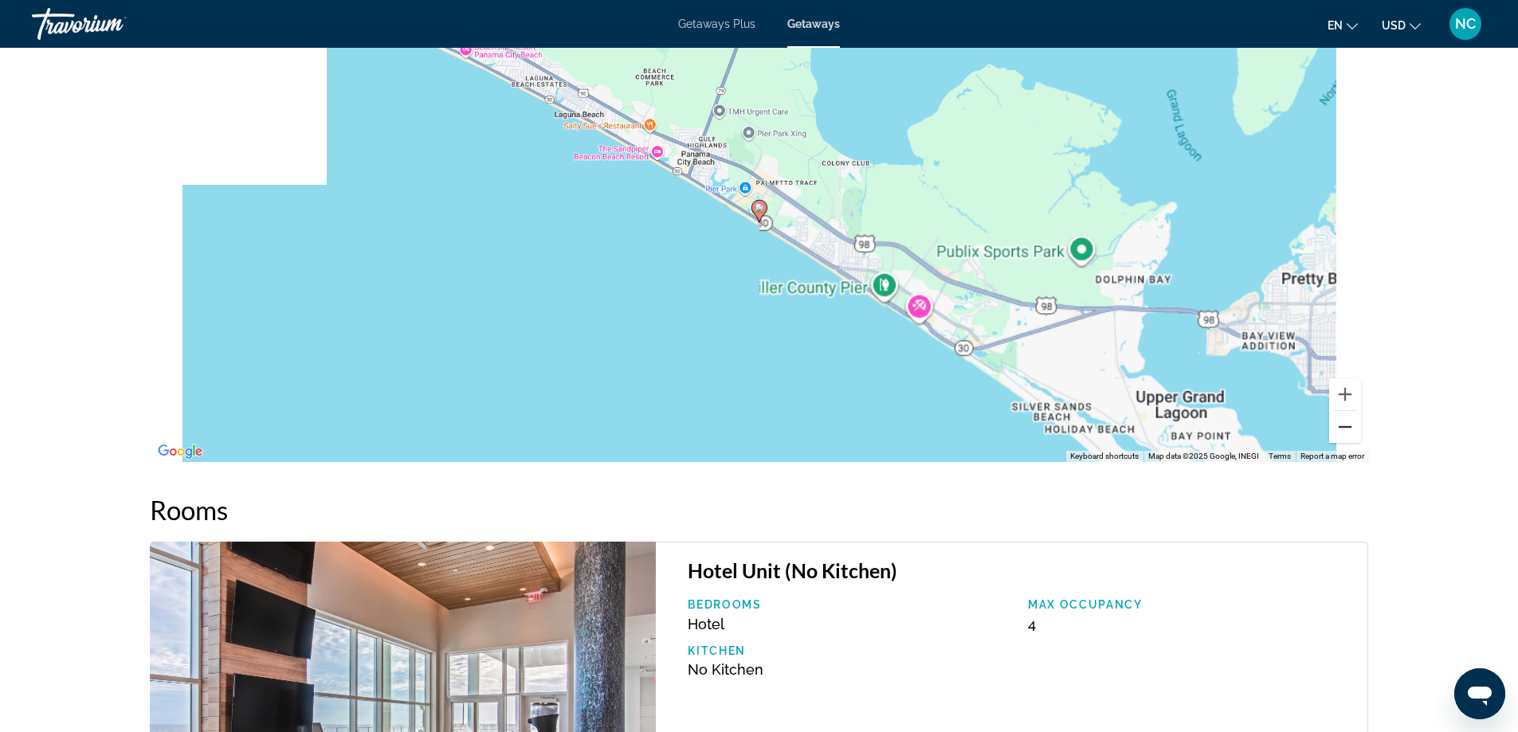
click at [1347, 429] on button "Zoom out" at bounding box center [1345, 427] width 32 height 32
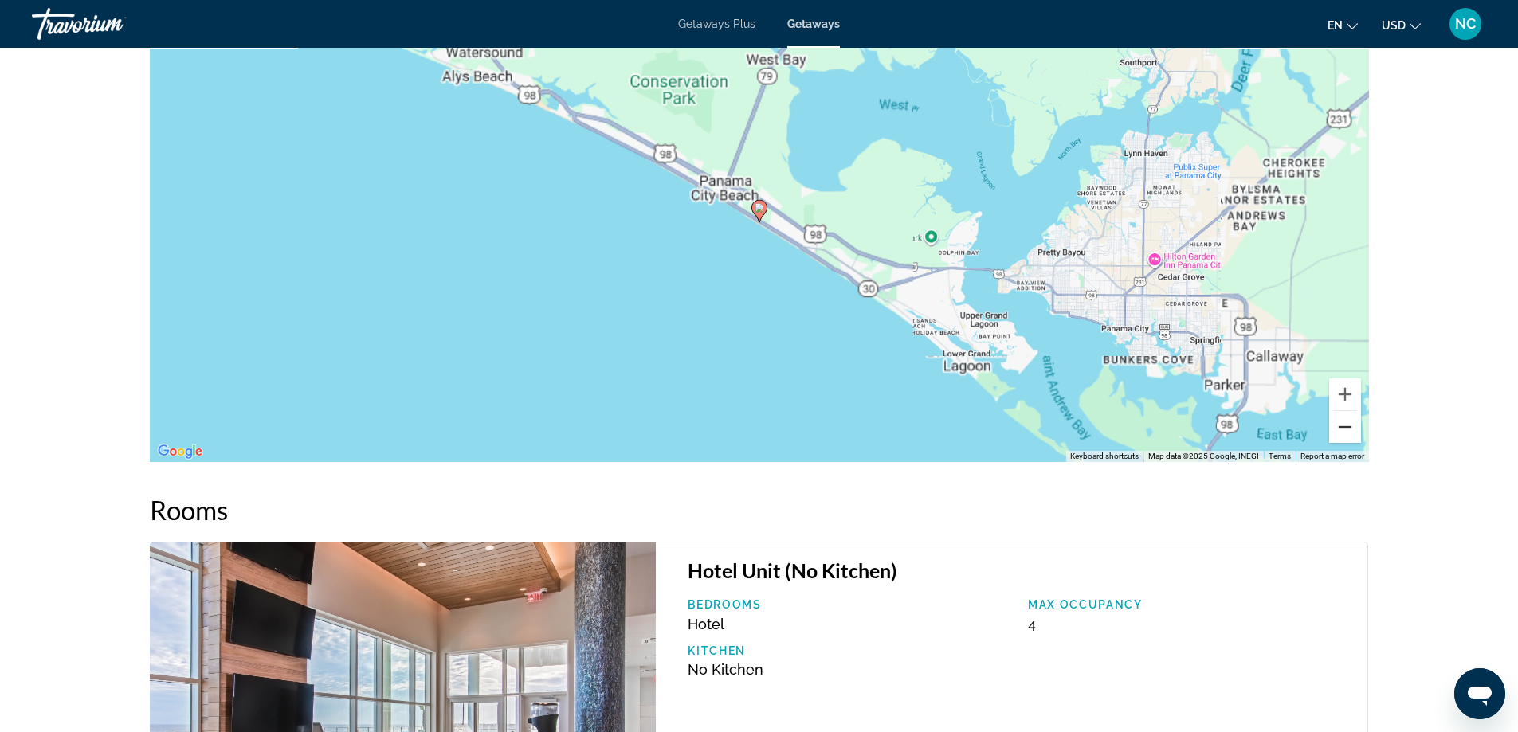
click at [1347, 429] on button "Zoom out" at bounding box center [1345, 427] width 32 height 32
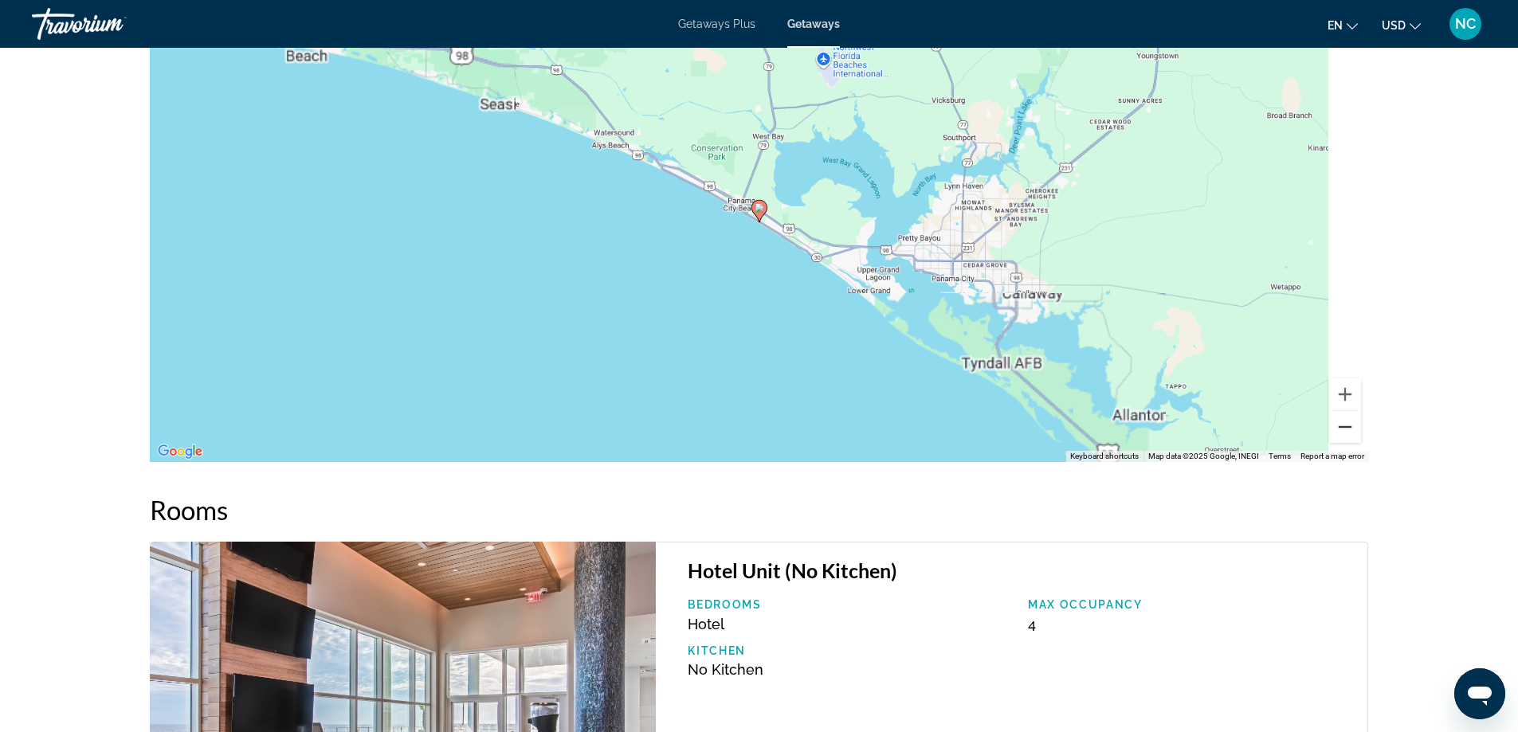
click at [1347, 429] on button "Zoom out" at bounding box center [1345, 427] width 32 height 32
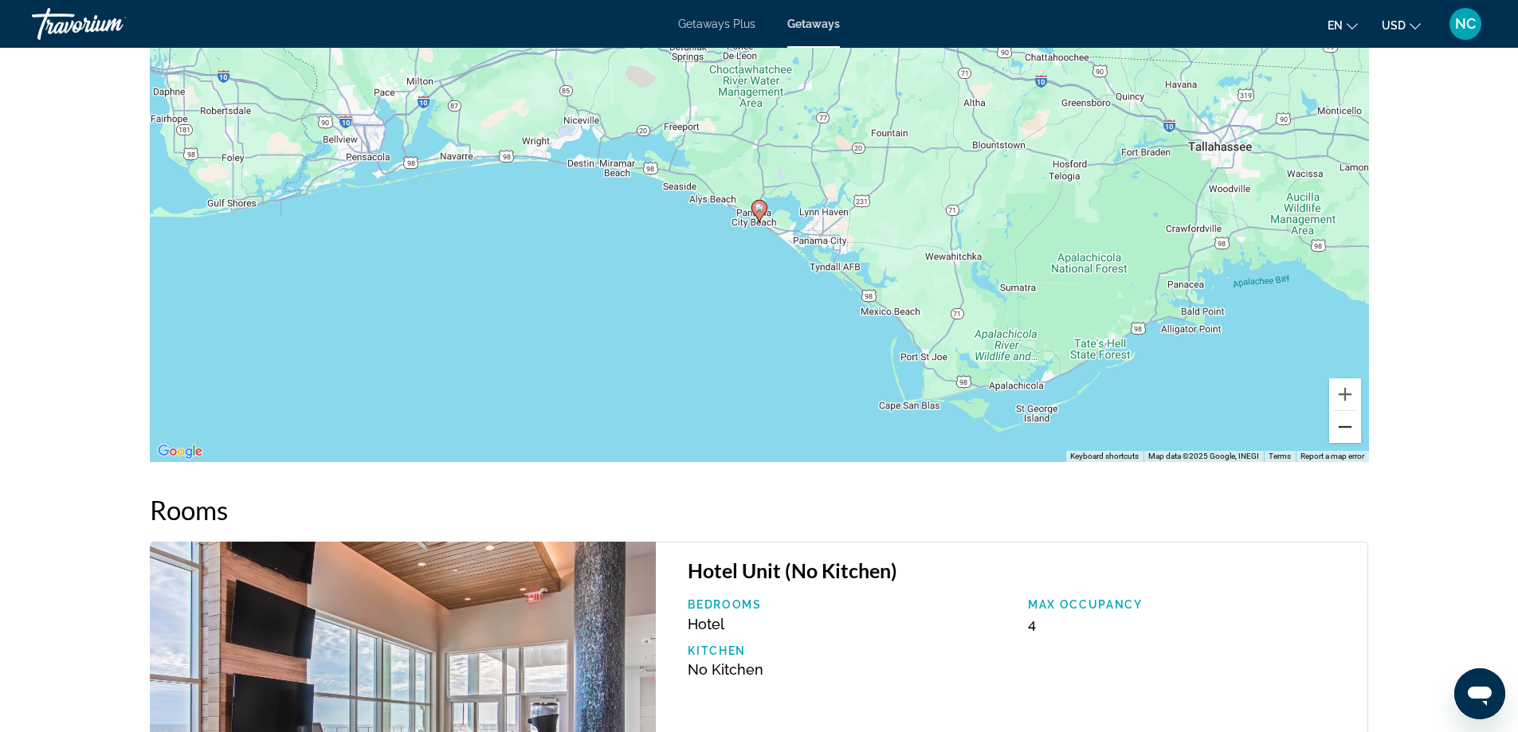
click at [1347, 429] on button "Zoom out" at bounding box center [1345, 427] width 32 height 32
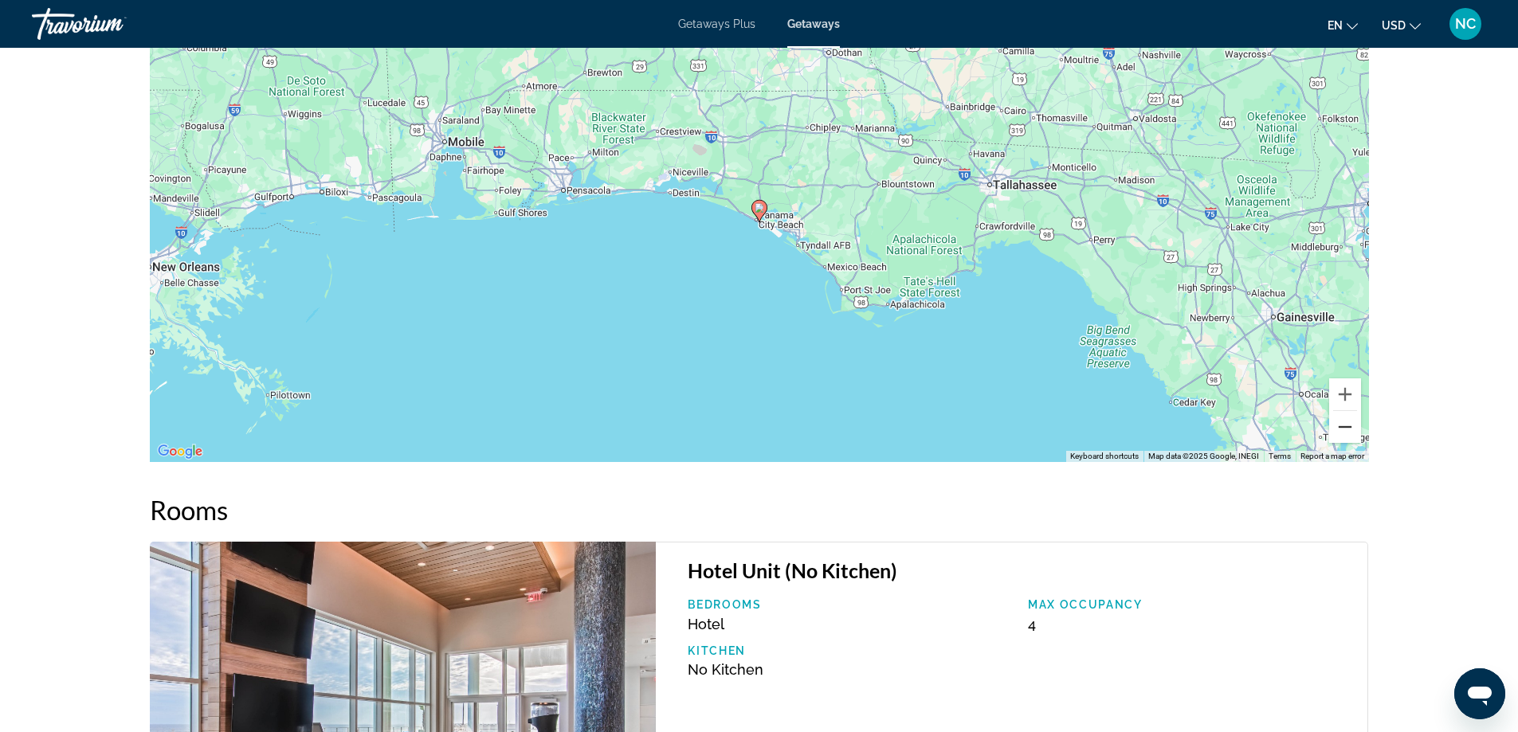
click at [1347, 429] on button "Zoom out" at bounding box center [1345, 427] width 32 height 32
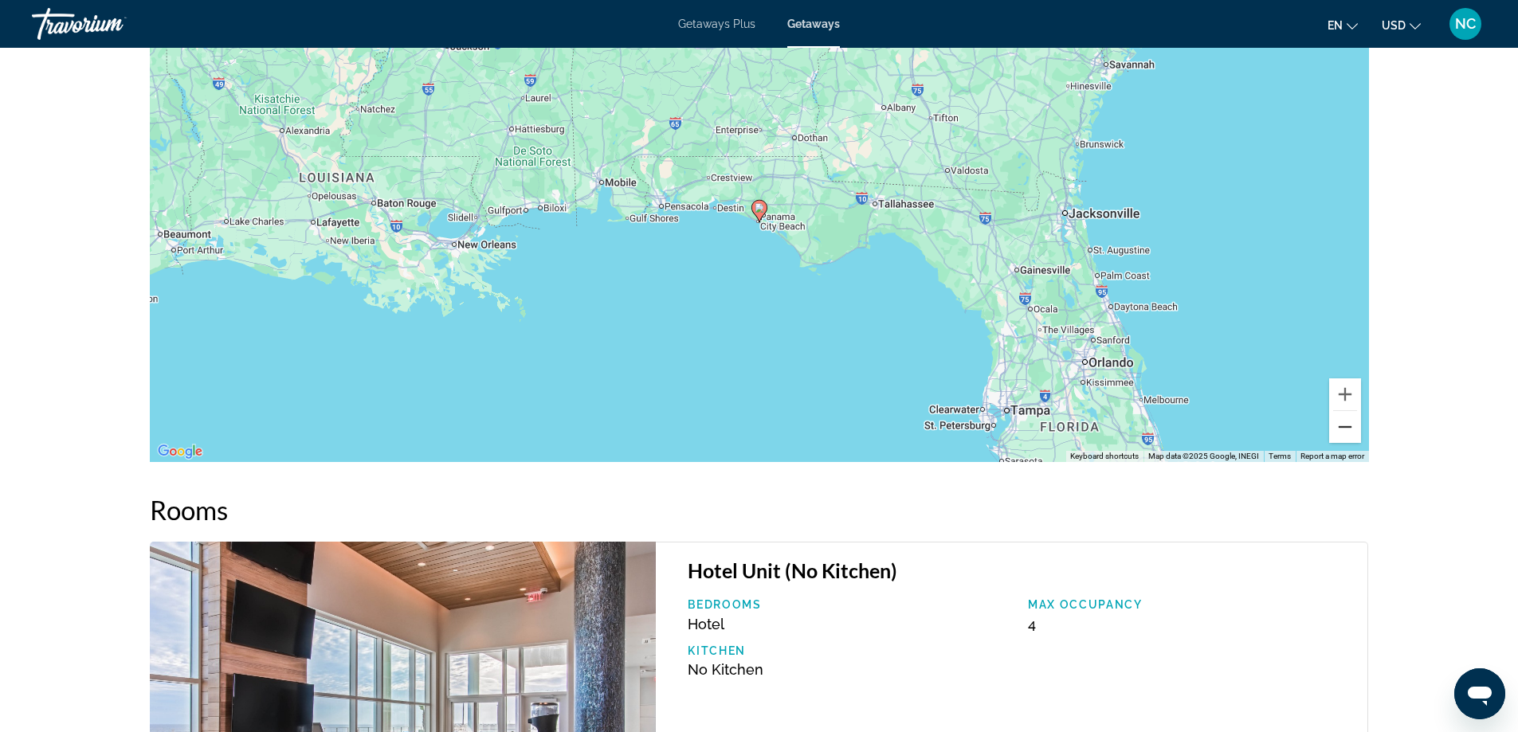
click at [1345, 430] on button "Zoom out" at bounding box center [1345, 427] width 32 height 32
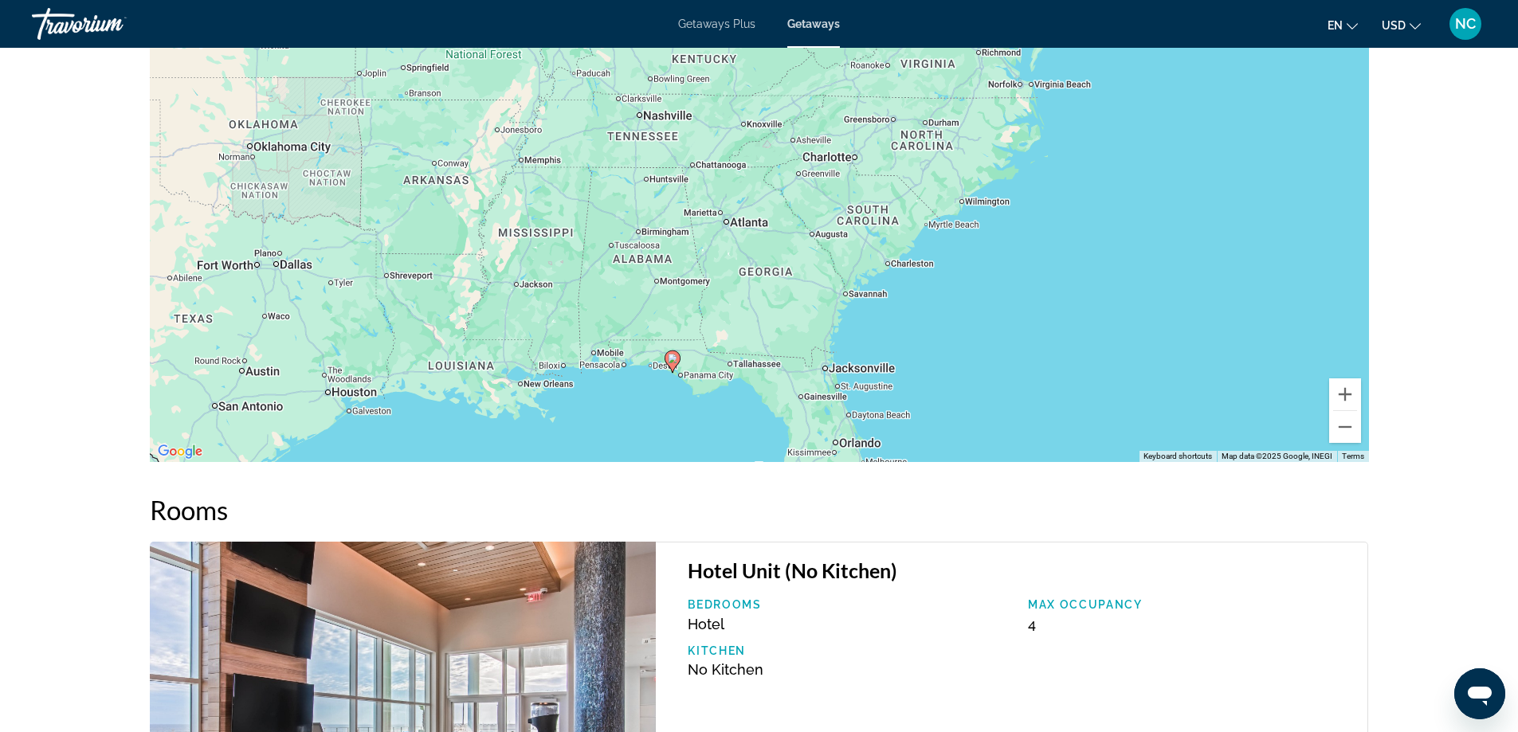
drag, startPoint x: 1163, startPoint y: 106, endPoint x: 1076, endPoint y: 258, distance: 175.3
click at [1076, 258] on div "To activate drag with keyboard, press Alt + Enter. Once in keyboard drag state,…" at bounding box center [759, 223] width 1219 height 478
